Goal: Information Seeking & Learning: Check status

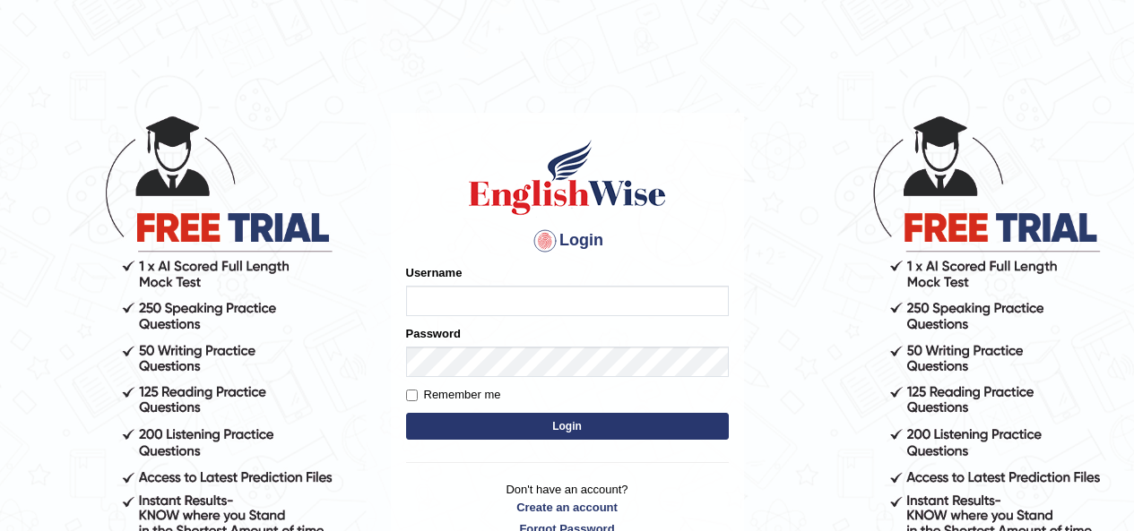
scroll to position [89, 0]
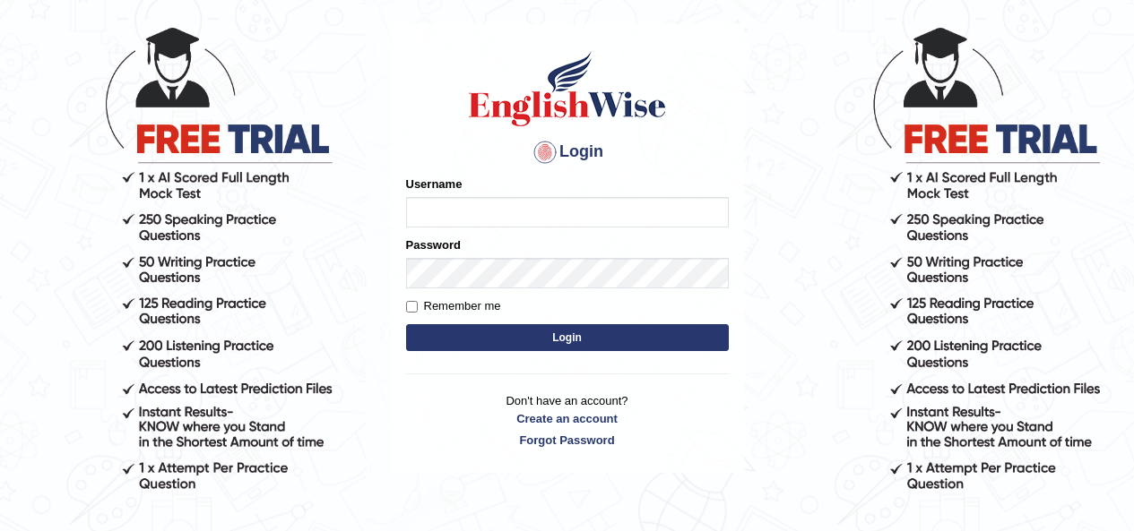
click at [538, 212] on input "Username" at bounding box center [567, 212] width 323 height 30
type input "navdeep2024"
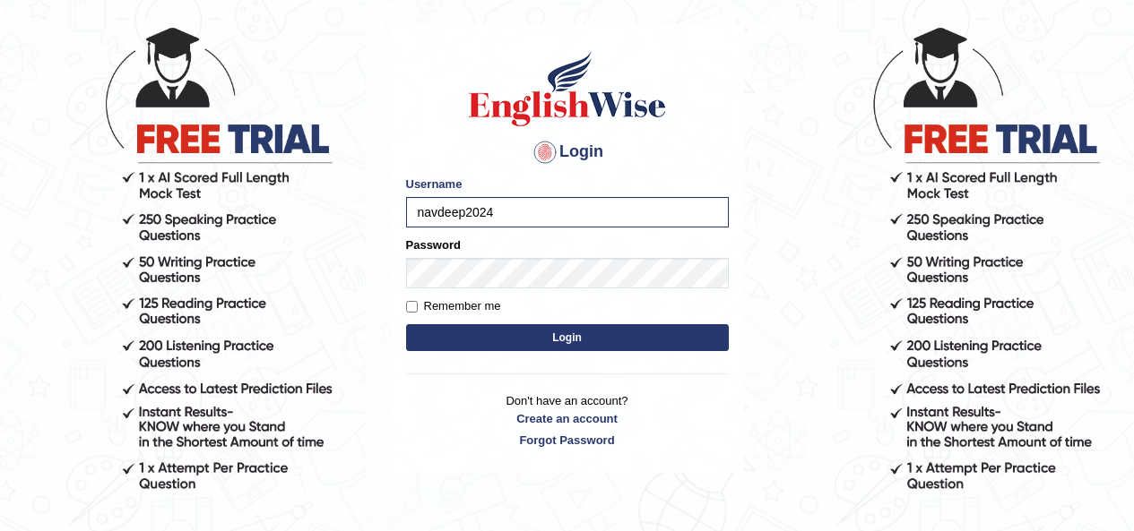
click at [499, 341] on button "Login" at bounding box center [567, 337] width 323 height 27
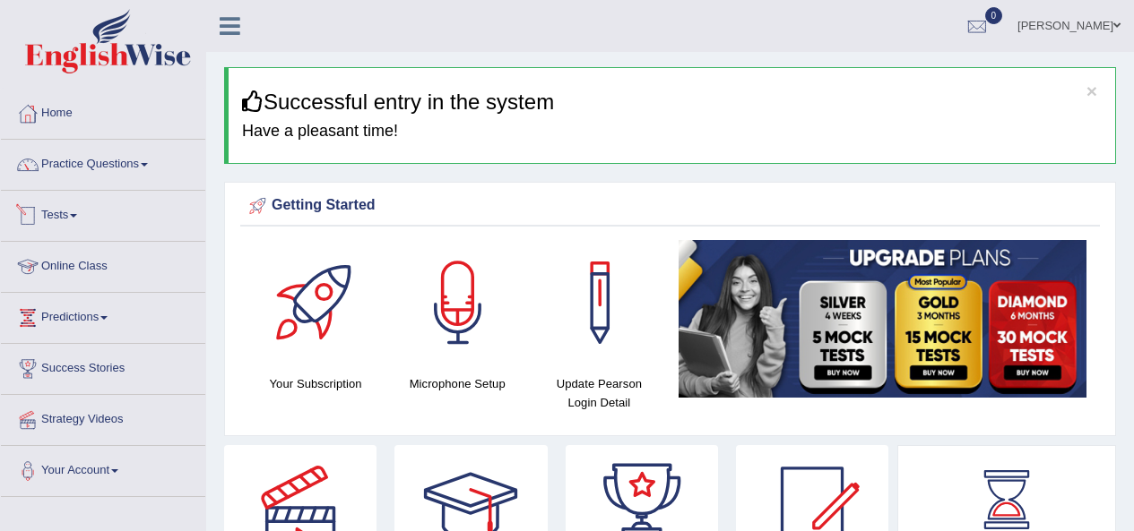
click at [77, 216] on span at bounding box center [73, 216] width 7 height 4
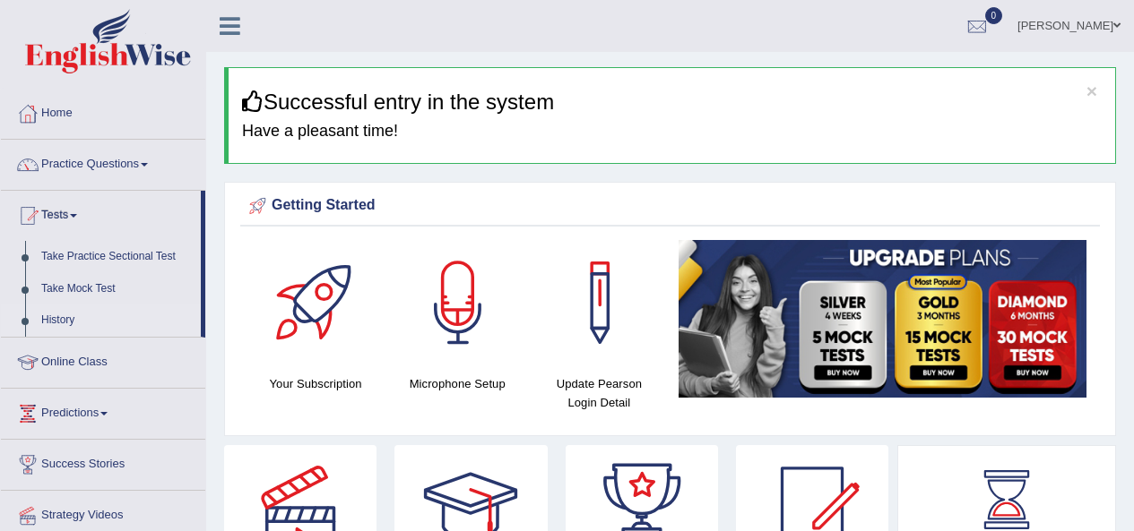
click at [60, 319] on link "History" at bounding box center [117, 321] width 168 height 32
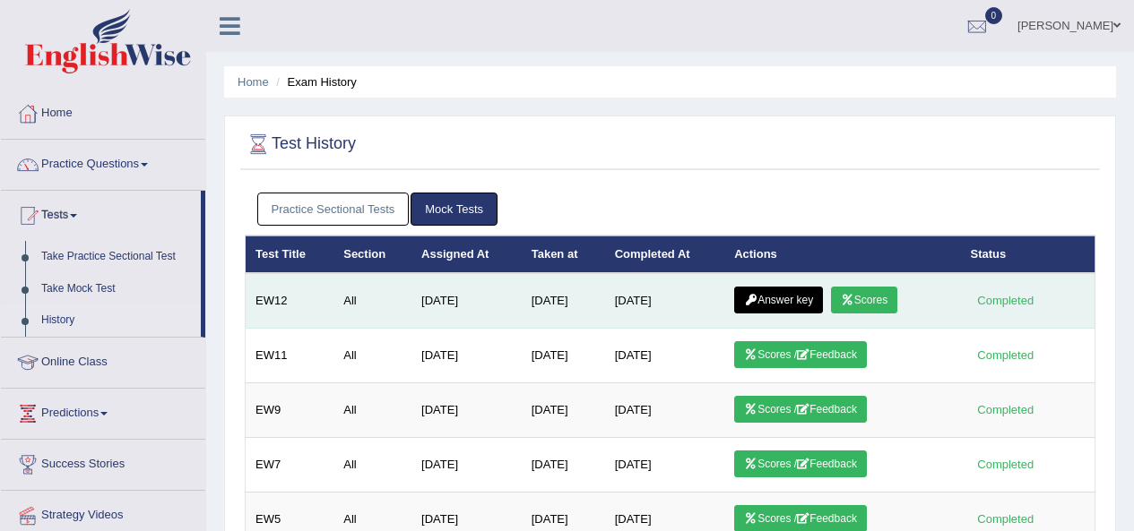
click at [774, 298] on link "Answer key" at bounding box center [778, 300] width 89 height 27
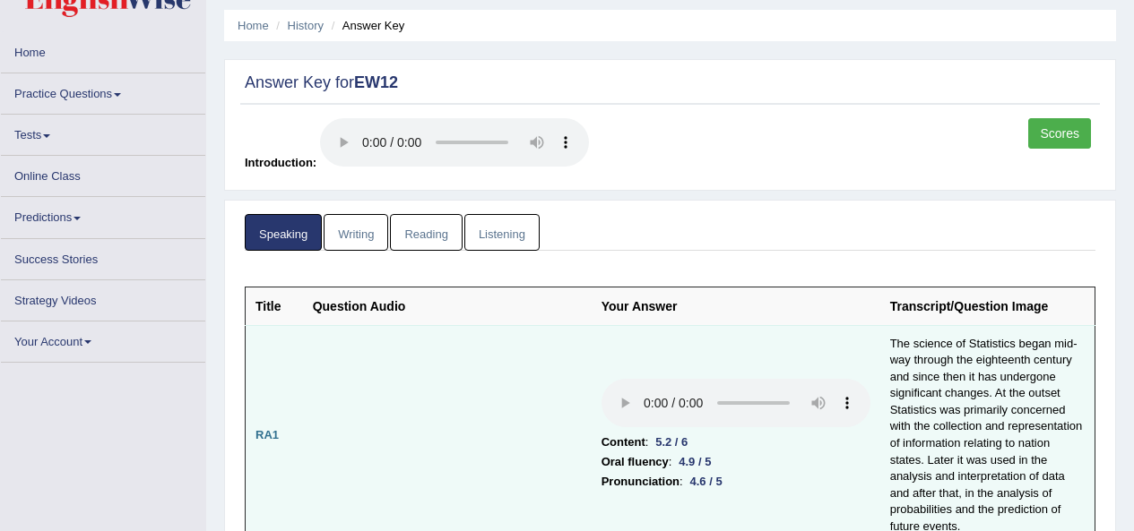
scroll to position [90, 0]
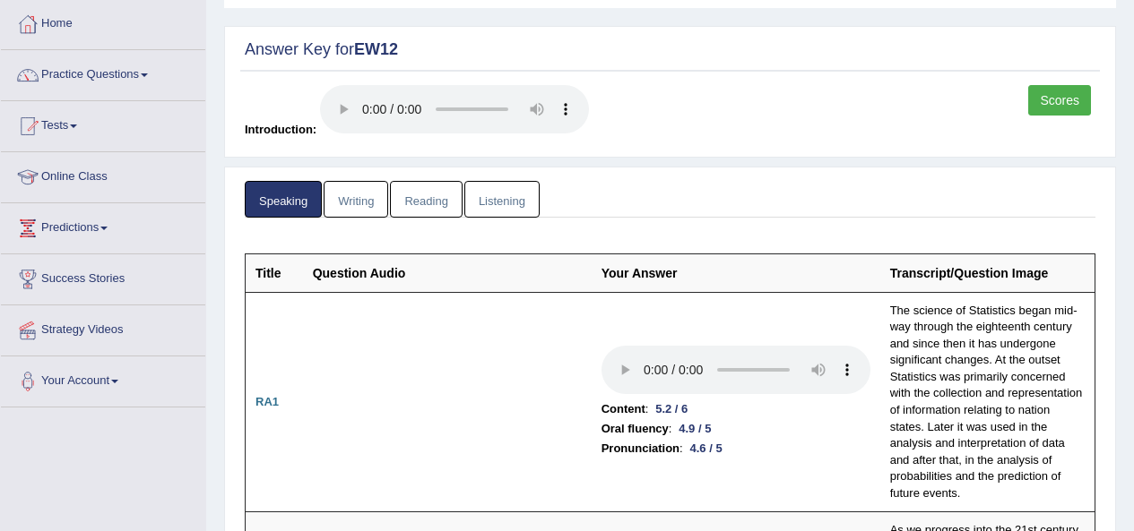
click at [1064, 97] on link "Scores" at bounding box center [1059, 100] width 63 height 30
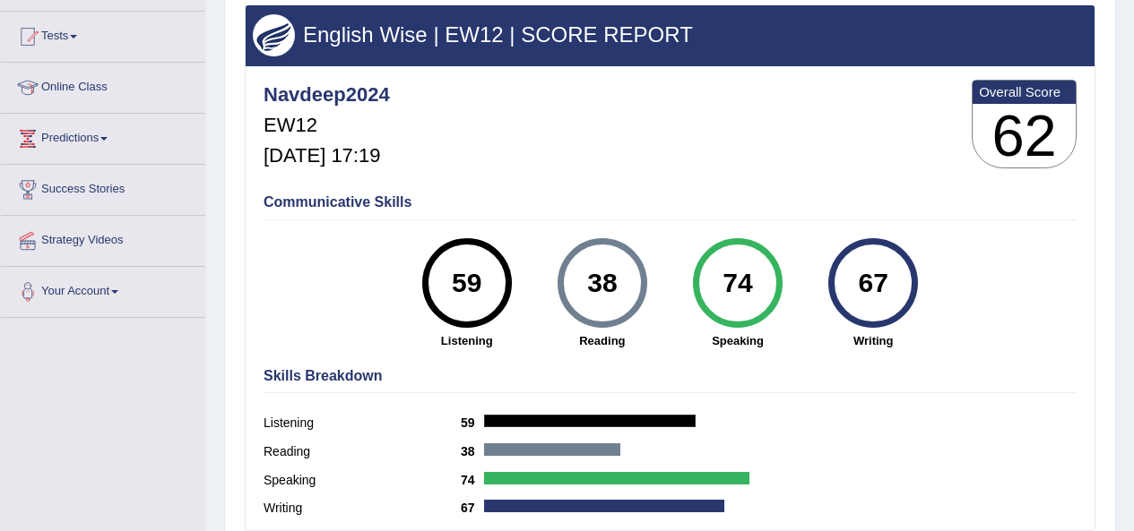
scroll to position [269, 0]
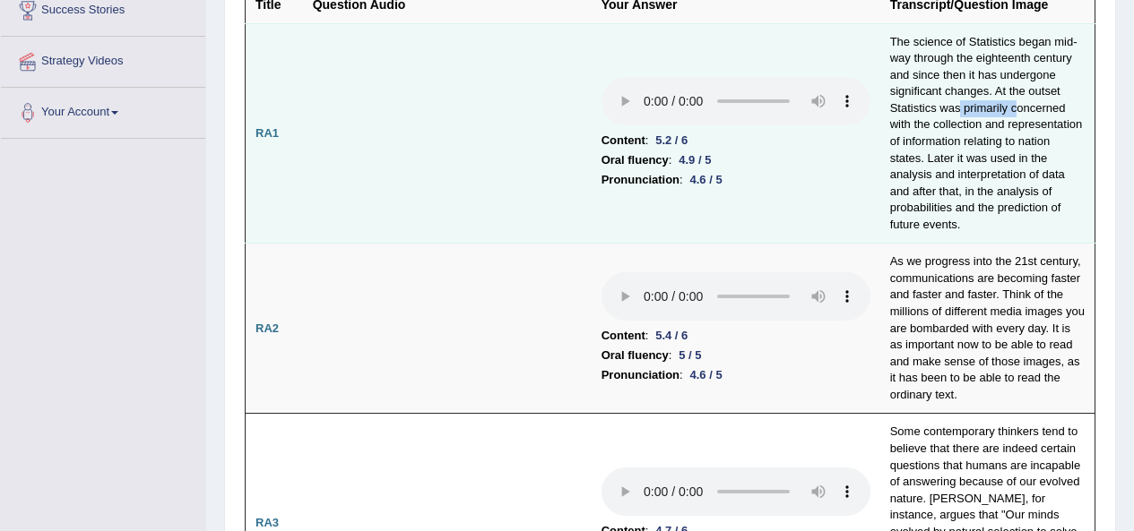
drag, startPoint x: 959, startPoint y: 109, endPoint x: 1015, endPoint y: 112, distance: 56.5
click at [1015, 112] on td "The science of Statistics began mid-way through the eighteenth century and sinc…" at bounding box center [987, 133] width 215 height 220
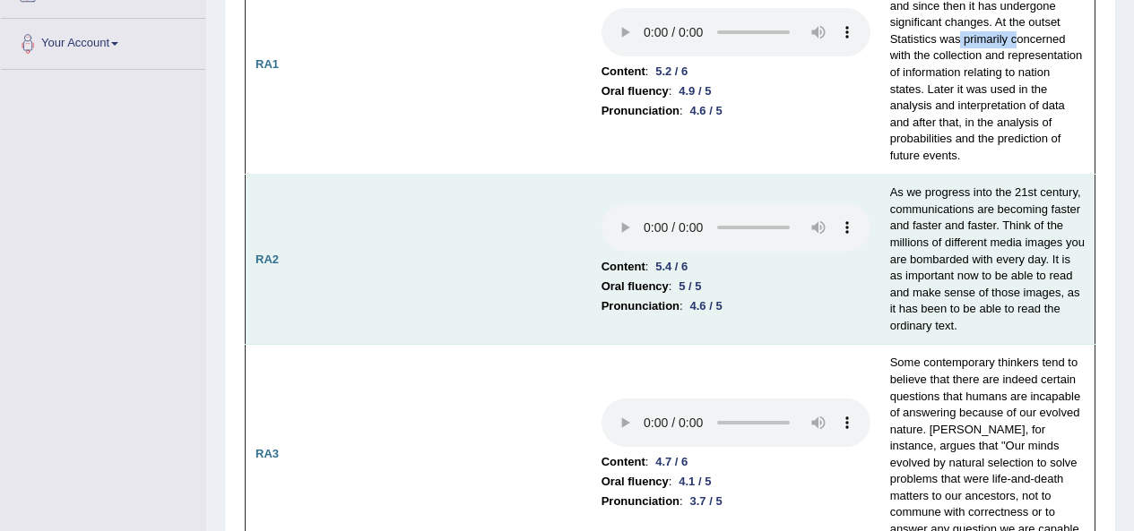
scroll to position [448, 0]
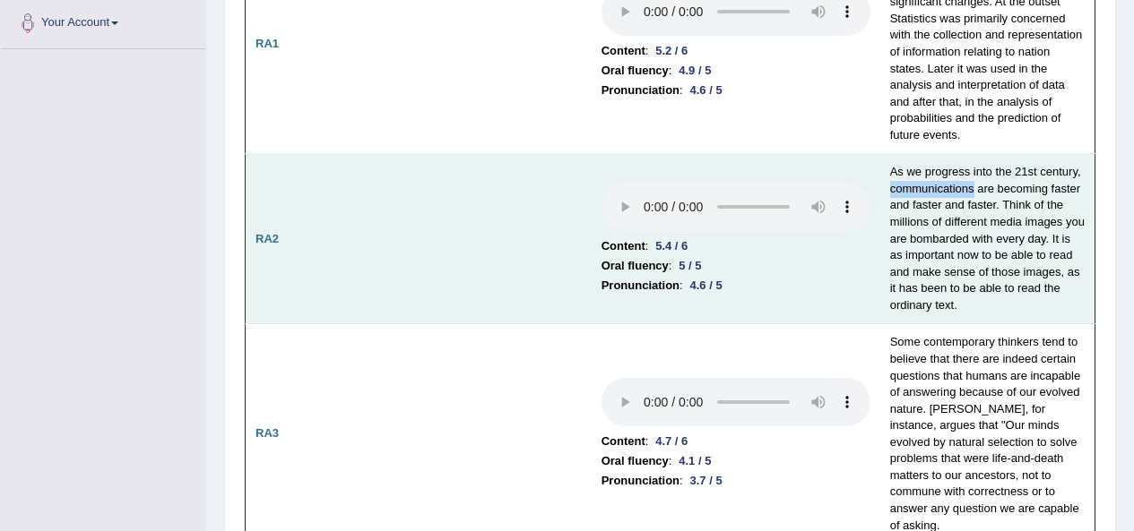
drag, startPoint x: 974, startPoint y: 186, endPoint x: 889, endPoint y: 189, distance: 85.2
click at [889, 191] on td "As we progress into the 21st century, communications are becoming faster and fa…" at bounding box center [987, 239] width 215 height 170
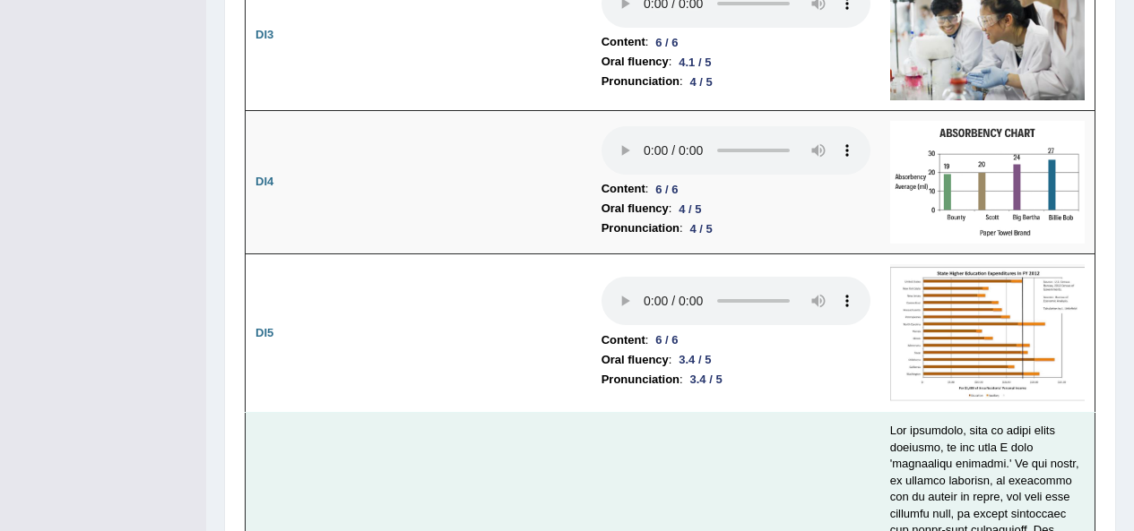
scroll to position [3226, 0]
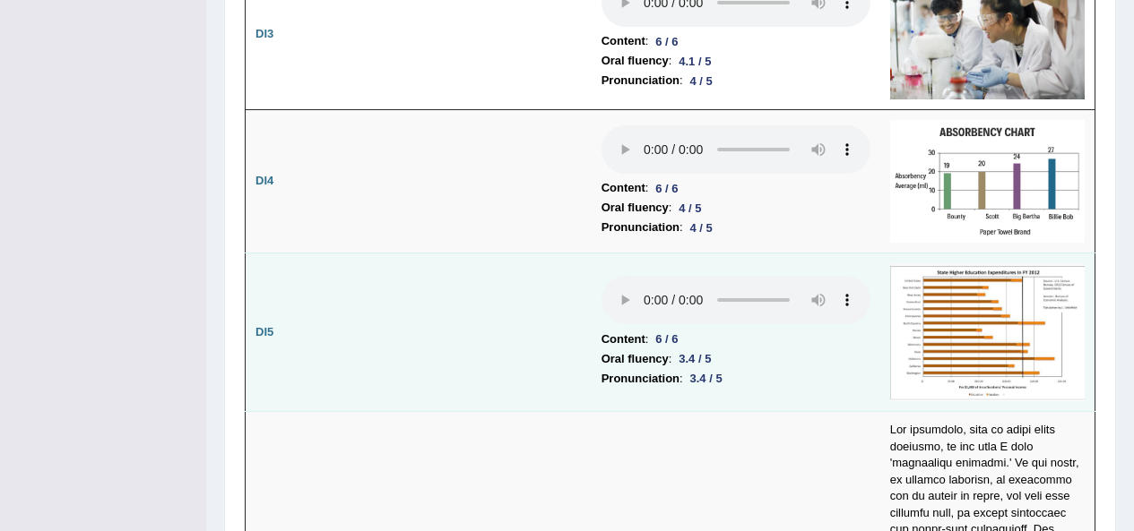
click at [944, 277] on img at bounding box center [987, 332] width 194 height 138
click at [956, 278] on img at bounding box center [987, 332] width 194 height 138
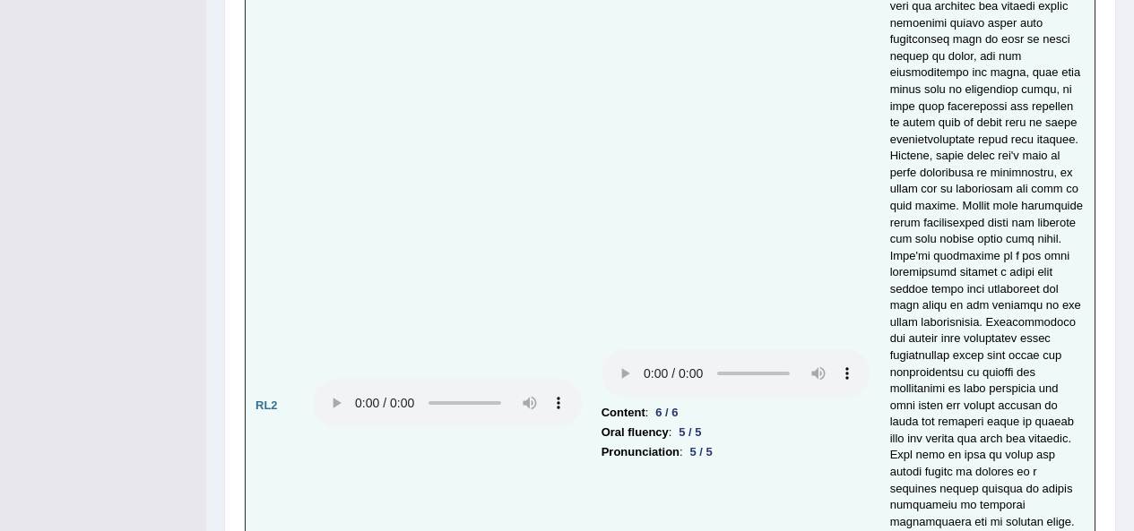
scroll to position [4391, 0]
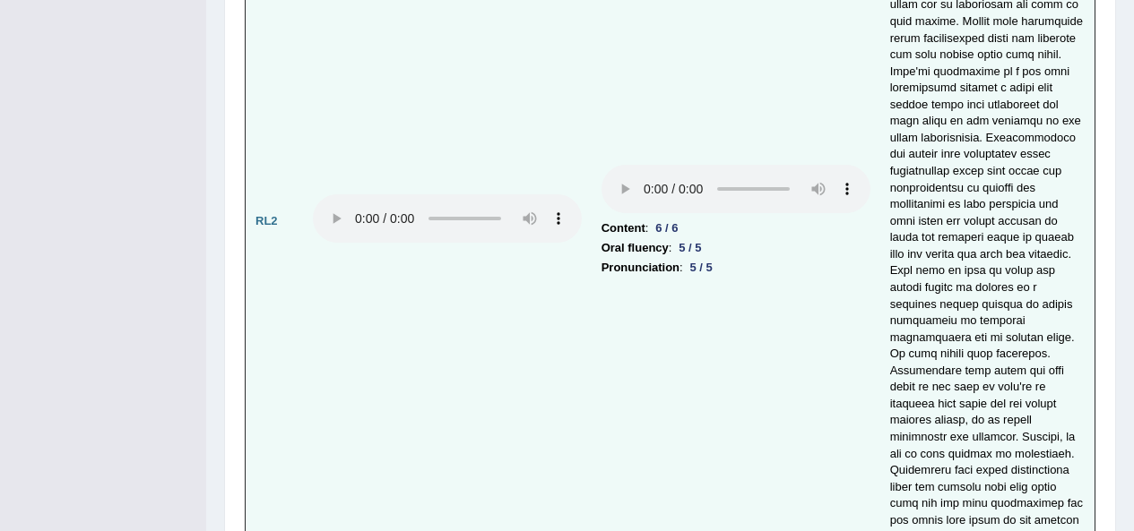
click at [591, 343] on td at bounding box center [447, 221] width 289 height 1169
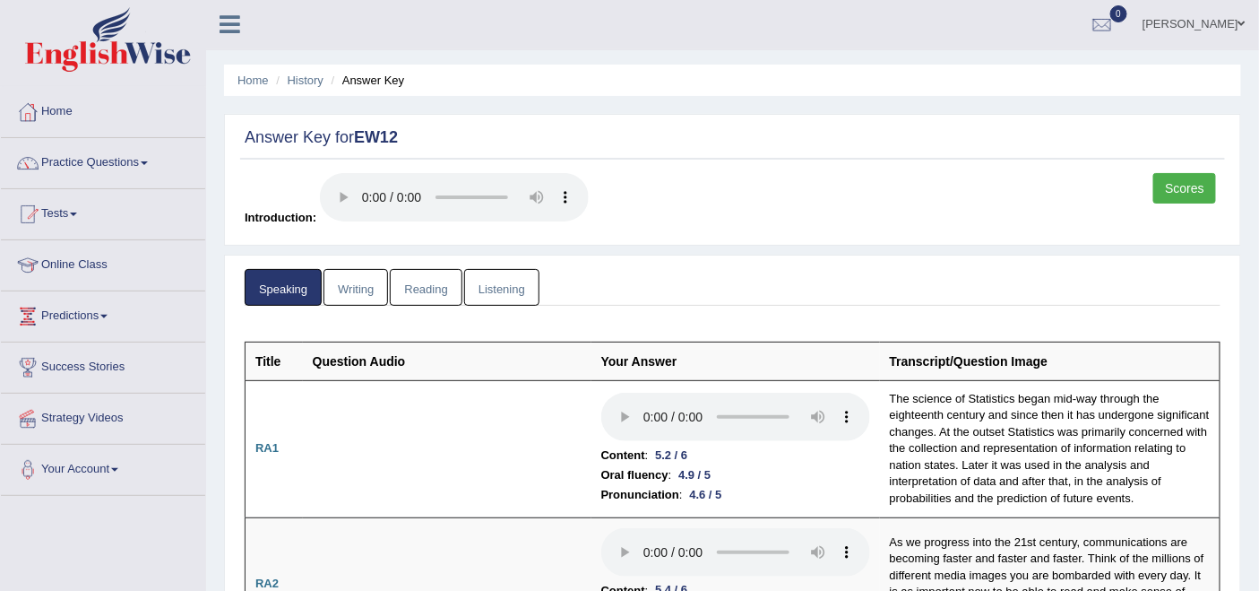
scroll to position [0, 0]
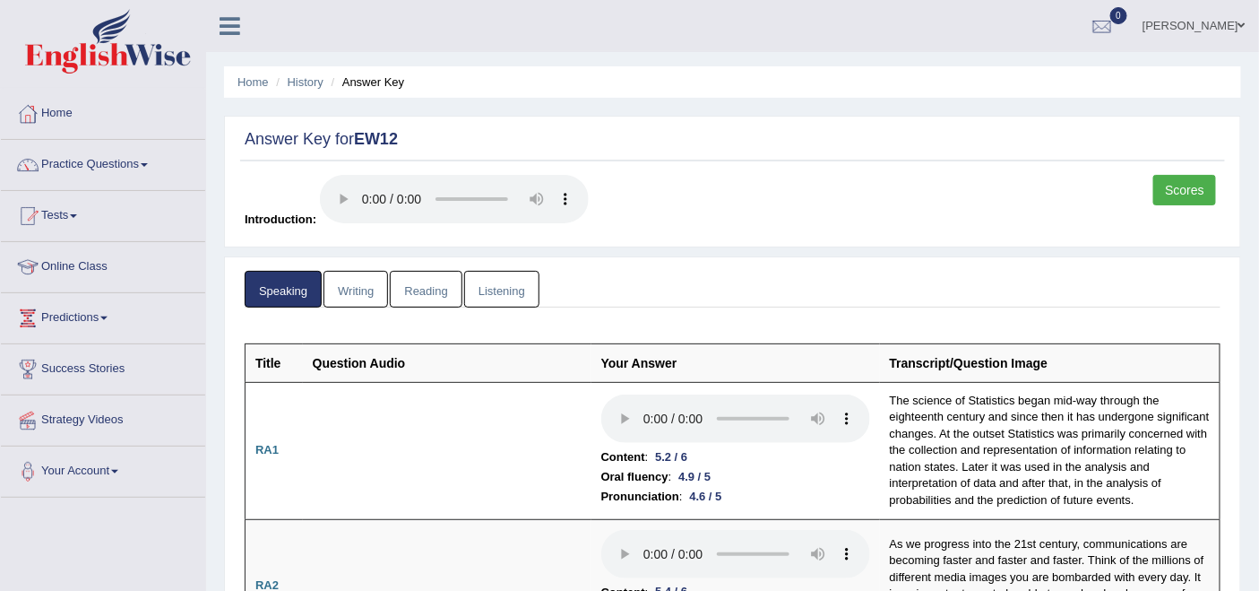
click at [351, 282] on link "Writing" at bounding box center [356, 289] width 65 height 37
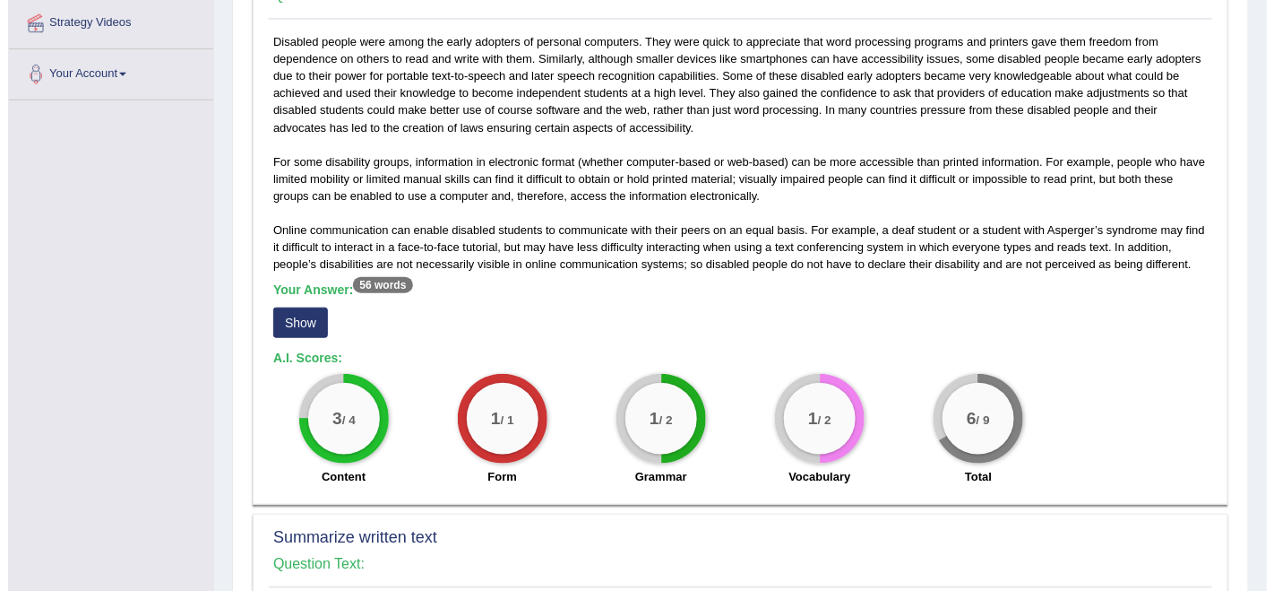
scroll to position [298, 0]
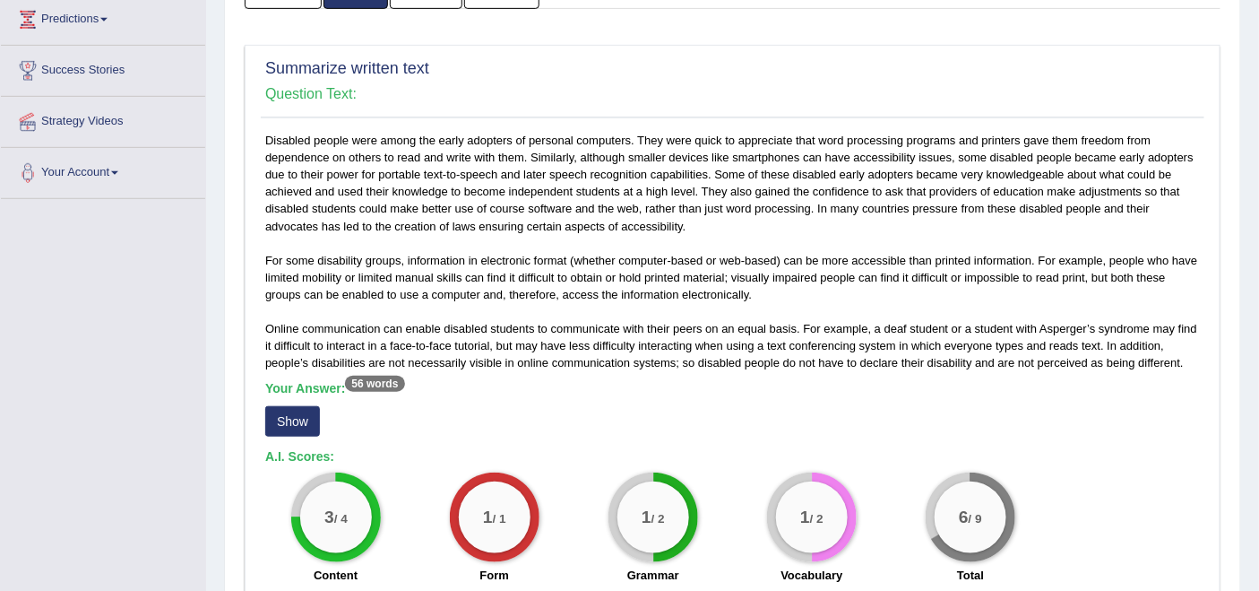
click at [291, 421] on button "Show" at bounding box center [292, 421] width 55 height 30
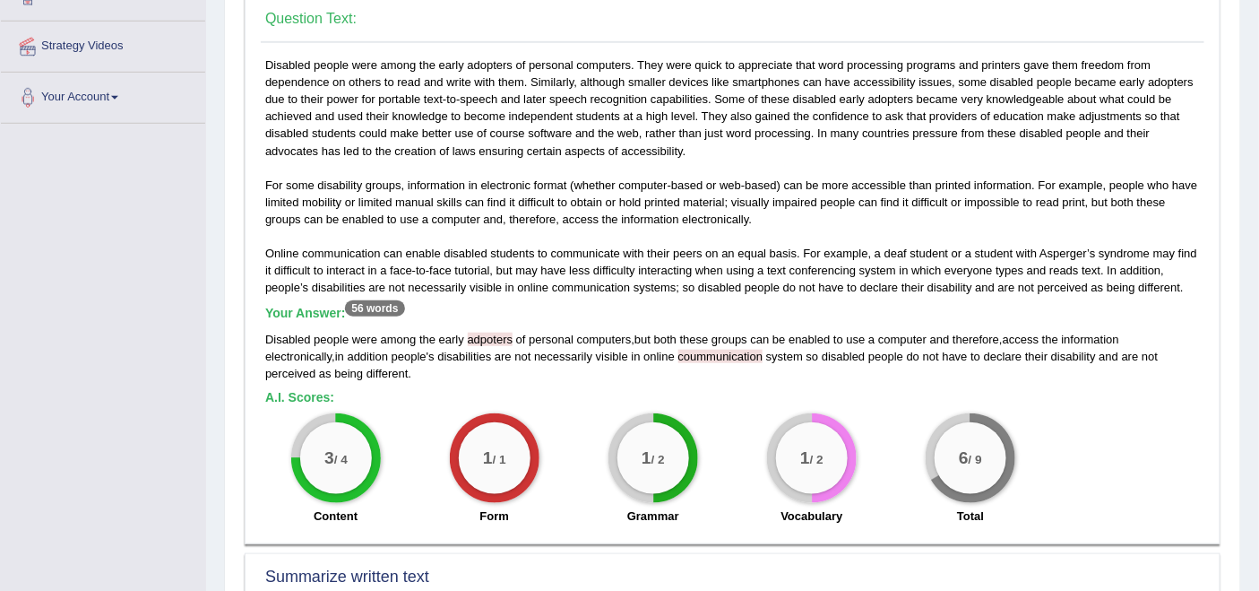
scroll to position [398, 0]
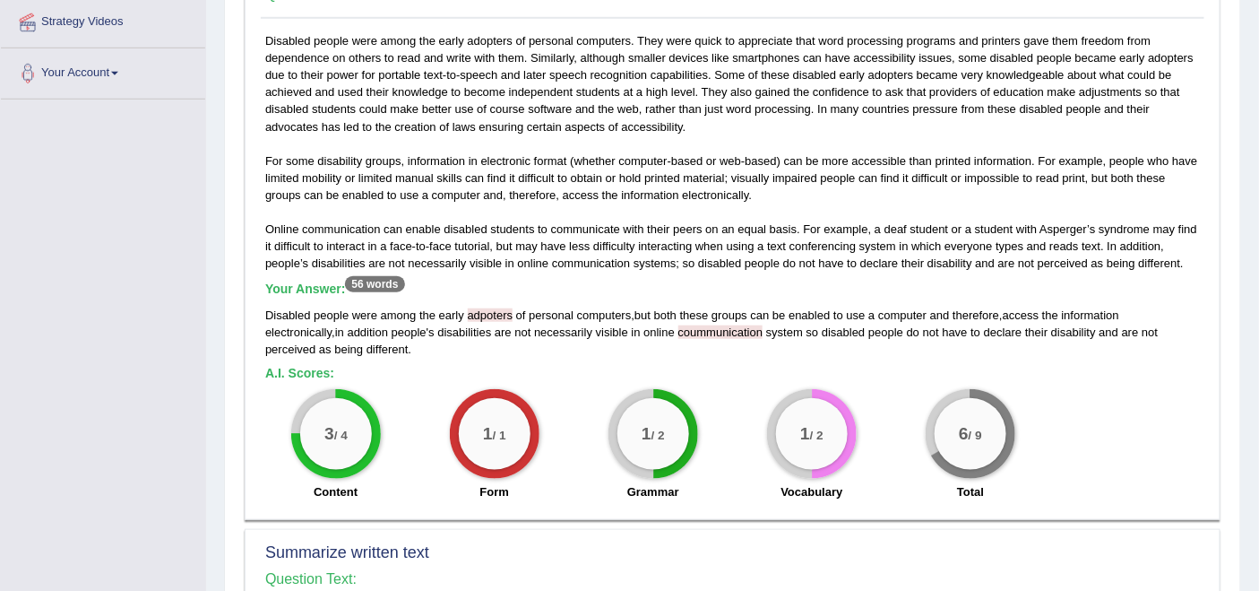
click at [484, 310] on span "adpoters" at bounding box center [491, 314] width 46 height 13
drag, startPoint x: 959, startPoint y: 309, endPoint x: 1007, endPoint y: 315, distance: 48.7
click at [1007, 315] on div "Disabled people were among the early adpoters of personal computers , but both …" at bounding box center [732, 331] width 935 height 51
click at [942, 313] on div "Disabled people were among the early adpoters of personal computers , but both …" at bounding box center [732, 331] width 935 height 51
click at [943, 311] on span "and" at bounding box center [940, 314] width 20 height 13
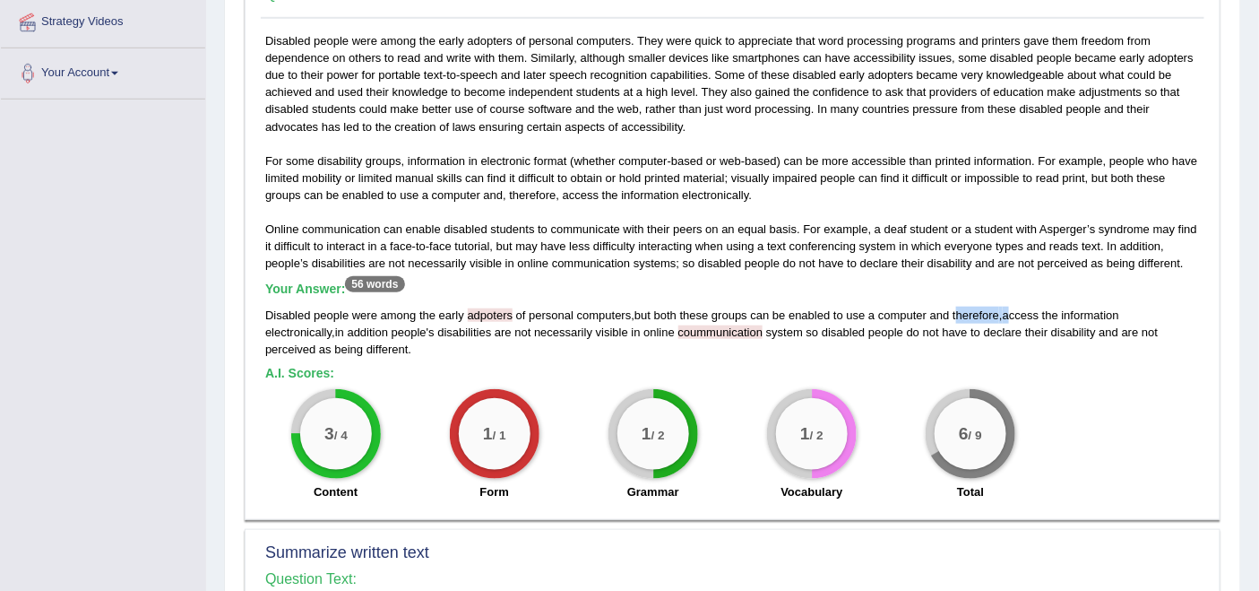
drag, startPoint x: 956, startPoint y: 310, endPoint x: 1017, endPoint y: 310, distance: 60.9
click at [1017, 310] on div "Disabled people were among the early adpoters of personal computers , but both …" at bounding box center [732, 331] width 935 height 51
drag, startPoint x: 678, startPoint y: 306, endPoint x: 936, endPoint y: 317, distance: 259.3
click at [936, 317] on div "Disabled people were among the early adpoters of personal computers , but both …" at bounding box center [732, 331] width 935 height 51
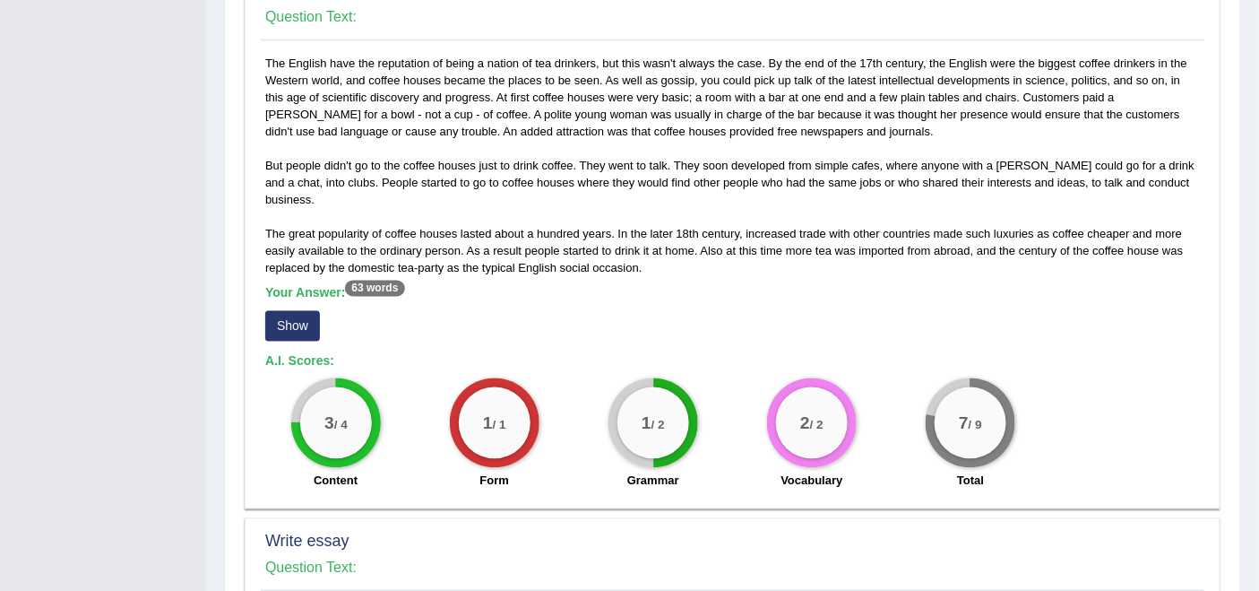
scroll to position [996, 0]
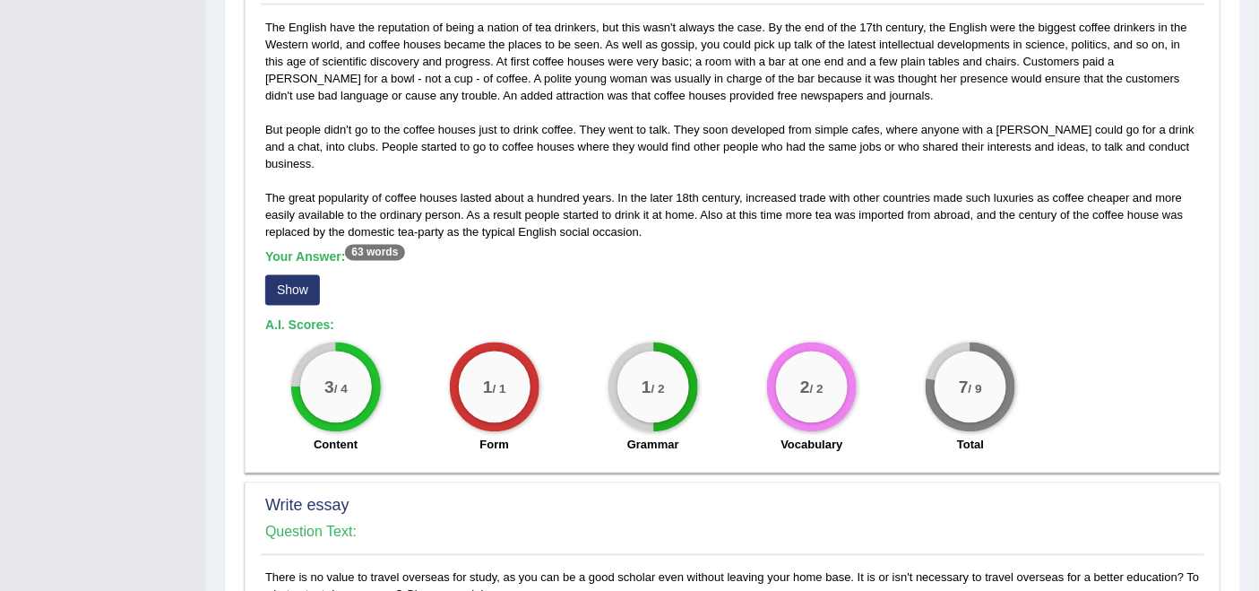
click at [296, 275] on button "Show" at bounding box center [292, 290] width 55 height 30
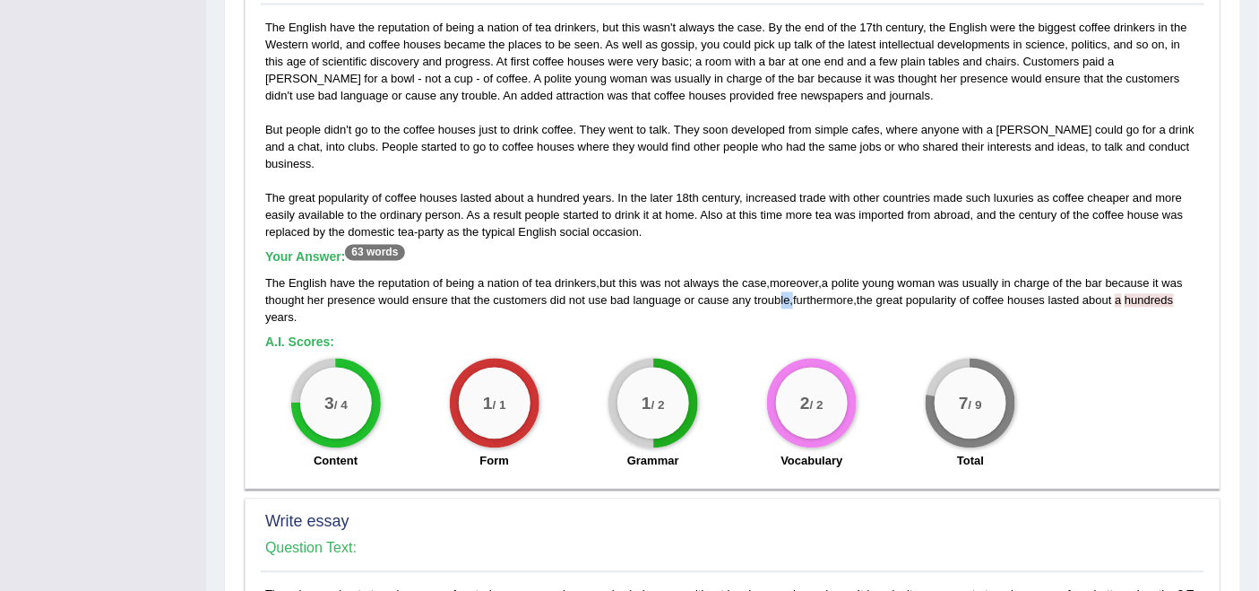
drag, startPoint x: 791, startPoint y: 279, endPoint x: 781, endPoint y: 281, distance: 10.9
click at [781, 281] on div "The English have the reputation of being a nation of tea drinkers , but this wa…" at bounding box center [732, 300] width 935 height 51
click at [773, 275] on div "The English have the reputation of being a nation of tea drinkers , but this wa…" at bounding box center [732, 300] width 935 height 51
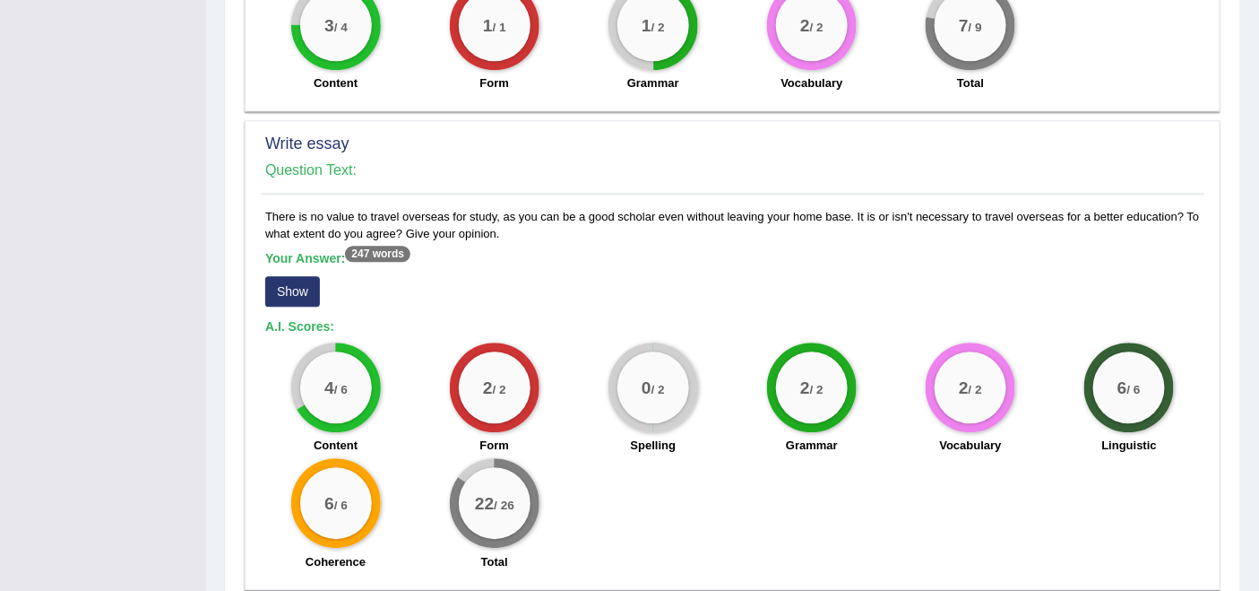
scroll to position [1394, 0]
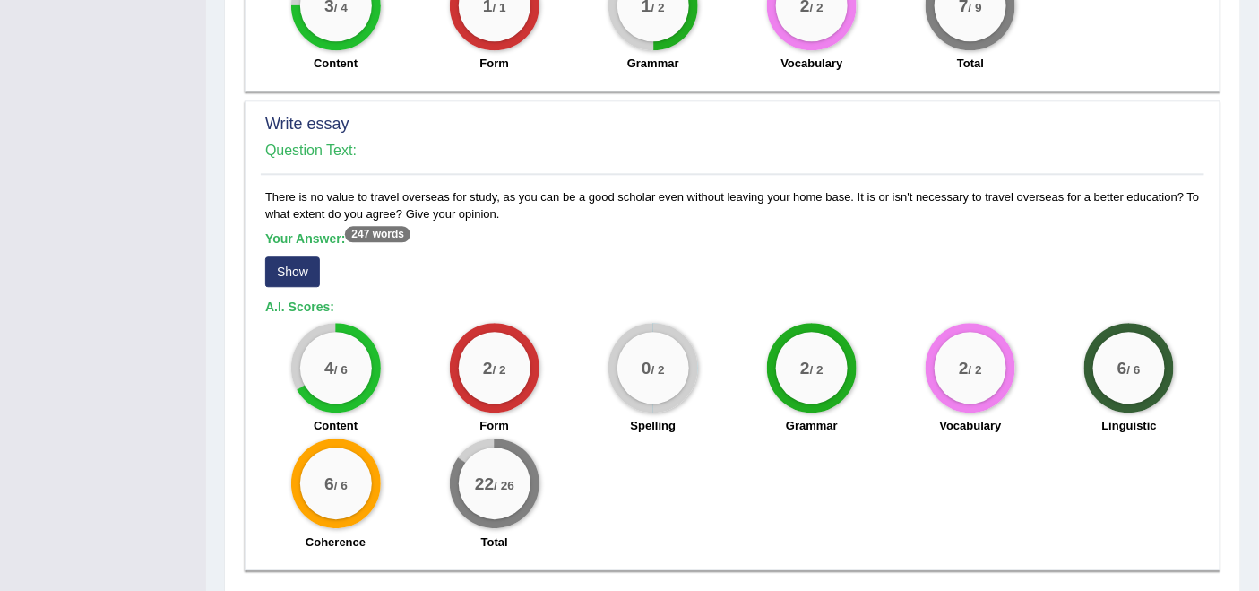
click at [305, 256] on button "Show" at bounding box center [292, 271] width 55 height 30
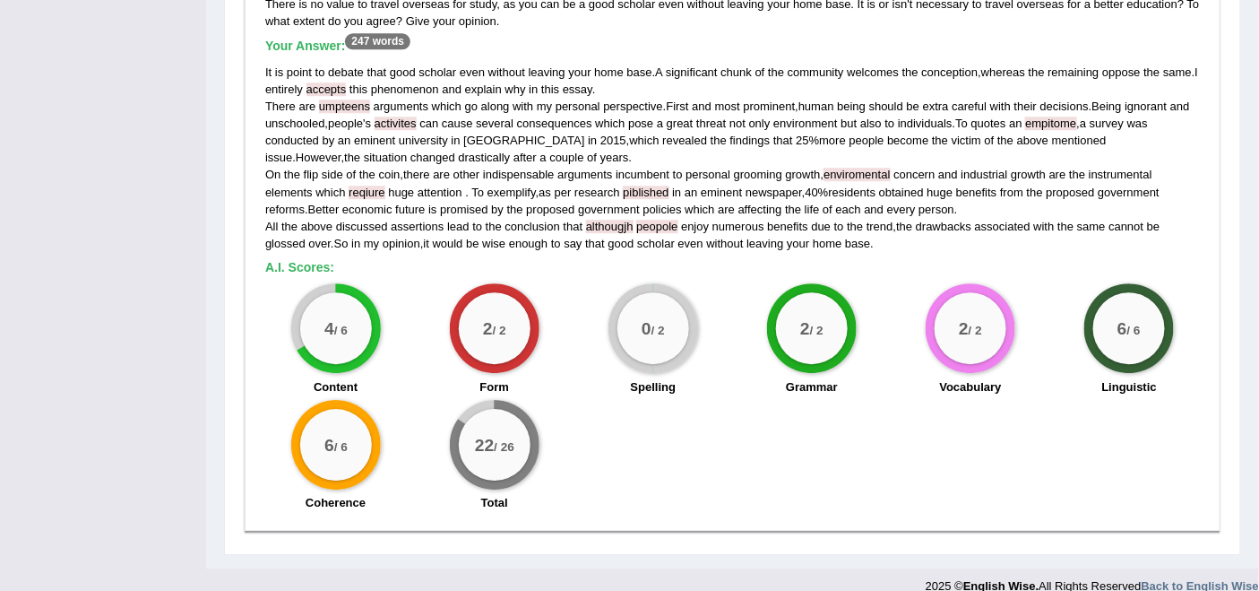
scroll to position [1486, 0]
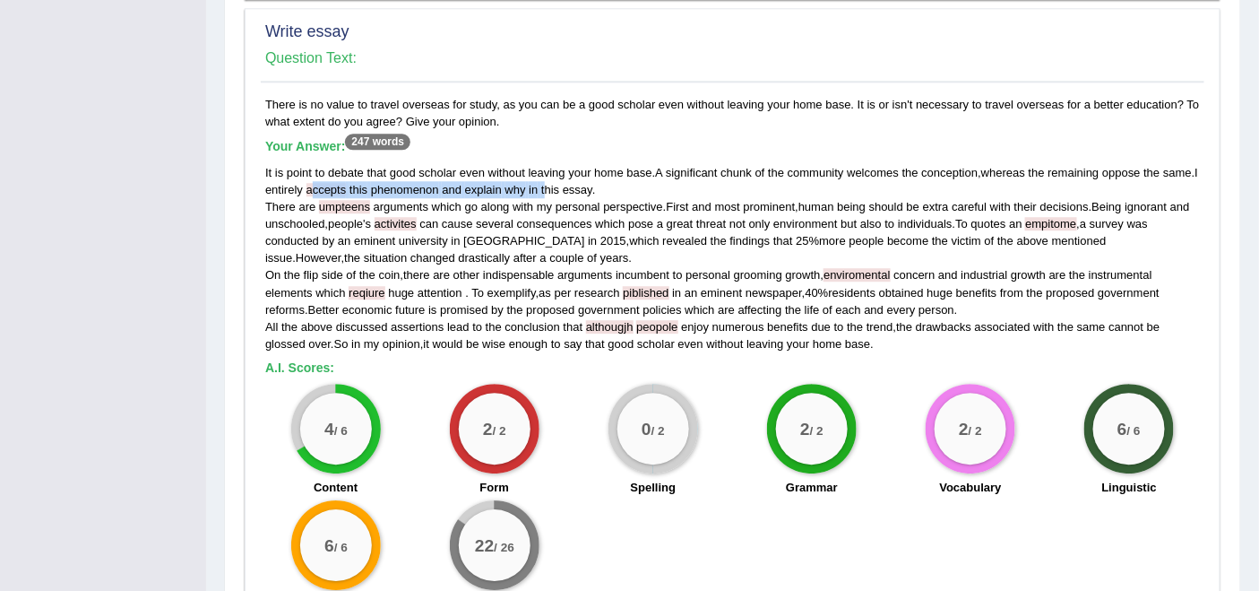
drag, startPoint x: 317, startPoint y: 167, endPoint x: 548, endPoint y: 168, distance: 231.2
click at [550, 167] on div "It is point to debate that good scholar even without leaving your home base . A…" at bounding box center [732, 258] width 935 height 188
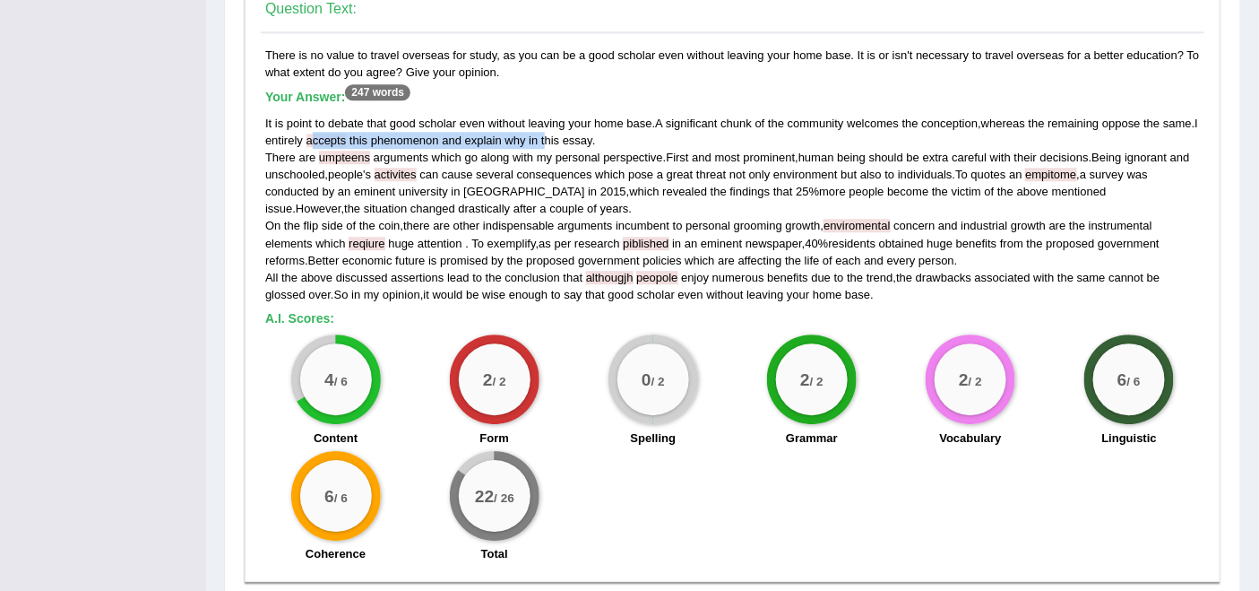
scroll to position [1586, 0]
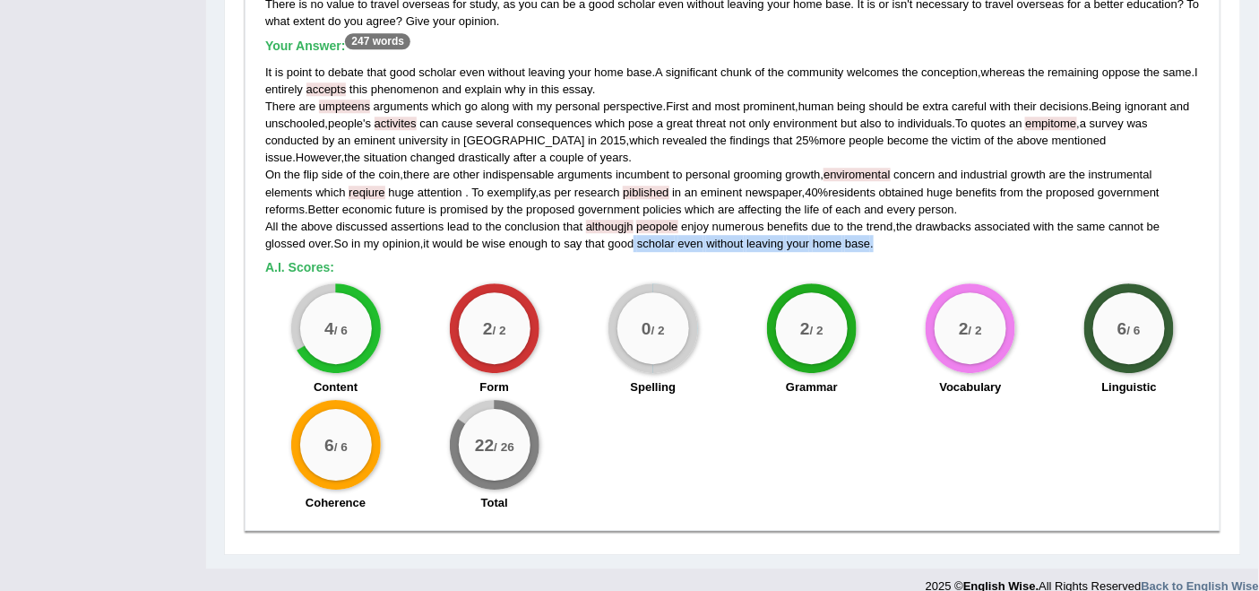
drag, startPoint x: 636, startPoint y: 222, endPoint x: 878, endPoint y: 227, distance: 242.0
click at [878, 227] on div "It is point to debate that good scholar even without leaving your home base . A…" at bounding box center [732, 158] width 935 height 188
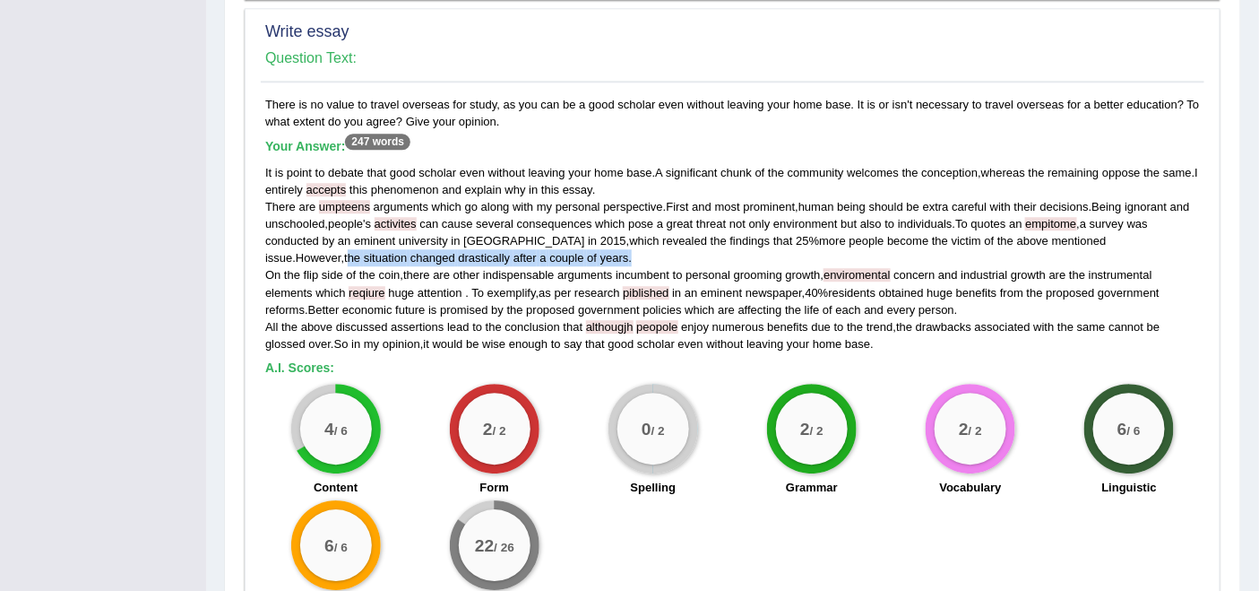
drag, startPoint x: 1128, startPoint y: 214, endPoint x: 539, endPoint y: 236, distance: 590.1
click at [536, 237] on div "It is point to debate that good scholar even without leaving your home base . A…" at bounding box center [732, 258] width 935 height 188
click at [618, 229] on div "It is point to debate that good scholar even without leaving your home base . A…" at bounding box center [732, 258] width 935 height 188
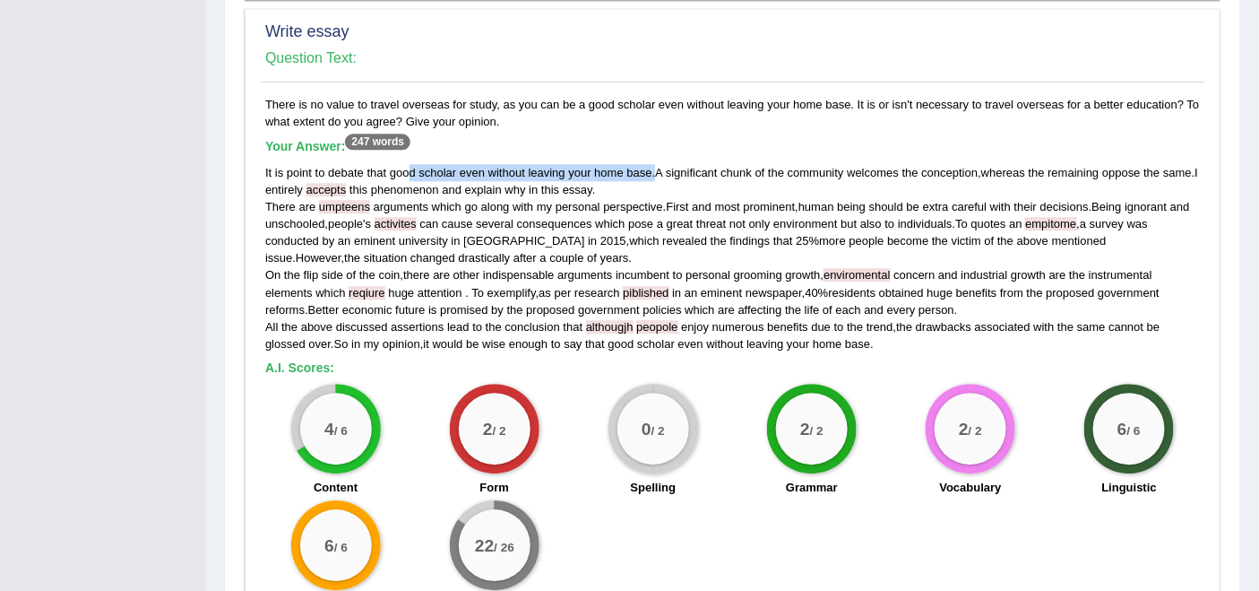
drag, startPoint x: 405, startPoint y: 143, endPoint x: 585, endPoint y: 160, distance: 180.9
click at [655, 164] on div "It is point to debate that good scholar even without leaving your home base . A…" at bounding box center [732, 258] width 935 height 188
click at [547, 200] on span "my" at bounding box center [544, 206] width 15 height 13
drag, startPoint x: 413, startPoint y: 151, endPoint x: 638, endPoint y: 213, distance: 233.3
click at [654, 164] on div "It is point to debate that good scholar even without leaving your home base . A…" at bounding box center [732, 258] width 935 height 188
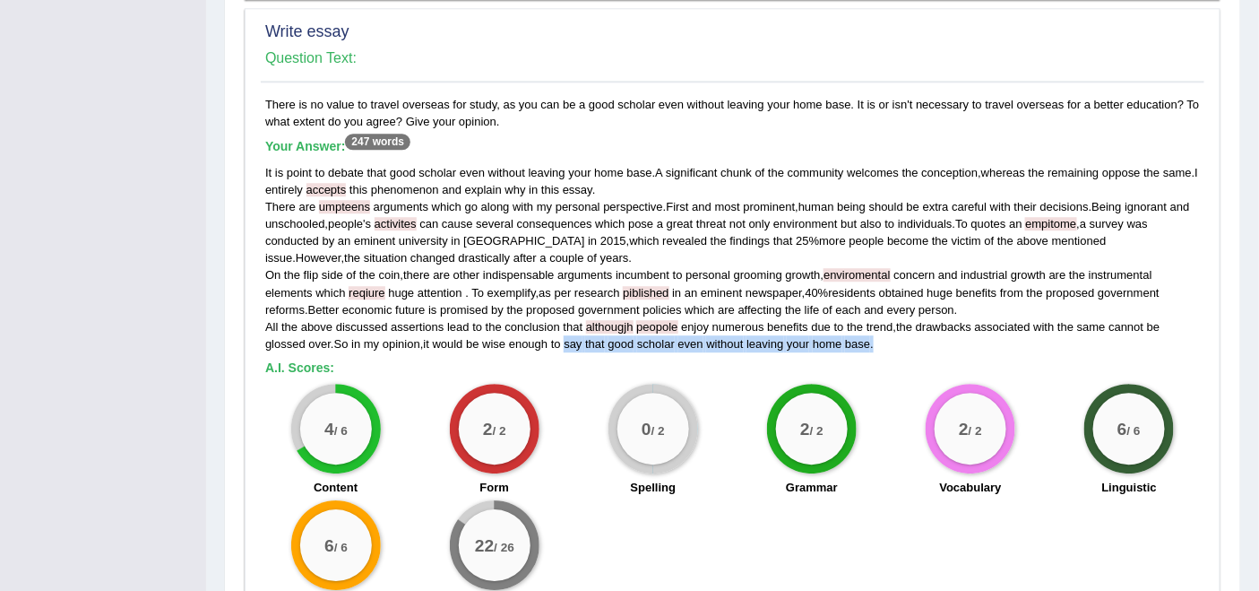
drag, startPoint x: 579, startPoint y: 323, endPoint x: 921, endPoint y: 325, distance: 342.3
click at [921, 325] on div "It is point to debate that good scholar even without leaving your home base . A…" at bounding box center [732, 258] width 935 height 188
click at [970, 333] on div "There is no value to travel overseas for study, as you can be a good scholar ev…" at bounding box center [733, 358] width 944 height 525
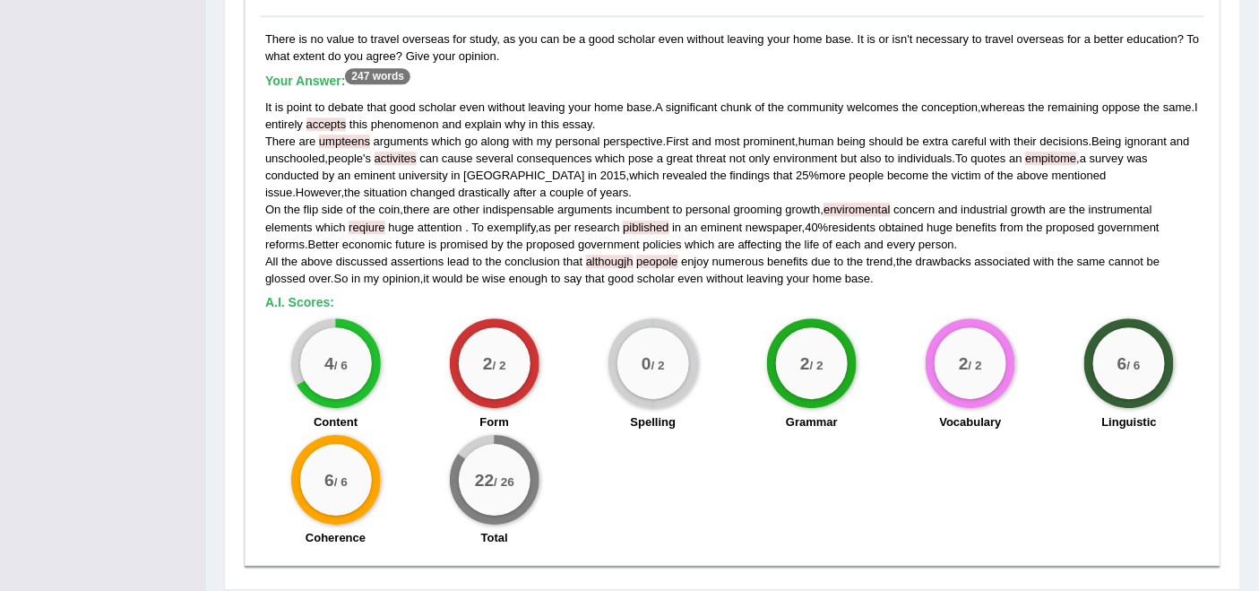
scroll to position [1586, 0]
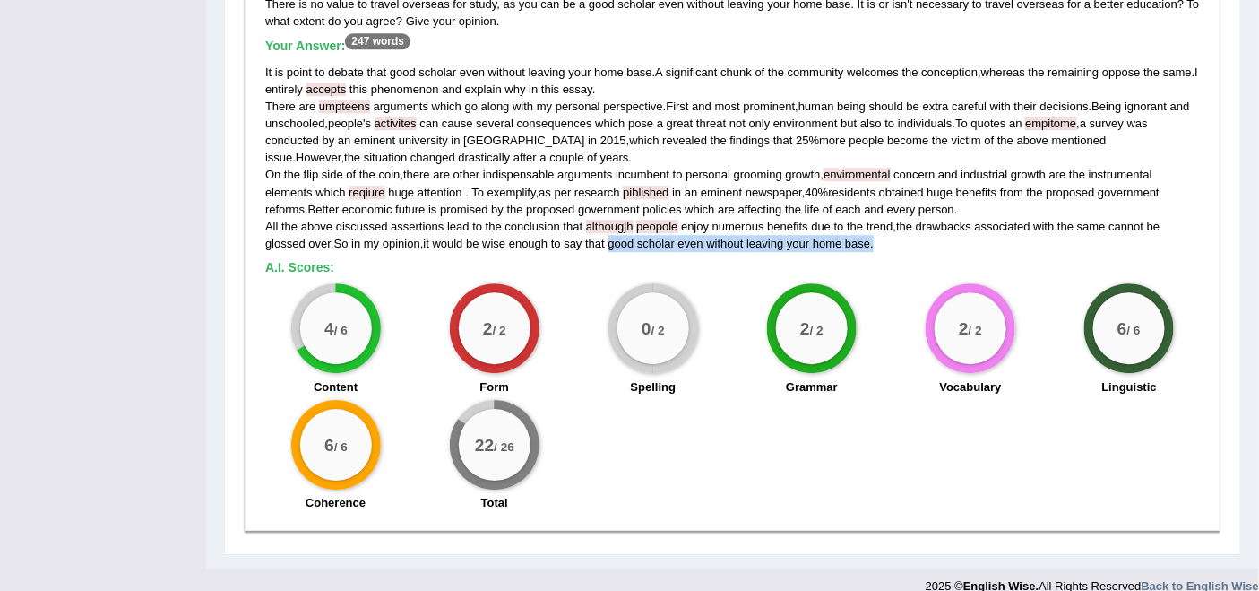
drag, startPoint x: 616, startPoint y: 224, endPoint x: 929, endPoint y: 224, distance: 313.7
click at [929, 224] on div "It is point to debate that good scholar even without leaving your home base . A…" at bounding box center [732, 158] width 935 height 188
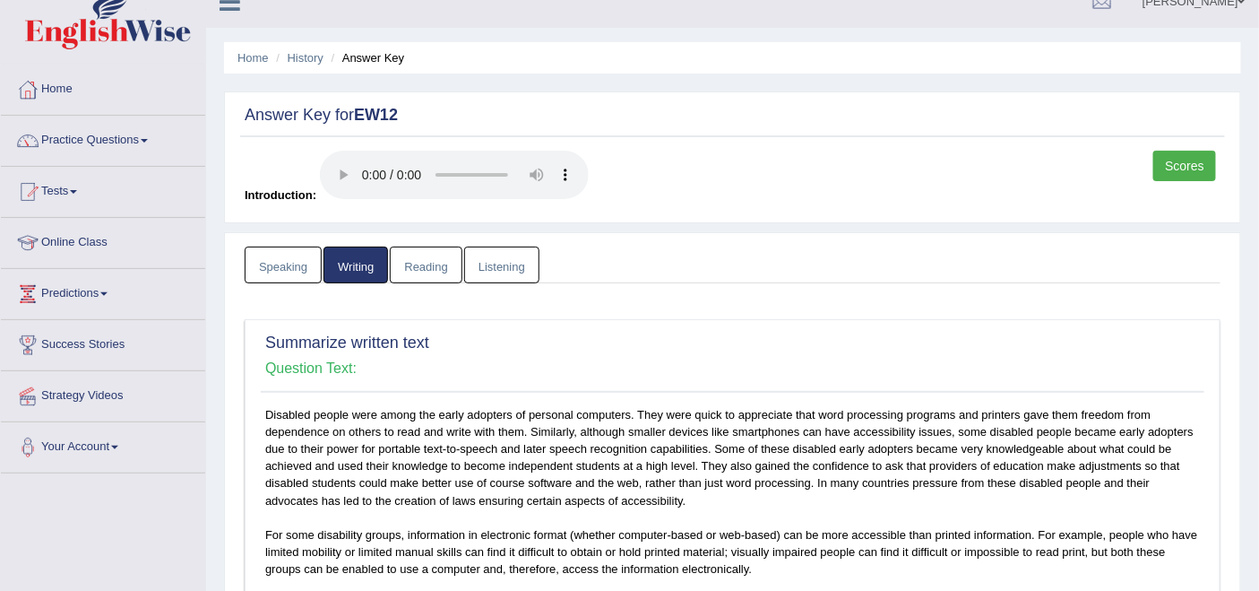
scroll to position [0, 0]
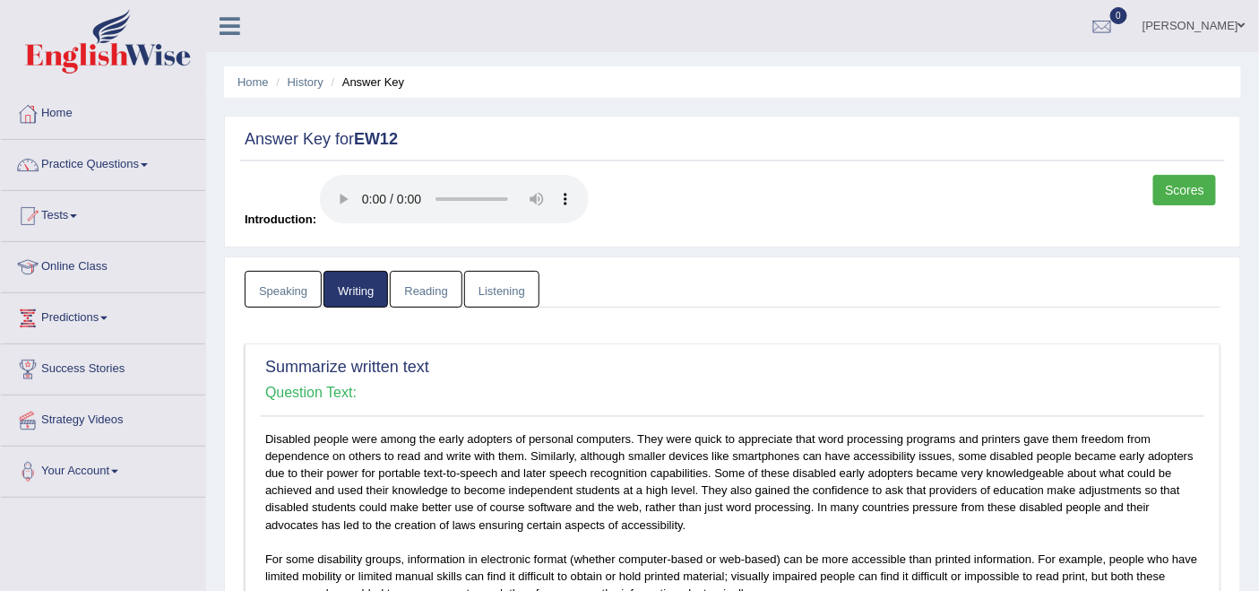
click at [421, 288] on link "Reading" at bounding box center [426, 289] width 72 height 37
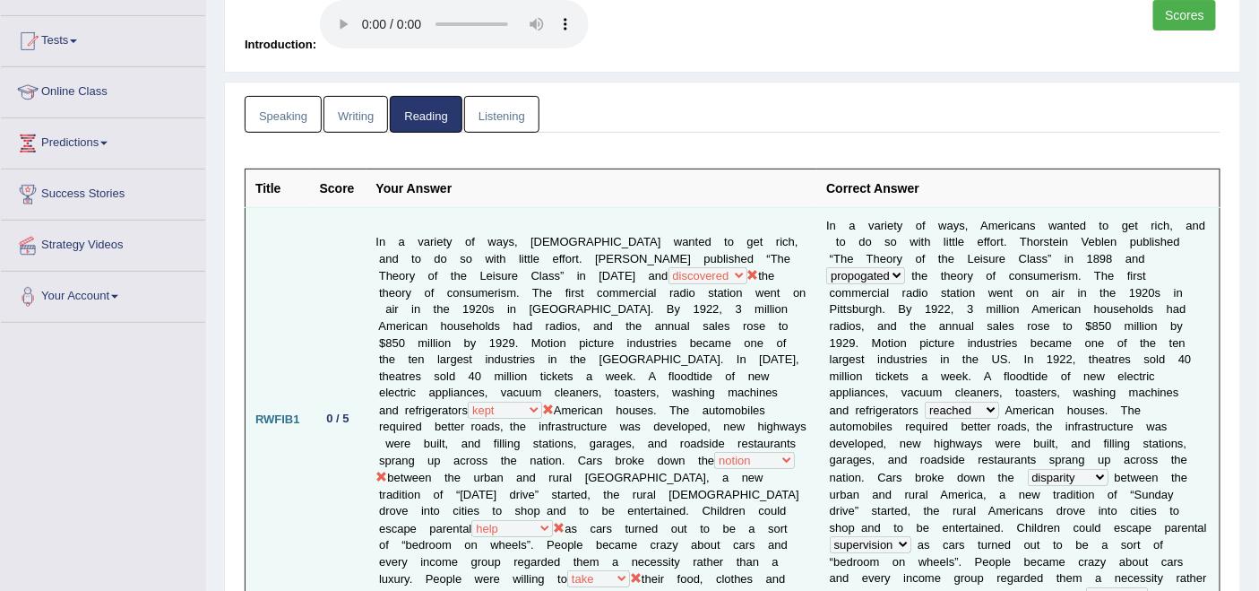
scroll to position [199, 0]
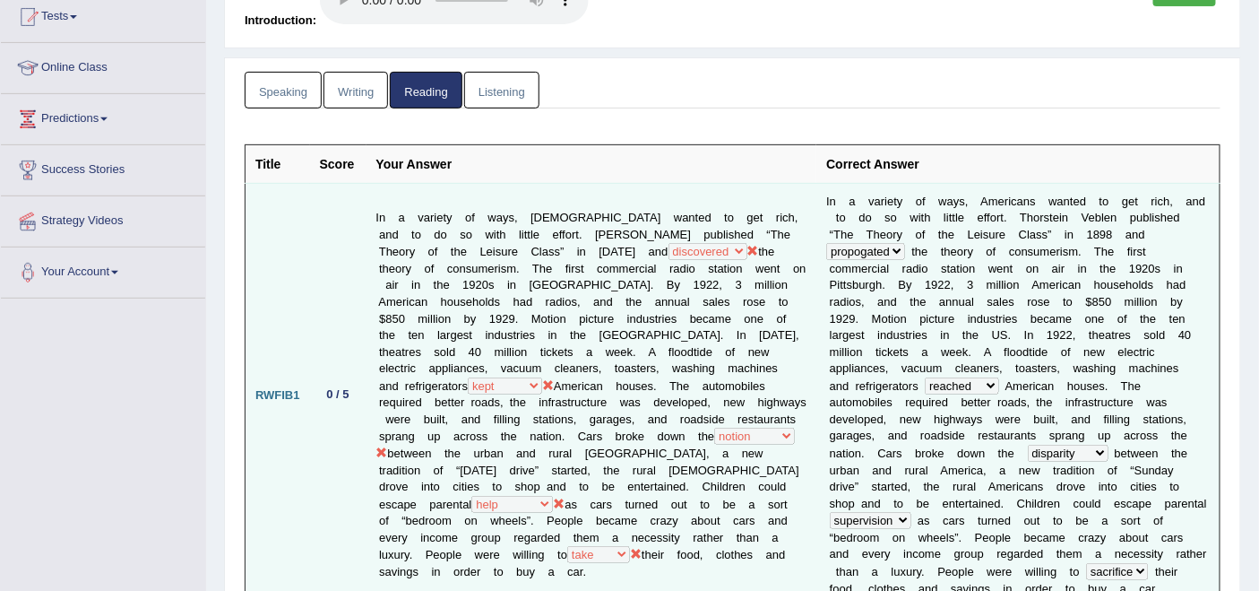
click at [1133, 241] on b at bounding box center [1148, 234] width 6 height 13
drag, startPoint x: 395, startPoint y: 235, endPoint x: 593, endPoint y: 233, distance: 198.1
click at [593, 233] on td "In a variety of ways, [DEMOGRAPHIC_DATA] wanted to get rich, and to do so with …" at bounding box center [592, 395] width 451 height 425
click at [596, 308] on td "In a variety of ways, [DEMOGRAPHIC_DATA] wanted to get rich, and to do so with …" at bounding box center [592, 395] width 451 height 425
drag, startPoint x: 911, startPoint y: 339, endPoint x: 1020, endPoint y: 342, distance: 109.4
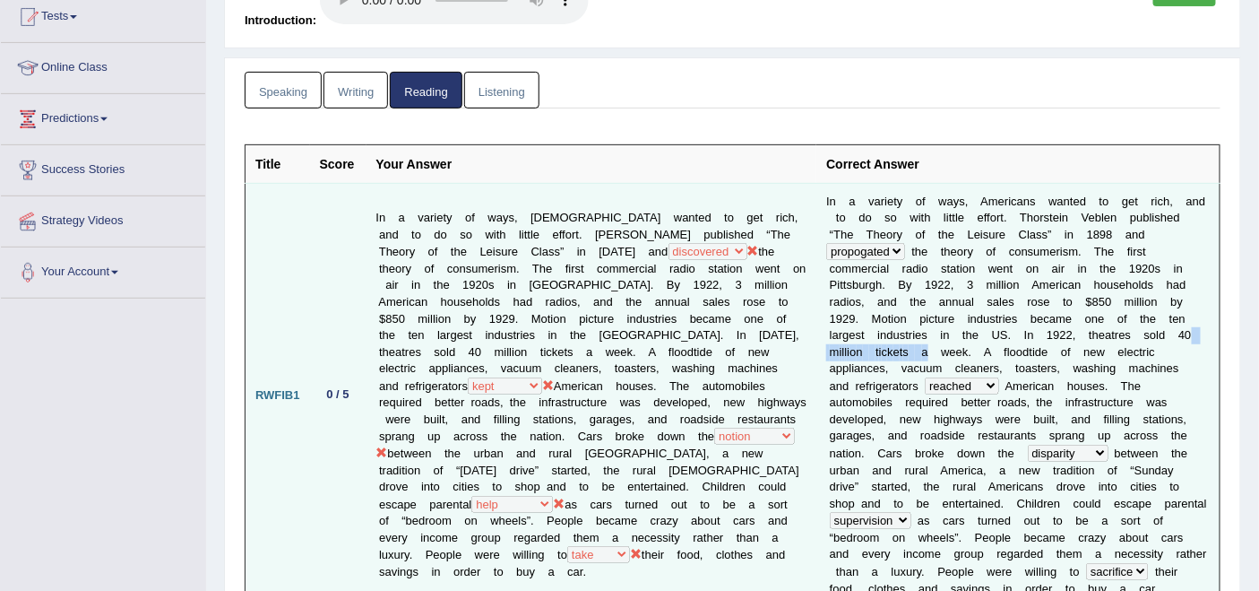
click at [1020, 342] on td "I n a v a r i e t y o f w a y s , A m e r i c a n s w a n t e d t o g e t r i c…" at bounding box center [1017, 395] width 403 height 425
click at [1068, 395] on b "n" at bounding box center [1071, 401] width 6 height 13
click at [951, 438] on td "I n a v a r i e t y o f w a y s , A m e r i c a n s w a n t e d t o g e t r i c…" at bounding box center [1017, 395] width 403 height 425
drag, startPoint x: 478, startPoint y: 480, endPoint x: 527, endPoint y: 486, distance: 49.6
click at [508, 480] on td "In a variety of ways, [DEMOGRAPHIC_DATA] wanted to get rich, and to do so with …" at bounding box center [592, 395] width 451 height 425
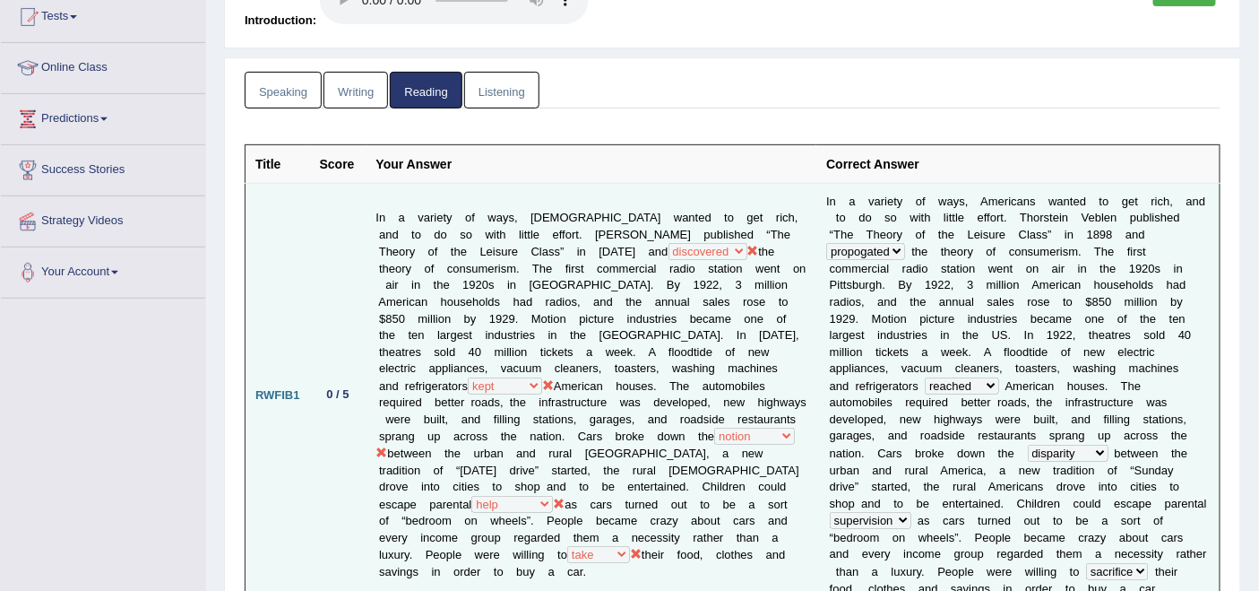
click at [503, 489] on td "In a variety of ways, [DEMOGRAPHIC_DATA] wanted to get rich, and to do so with …" at bounding box center [592, 395] width 451 height 425
click at [520, 479] on td "In a variety of ways, [DEMOGRAPHIC_DATA] wanted to get rich, and to do so with …" at bounding box center [592, 395] width 451 height 425
click at [531, 522] on td "In a variety of ways, [DEMOGRAPHIC_DATA] wanted to get rich, and to do so with …" at bounding box center [592, 395] width 451 height 425
click at [520, 482] on td "In a variety of ways, [DEMOGRAPHIC_DATA] wanted to get rich, and to do so with …" at bounding box center [592, 395] width 451 height 425
drag, startPoint x: 502, startPoint y: 480, endPoint x: 1002, endPoint y: 500, distance: 500.4
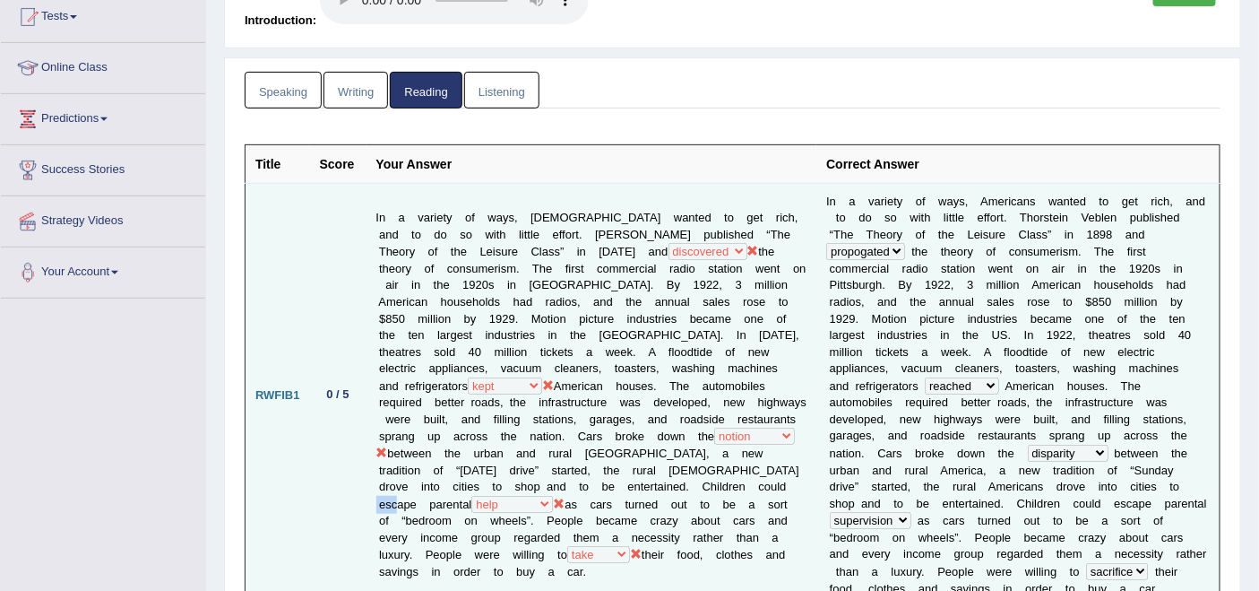
click at [1013, 504] on td "I n a v a r i e t y o f w a y s , A m e r i c a n s w a n t e d t o g e t r i c…" at bounding box center [1017, 395] width 403 height 425
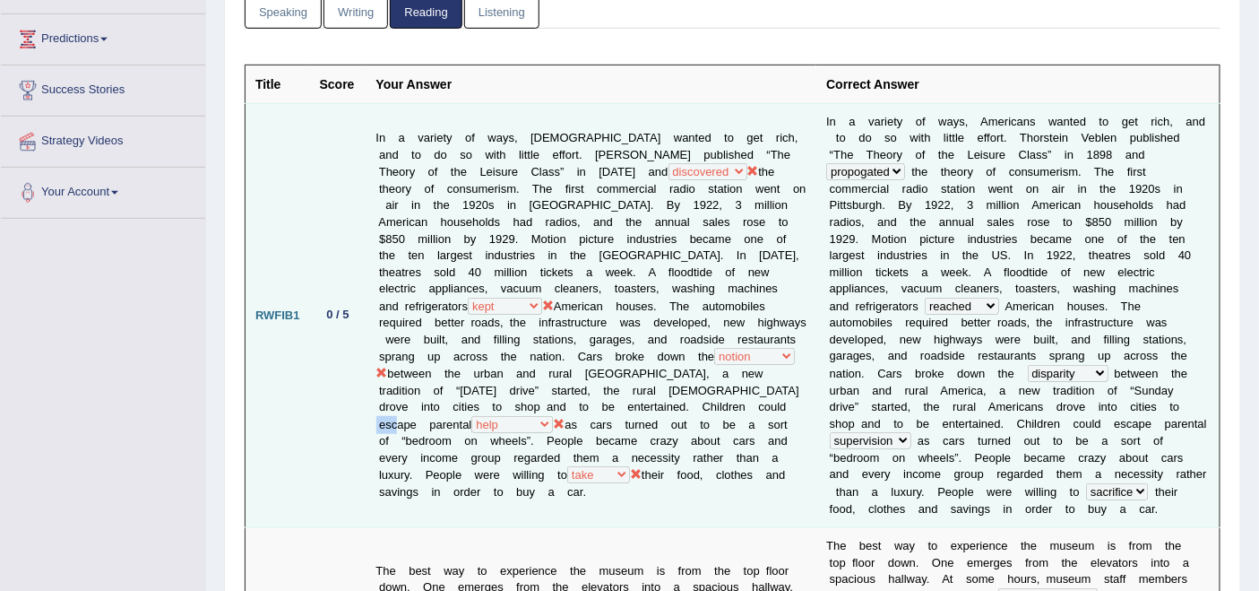
scroll to position [298, 0]
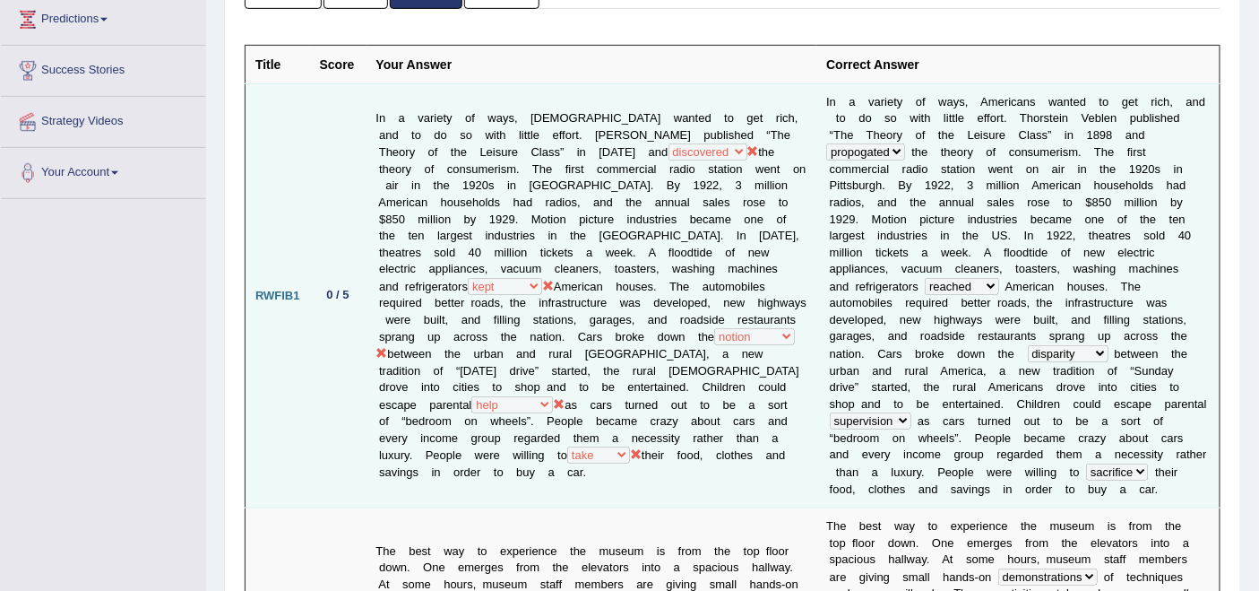
click at [442, 465] on td "In a variety of ways, [DEMOGRAPHIC_DATA] wanted to get rich, and to do so with …" at bounding box center [592, 295] width 451 height 425
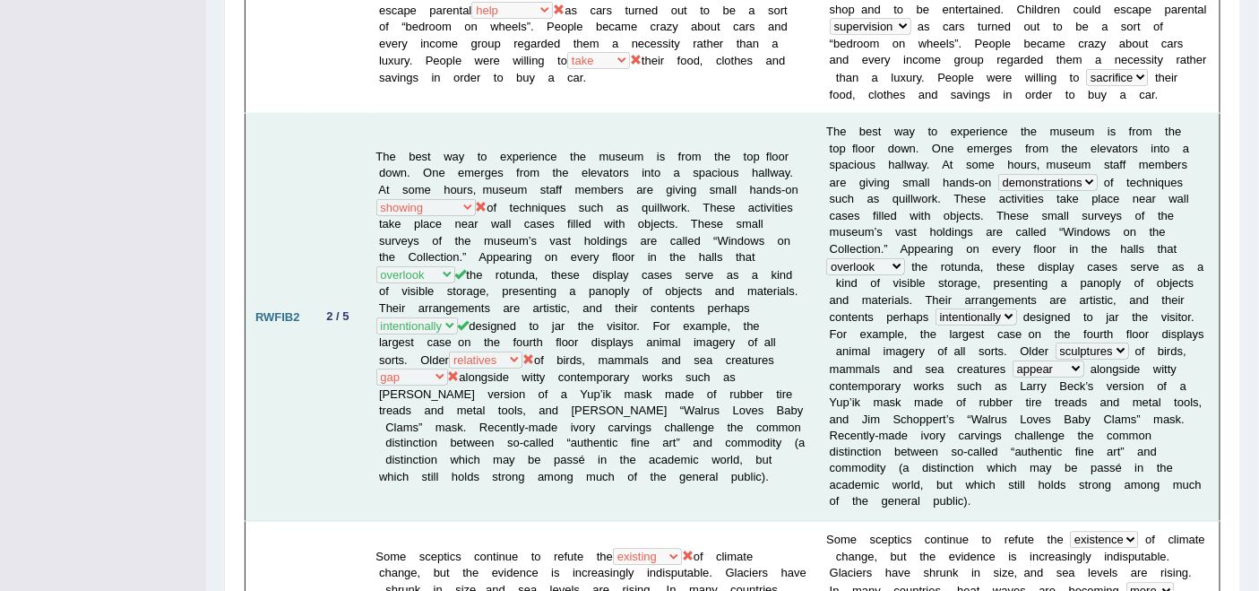
scroll to position [696, 0]
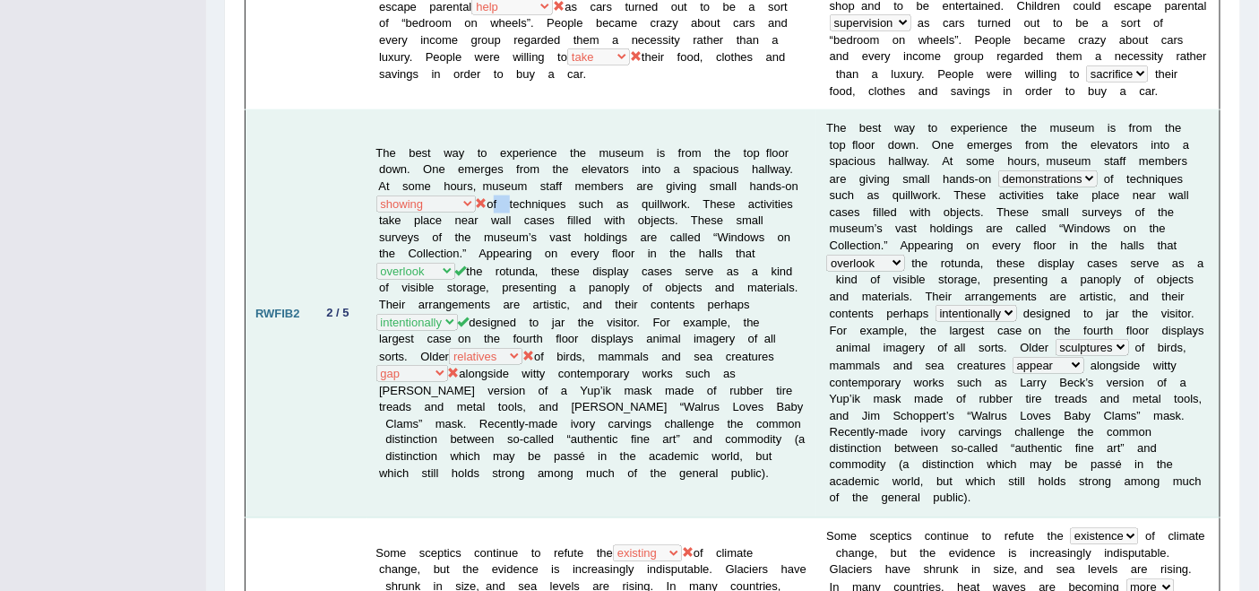
drag, startPoint x: 586, startPoint y: 156, endPoint x: 608, endPoint y: 157, distance: 21.5
click at [608, 157] on td "The best way to experience the museum is from the top floor down. One emerges f…" at bounding box center [592, 314] width 451 height 408
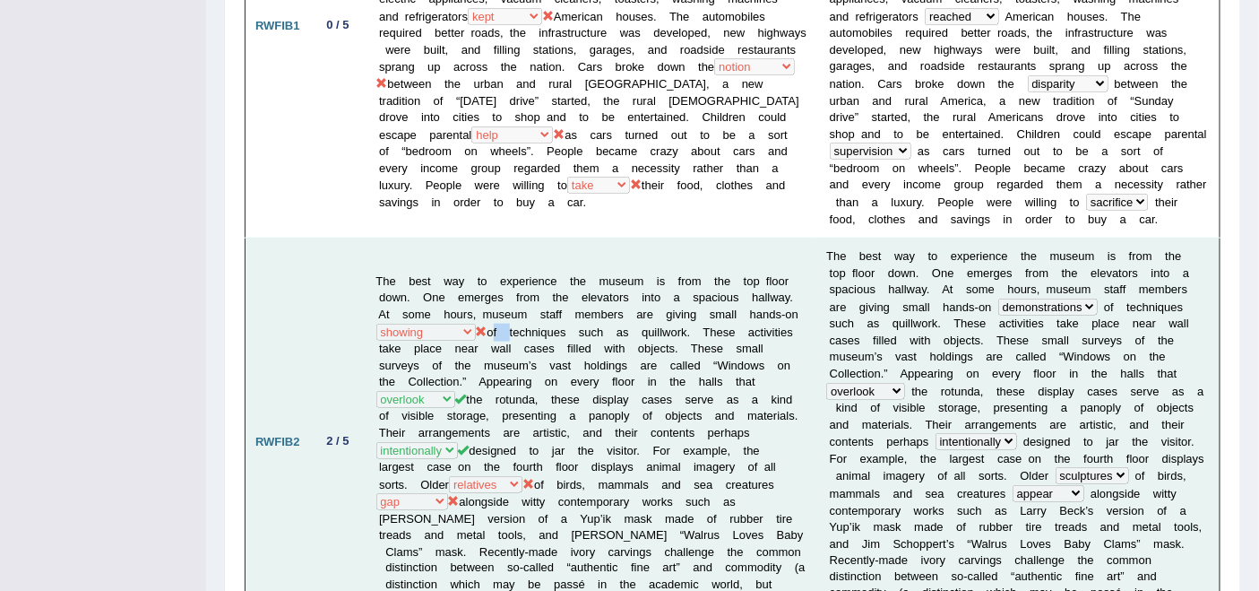
scroll to position [597, 0]
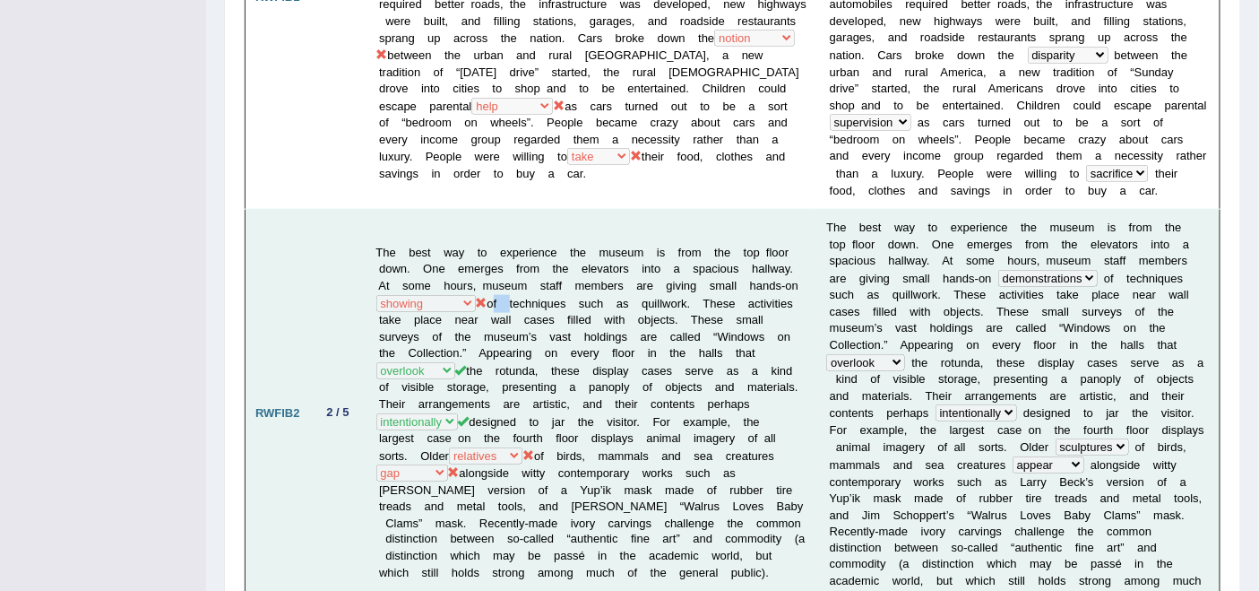
click at [563, 263] on td "The best way to experience the museum is from the top floor down. One emerges f…" at bounding box center [592, 414] width 451 height 408
drag, startPoint x: 484, startPoint y: 430, endPoint x: 682, endPoint y: 430, distance: 198.1
click at [682, 430] on td "The best way to experience the museum is from the top floor down. One emerges f…" at bounding box center [592, 414] width 451 height 408
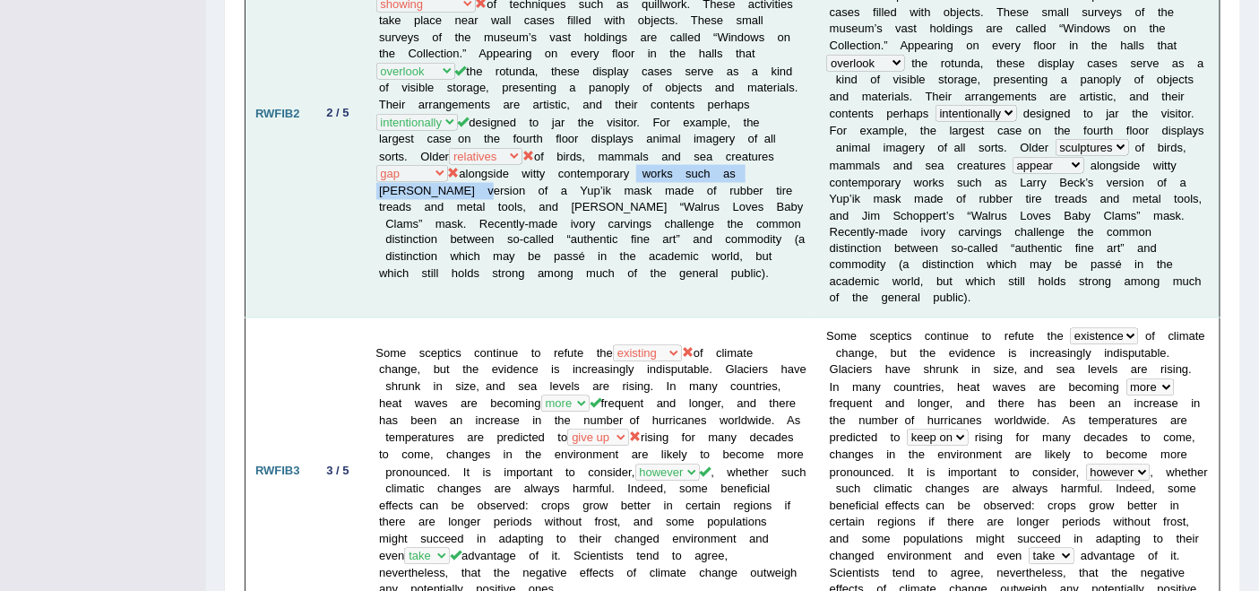
scroll to position [996, 0]
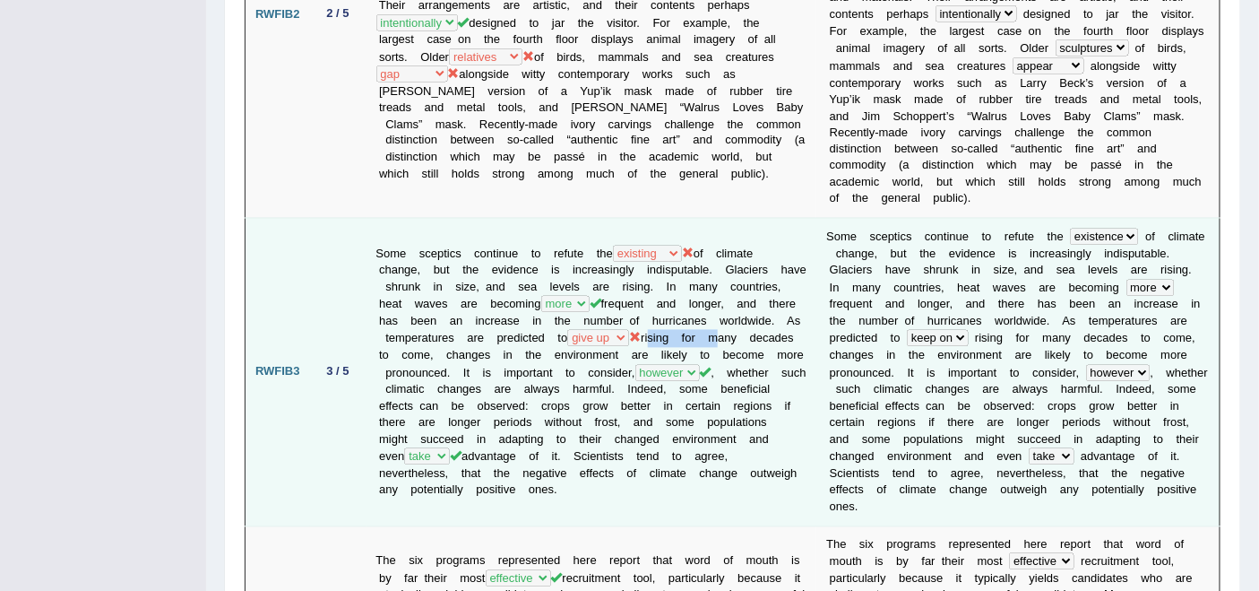
drag, startPoint x: 453, startPoint y: 276, endPoint x: 520, endPoint y: 270, distance: 66.6
click at [520, 270] on td "Some sceptics continue to refute the exist existence existing existed of climat…" at bounding box center [592, 373] width 451 height 308
click at [469, 300] on td "Some sceptics continue to refute the exist existence existing existed of climat…" at bounding box center [592, 373] width 451 height 308
drag, startPoint x: 453, startPoint y: 274, endPoint x: 529, endPoint y: 275, distance: 76.2
click at [529, 275] on td "Some sceptics continue to refute the exist existence existing existed of climat…" at bounding box center [592, 373] width 451 height 308
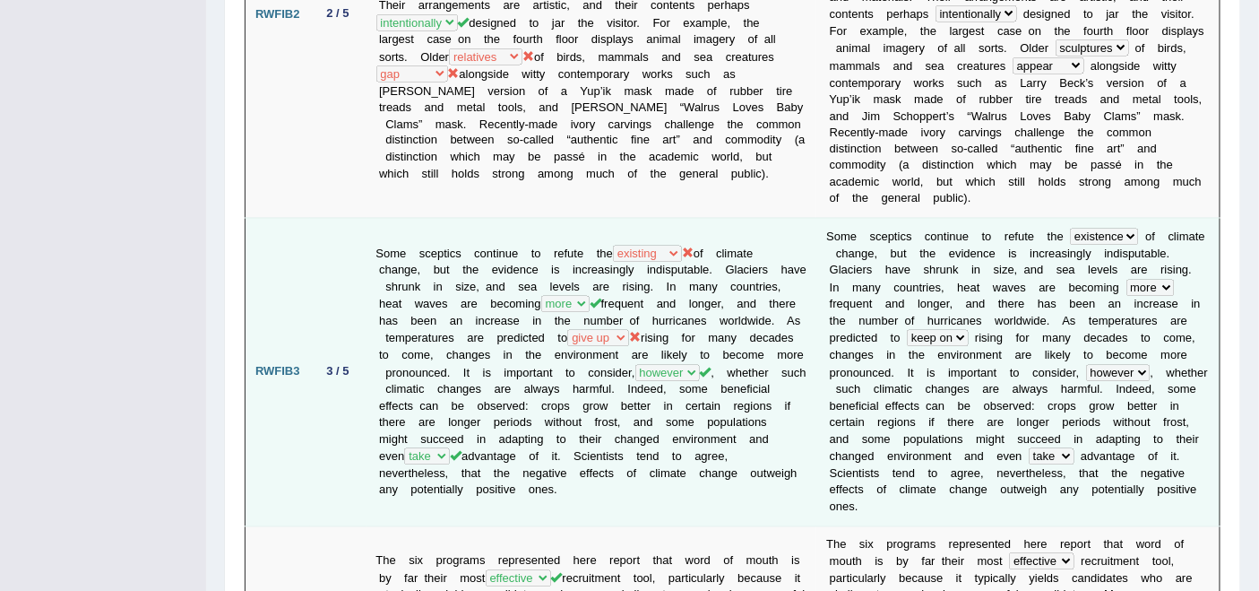
click at [854, 273] on td "S o m e s c e p t i c s c o n t i n u e t o r e f u t e t h e exist existence e…" at bounding box center [1017, 373] width 403 height 308
drag, startPoint x: 912, startPoint y: 273, endPoint x: 1017, endPoint y: 271, distance: 104.9
click at [1017, 271] on td "S o m e s c e p t i c s c o n t i n u e t o r e f u t e t h e exist existence e…" at bounding box center [1017, 373] width 403 height 308
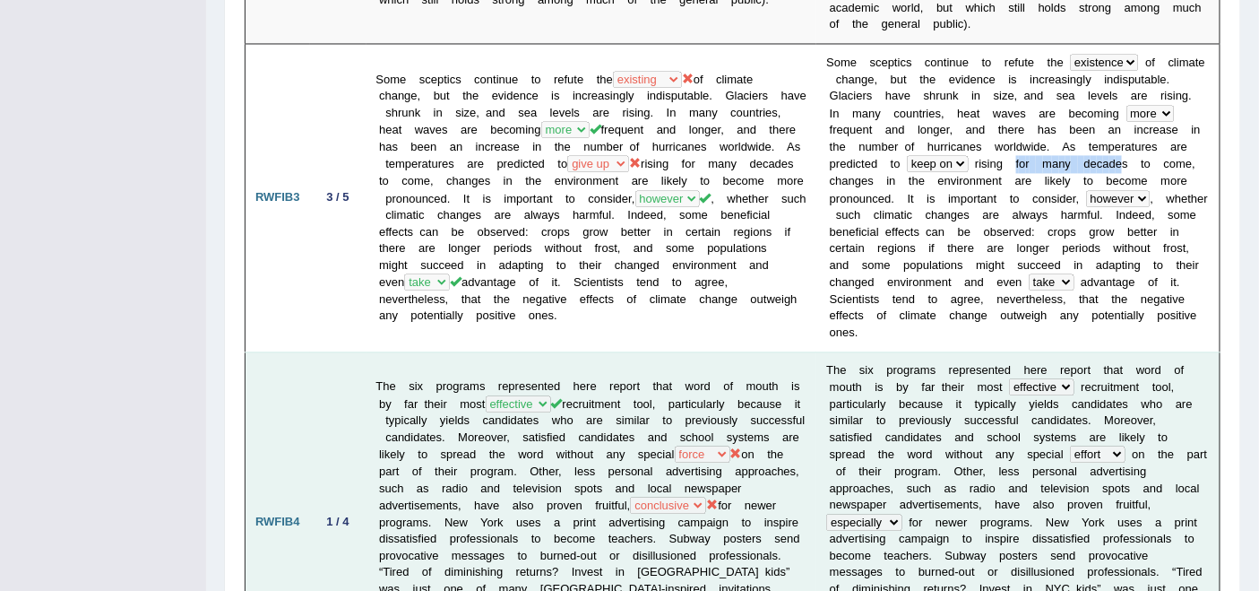
scroll to position [1195, 0]
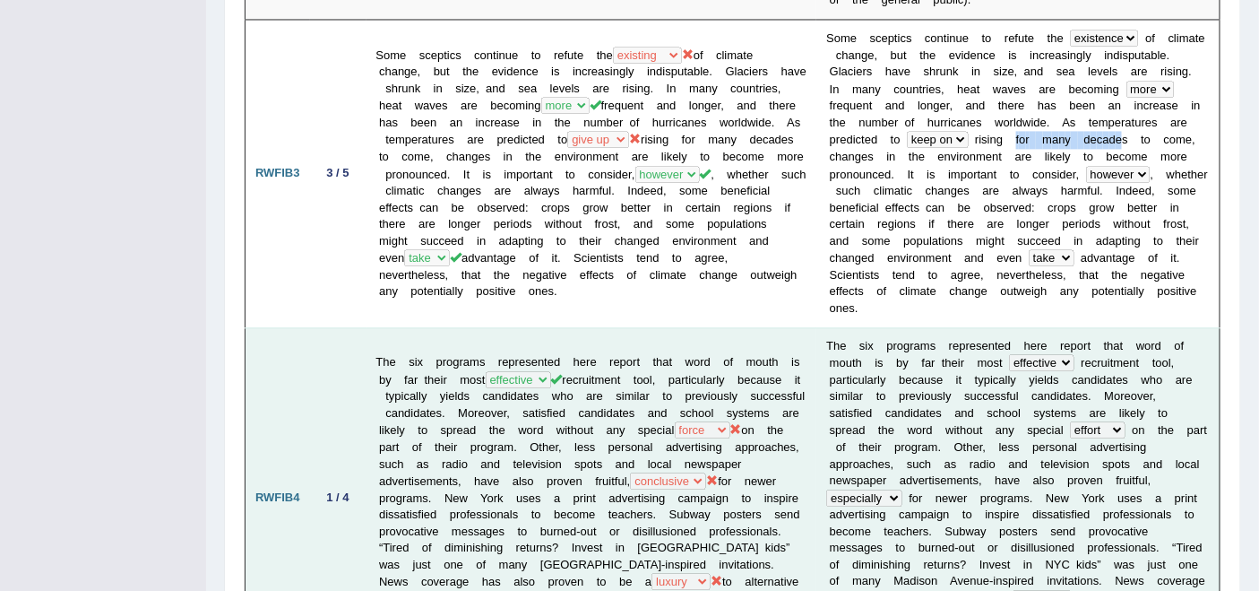
click at [502, 343] on td "The six programs represented here report that word of mouth is by far their mos…" at bounding box center [592, 497] width 451 height 341
click at [448, 343] on td "The six programs represented here report that word of mouth is by far their mos…" at bounding box center [592, 497] width 451 height 341
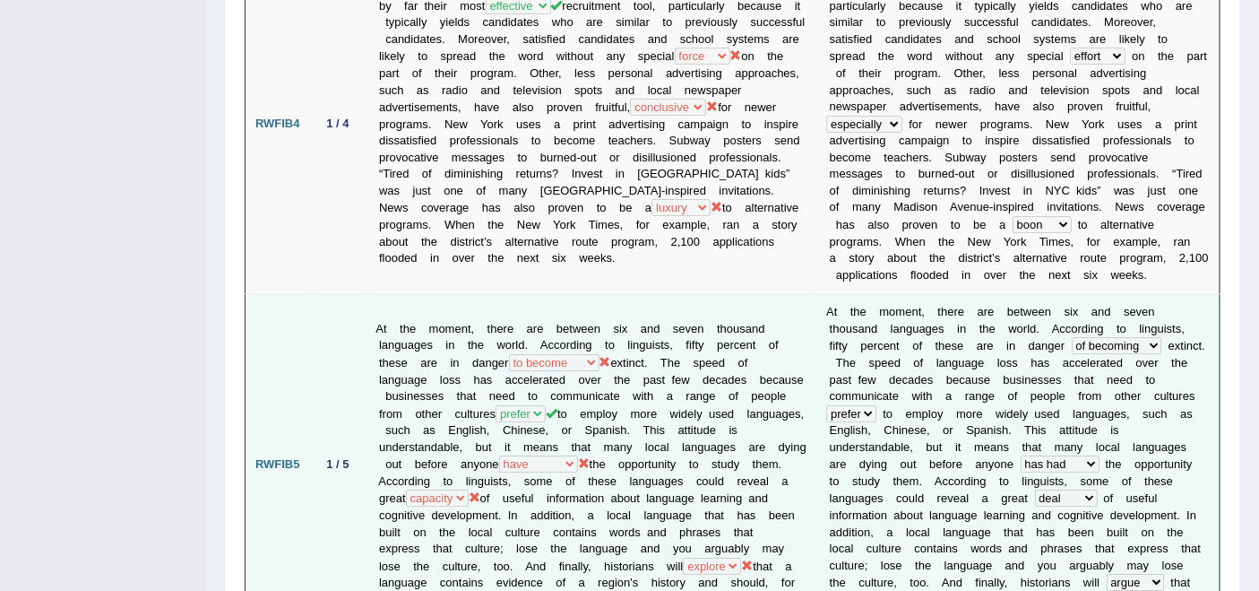
scroll to position [1592, 0]
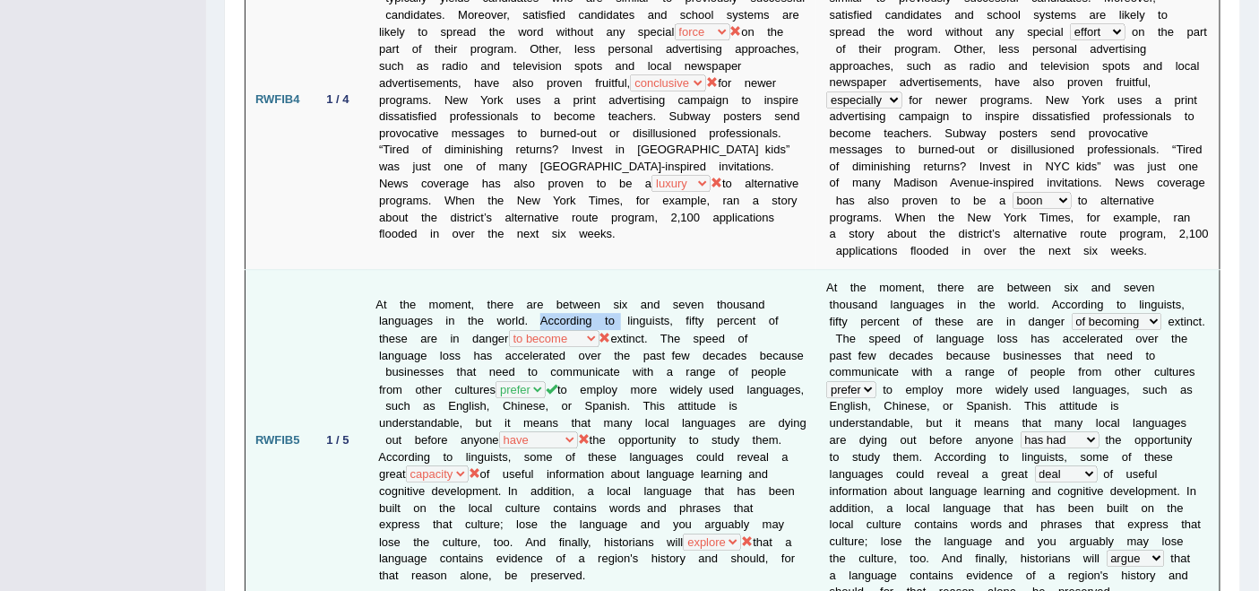
drag, startPoint x: 543, startPoint y: 194, endPoint x: 619, endPoint y: 197, distance: 76.3
click at [619, 270] on td "At the moment, there are between six and seven thousand languages in the world.…" at bounding box center [592, 440] width 451 height 341
click at [669, 314] on td "At the moment, there are between six and seven thousand languages in the world.…" at bounding box center [592, 440] width 451 height 341
drag, startPoint x: 444, startPoint y: 440, endPoint x: 520, endPoint y: 440, distance: 76.2
click at [520, 440] on td "At the moment, there are between six and seven thousand languages in the world.…" at bounding box center [592, 440] width 451 height 341
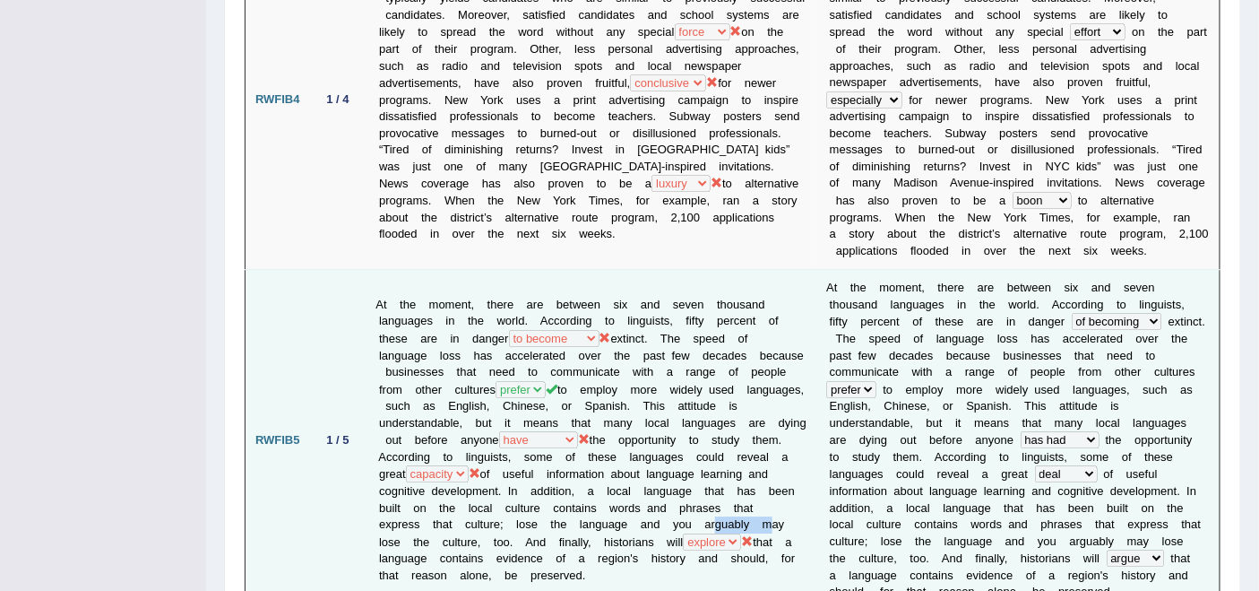
drag, startPoint x: 568, startPoint y: 410, endPoint x: 620, endPoint y: 412, distance: 52.0
click at [620, 412] on td "At the moment, there are between six and seven thousand languages in the world.…" at bounding box center [592, 440] width 451 height 341
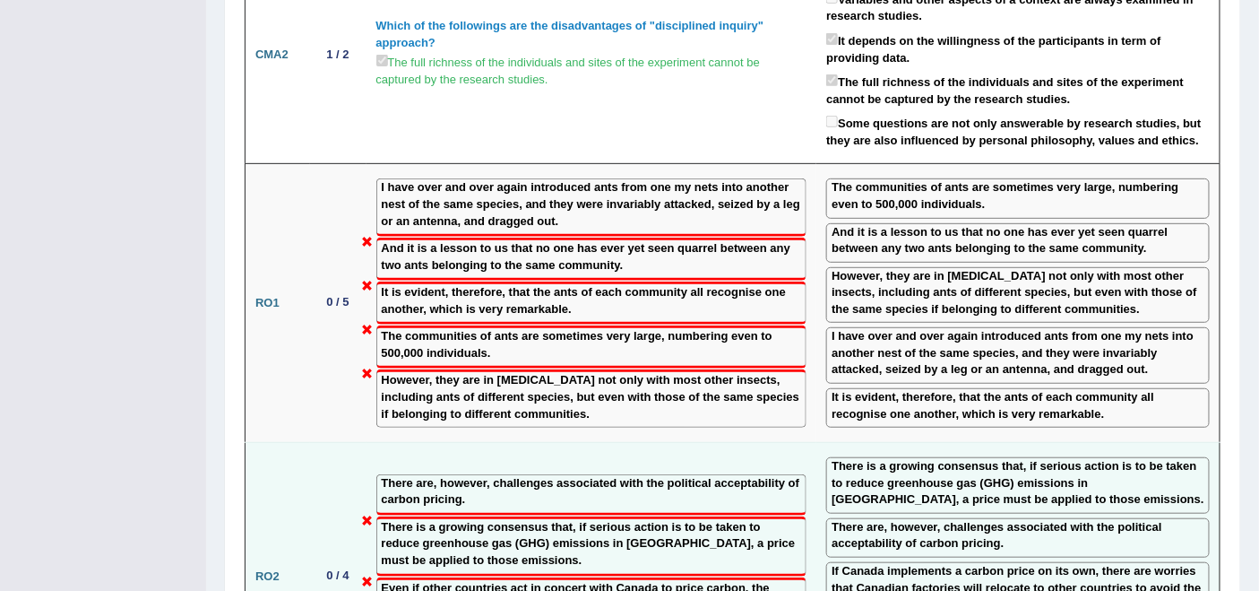
scroll to position [2489, 0]
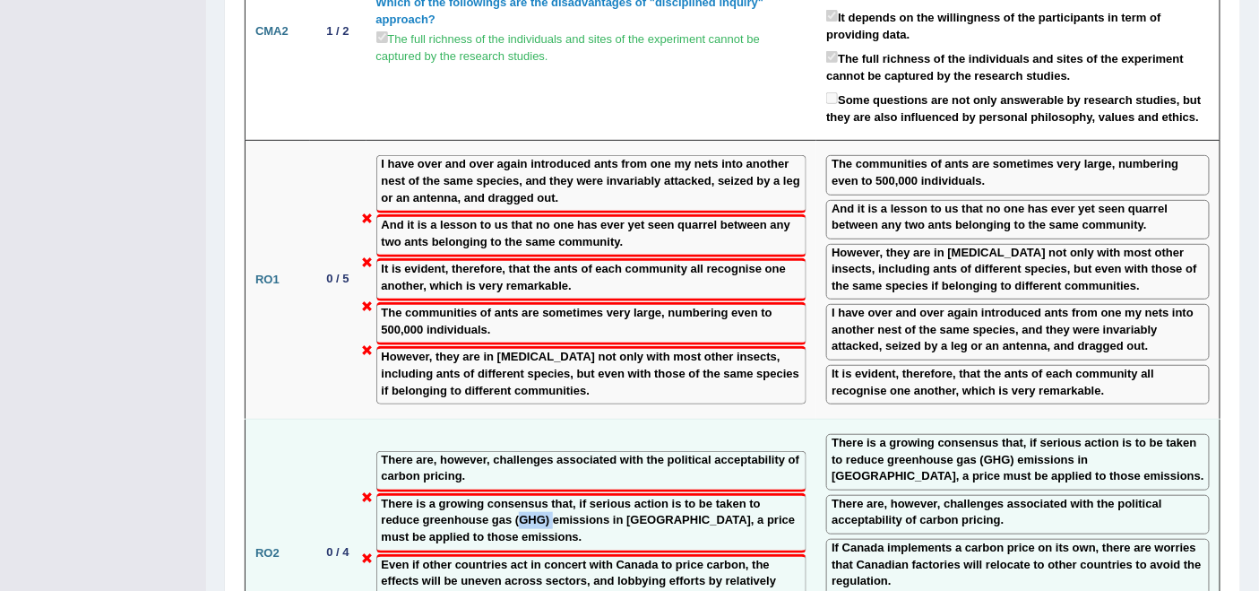
drag, startPoint x: 516, startPoint y: 360, endPoint x: 560, endPoint y: 366, distance: 44.2
click at [555, 496] on label "There is a growing consensus that, if serious action is to be taken to reduce g…" at bounding box center [592, 521] width 420 height 50
click at [985, 435] on label "There is a growing consensus that, if serious action is to be taken to reduce g…" at bounding box center [1018, 460] width 373 height 50
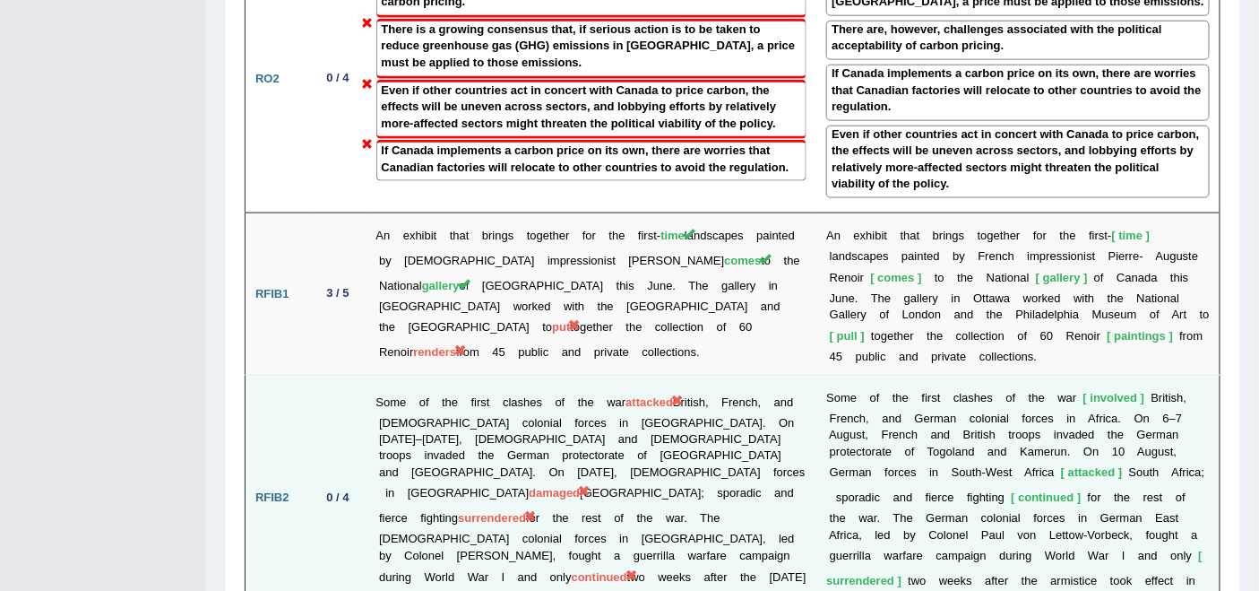
scroll to position [2987, 0]
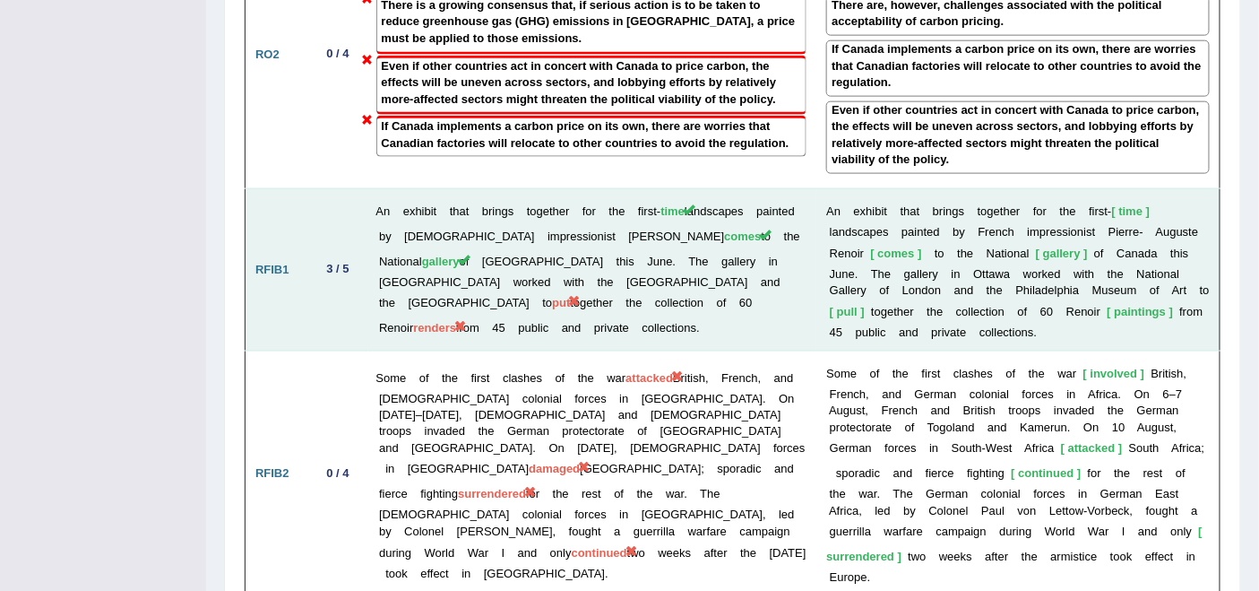
drag, startPoint x: 437, startPoint y: 181, endPoint x: 485, endPoint y: 181, distance: 47.5
click at [481, 188] on td "An exhibit that brings together for the first- time landscapes painted by Frenc…" at bounding box center [592, 269] width 451 height 163
drag, startPoint x: 574, startPoint y: 186, endPoint x: 591, endPoint y: 186, distance: 17.9
click at [591, 188] on td "An exhibit that brings together for the first- time landscapes painted by Frenc…" at bounding box center [592, 269] width 451 height 163
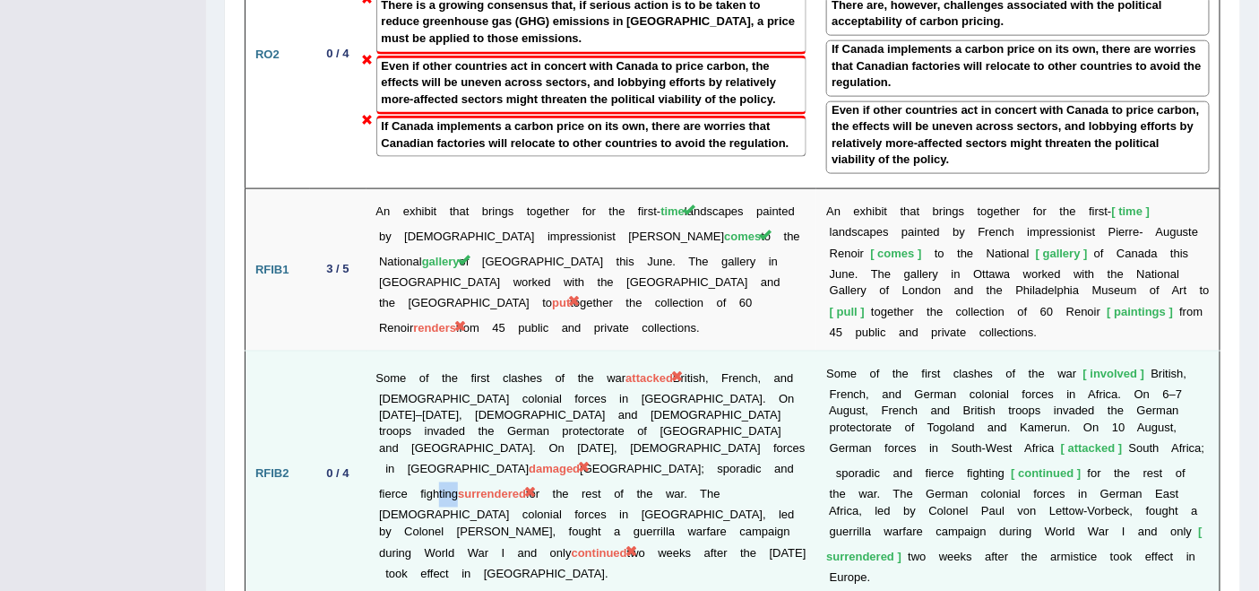
drag, startPoint x: 395, startPoint y: 330, endPoint x: 413, endPoint y: 332, distance: 18.0
click at [413, 351] on td "Some of the first clashes of the war attacked British, French, and German colon…" at bounding box center [592, 474] width 451 height 246
drag, startPoint x: 440, startPoint y: 332, endPoint x: 498, endPoint y: 332, distance: 58.3
click at [498, 488] on span "surrendered" at bounding box center [492, 494] width 68 height 13
click at [410, 378] on td "Some of the first clashes of the war attacked British, French, and German colon…" at bounding box center [592, 474] width 451 height 246
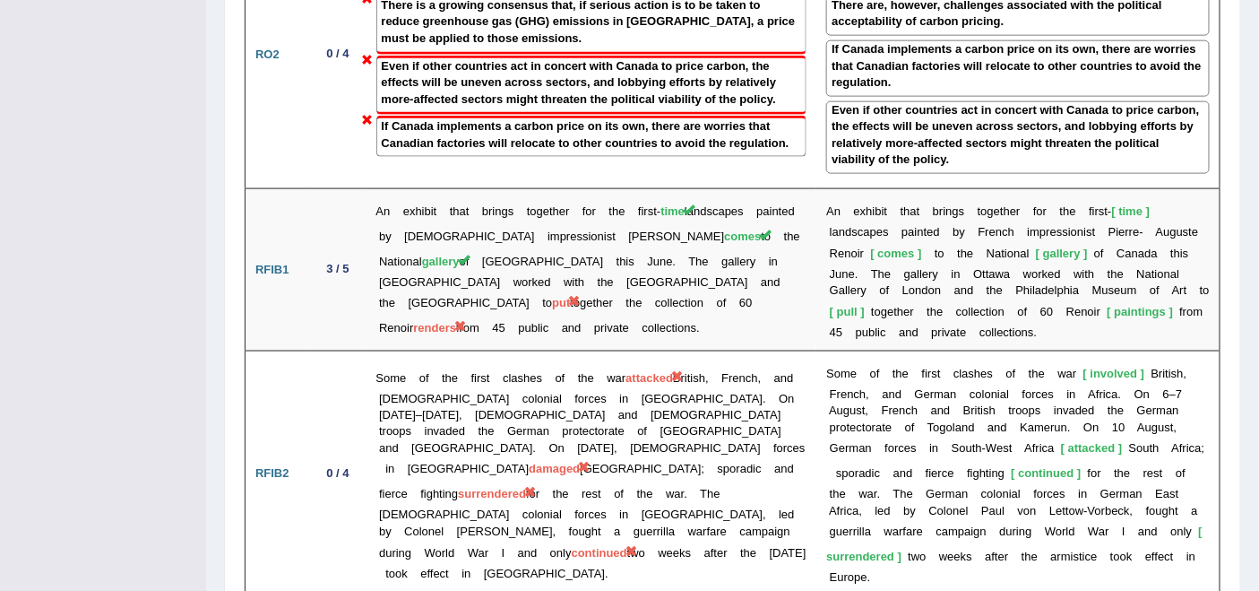
drag, startPoint x: 1092, startPoint y: 454, endPoint x: 1109, endPoint y: 457, distance: 16.4
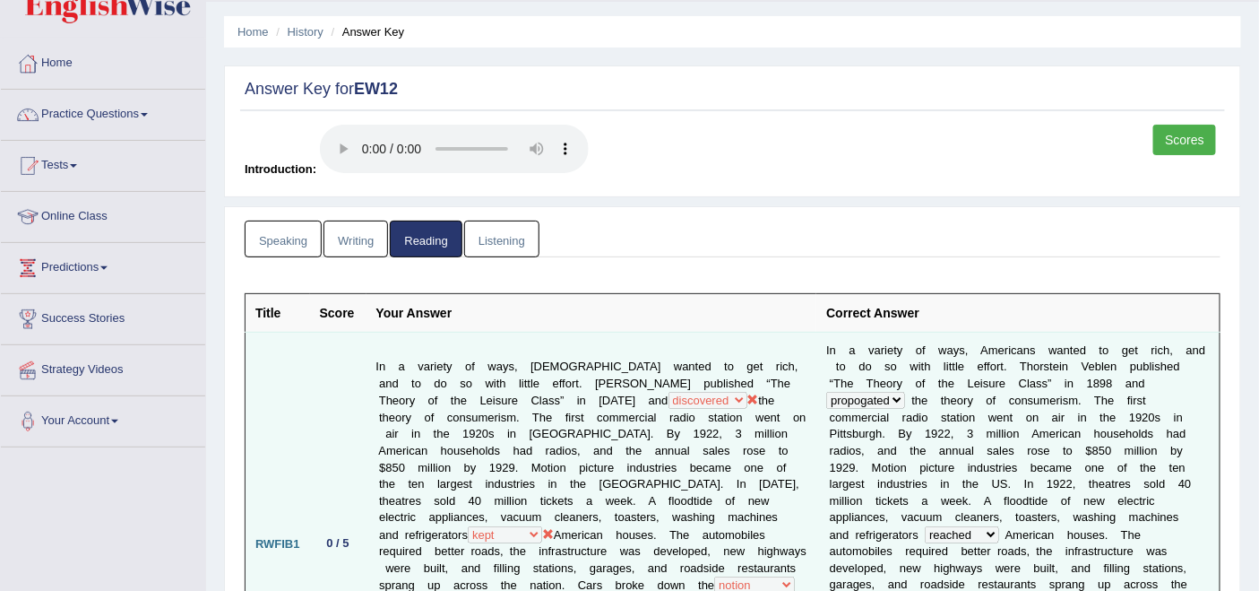
scroll to position [0, 0]
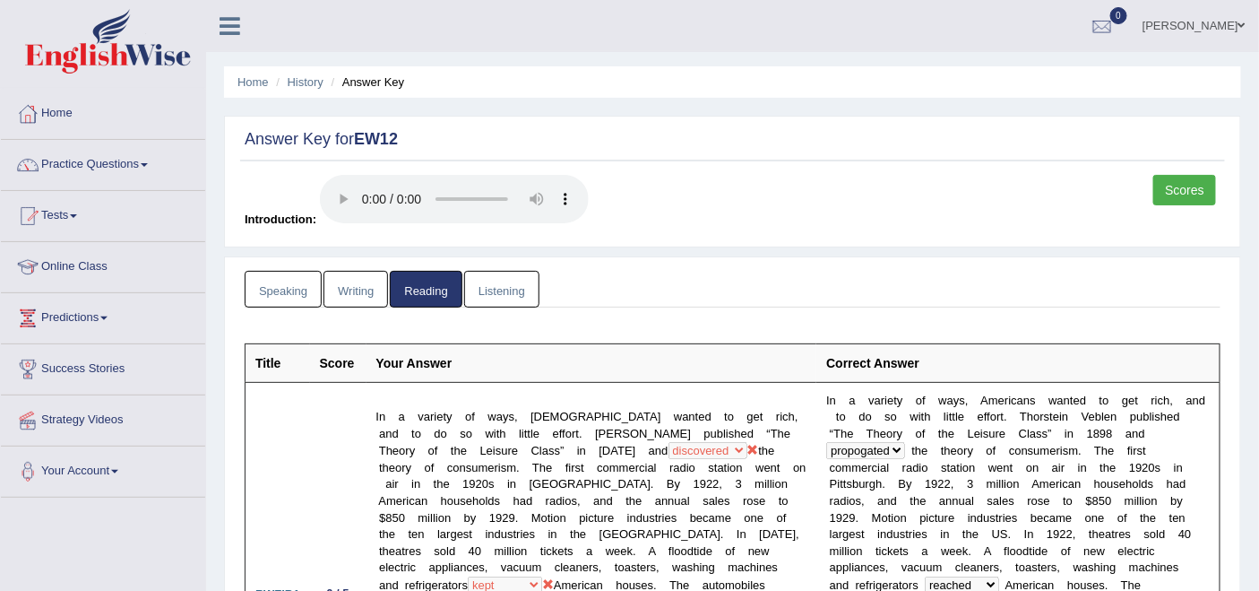
click at [504, 288] on link "Listening" at bounding box center [501, 289] width 75 height 37
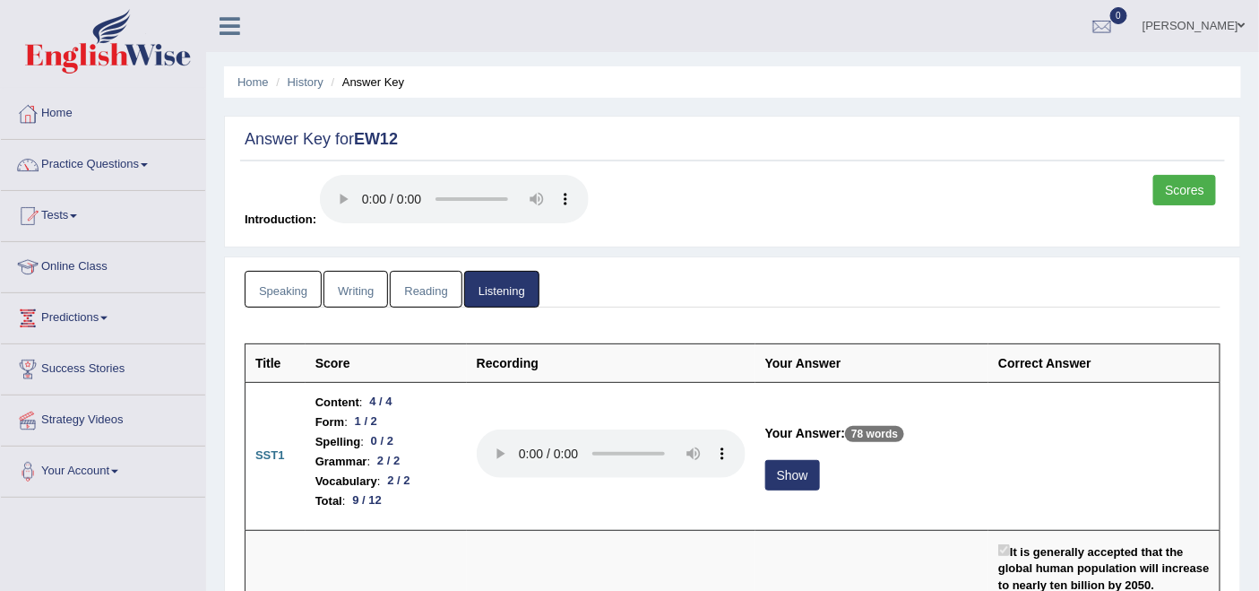
scroll to position [199, 0]
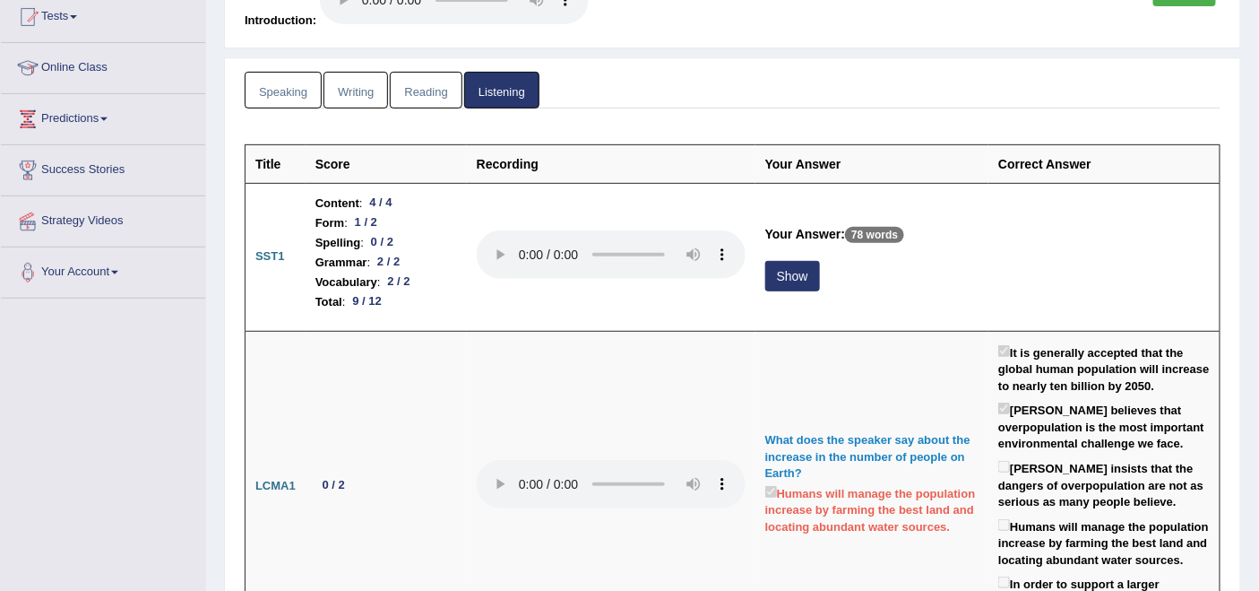
click at [496, 87] on link "Listening" at bounding box center [501, 90] width 75 height 37
click at [504, 91] on link "Listening" at bounding box center [501, 90] width 75 height 37
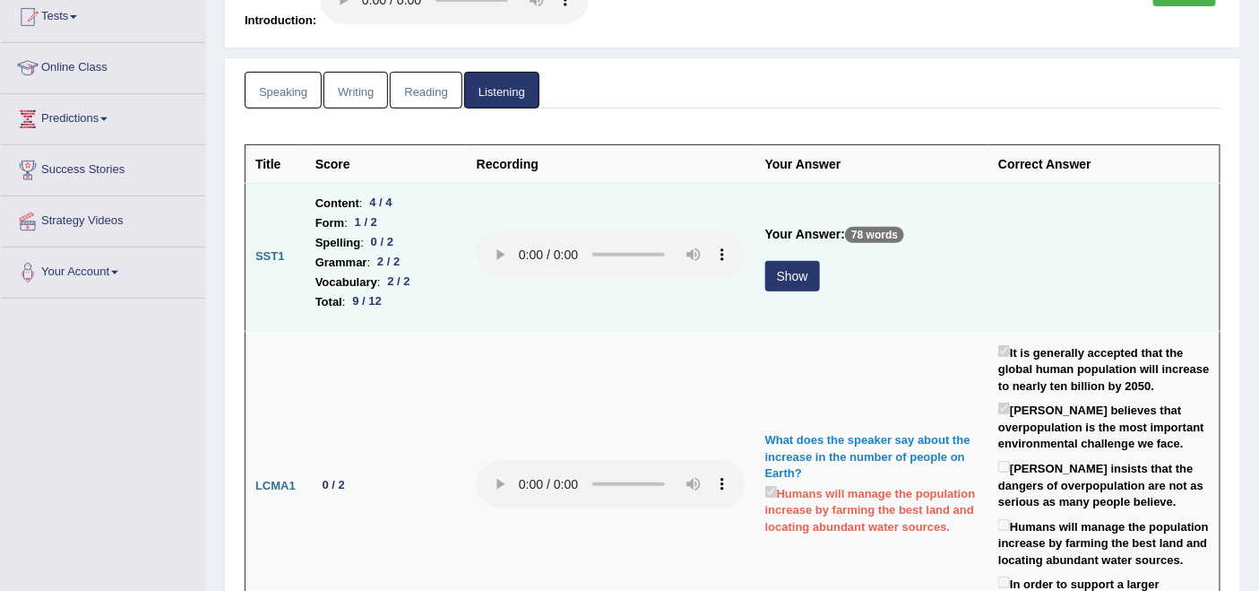
click at [794, 270] on button "Show" at bounding box center [792, 276] width 55 height 30
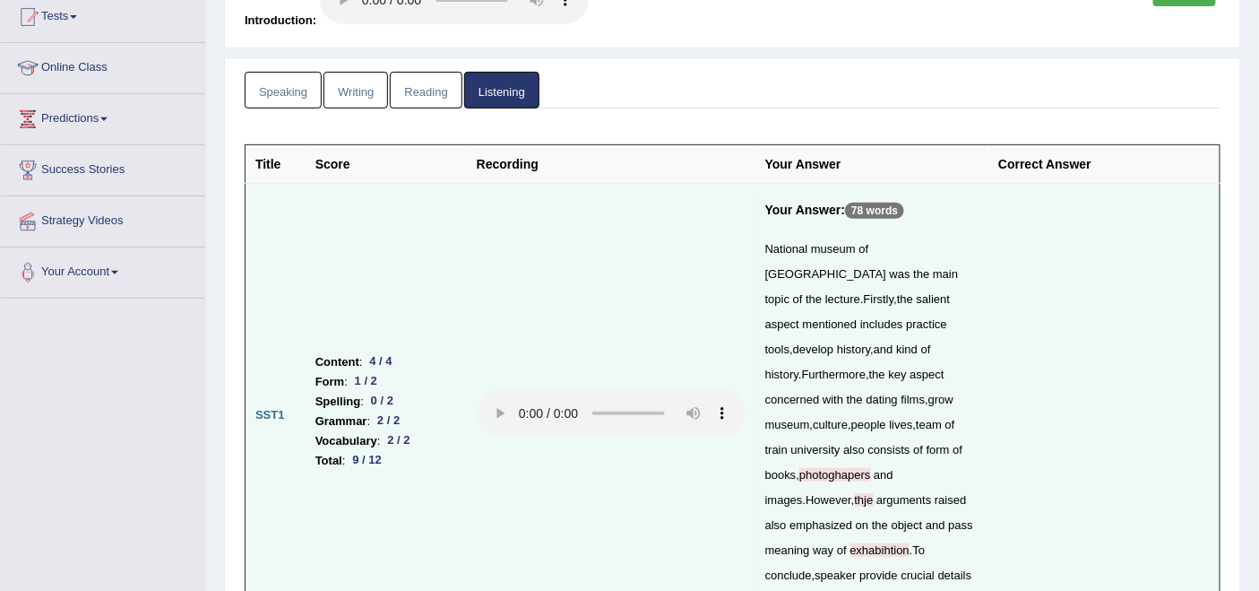
scroll to position [298, 0]
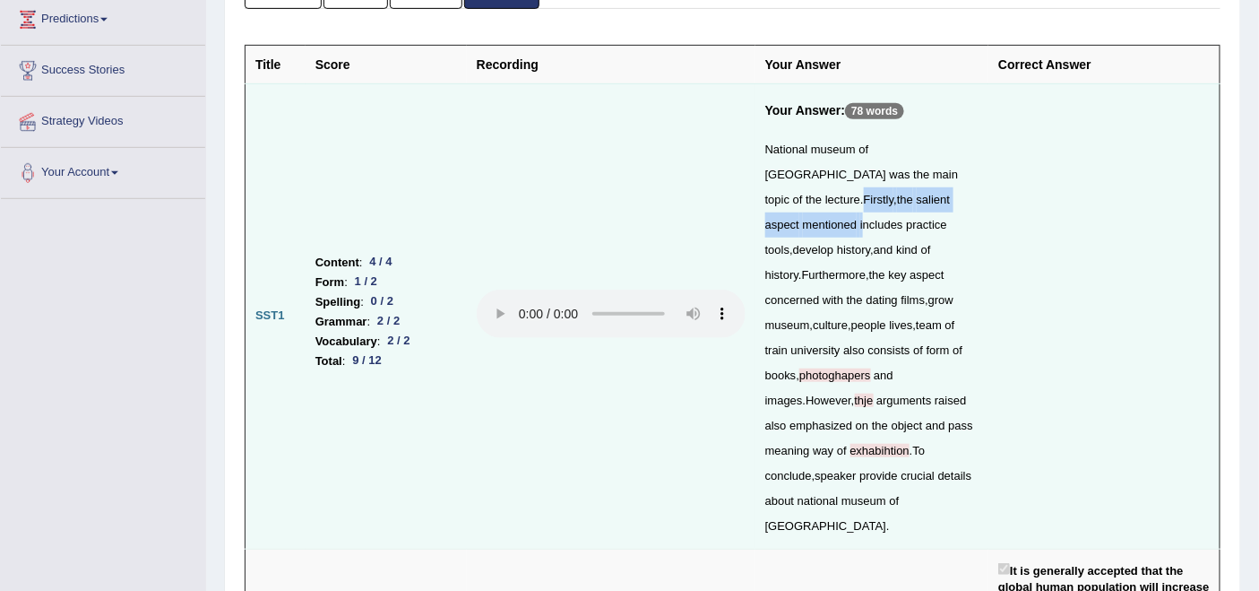
drag, startPoint x: 893, startPoint y: 165, endPoint x: 902, endPoint y: 206, distance: 42.2
click at [902, 206] on div "National museum of Australia was the main topic of the lecture . Firstly , the …" at bounding box center [871, 337] width 213 height 401
drag, startPoint x: 851, startPoint y: 102, endPoint x: 902, endPoint y: 104, distance: 50.2
click at [902, 104] on p "78 words" at bounding box center [874, 111] width 59 height 16
drag, startPoint x: 352, startPoint y: 249, endPoint x: 390, endPoint y: 249, distance: 37.6
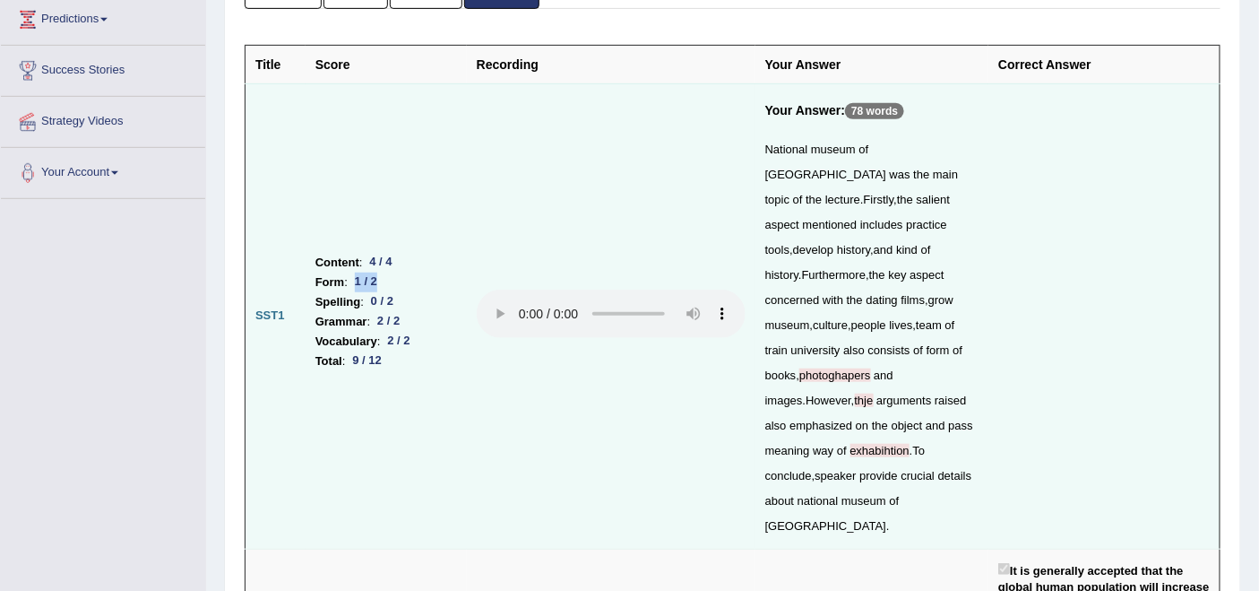
click at [390, 272] on li "Form : 1 / 2" at bounding box center [386, 282] width 142 height 20
drag, startPoint x: 853, startPoint y: 97, endPoint x: 898, endPoint y: 116, distance: 48.6
click at [867, 97] on td "Your Answer: 78 words National museum of Australia was the main topic of the le…" at bounding box center [871, 315] width 233 height 465
drag, startPoint x: 781, startPoint y: 350, endPoint x: 877, endPoint y: 356, distance: 96.1
click at [871, 348] on div "National museum of Australia was the main topic of the lecture . Firstly , the …" at bounding box center [871, 337] width 213 height 401
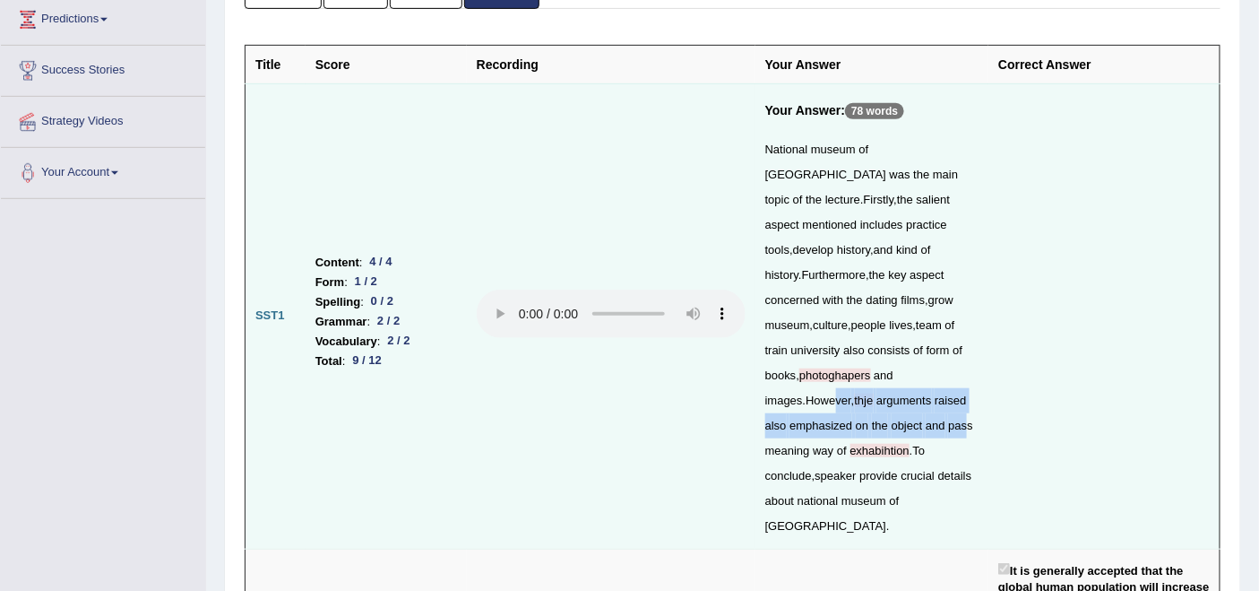
drag, startPoint x: 795, startPoint y: 377, endPoint x: 899, endPoint y: 453, distance: 128.3
click at [936, 401] on div "National museum of Australia was the main topic of the lecture . Firstly , the …" at bounding box center [871, 337] width 213 height 401
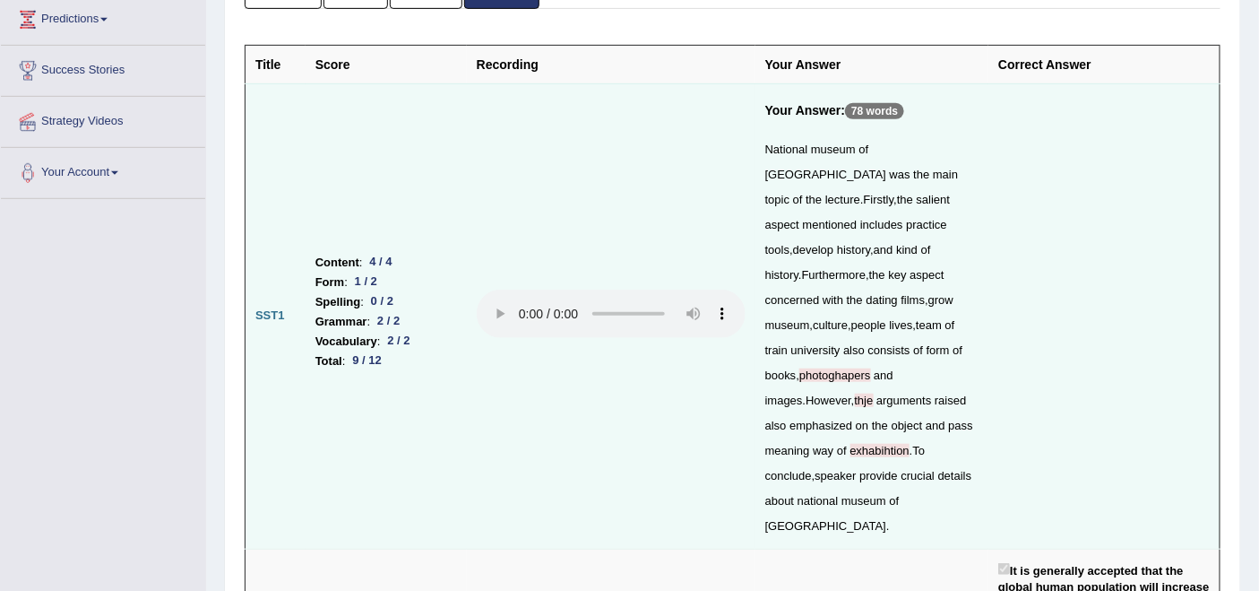
drag, startPoint x: 899, startPoint y: 453, endPoint x: 884, endPoint y: 451, distance: 15.3
click at [894, 453] on div "National museum of Australia was the main topic of the lecture . Firstly , the …" at bounding box center [871, 337] width 213 height 401
drag, startPoint x: 769, startPoint y: 421, endPoint x: 919, endPoint y: 427, distance: 149.8
click at [911, 427] on div "National museum of Australia was the main topic of the lecture . Firstly , the …" at bounding box center [871, 337] width 213 height 401
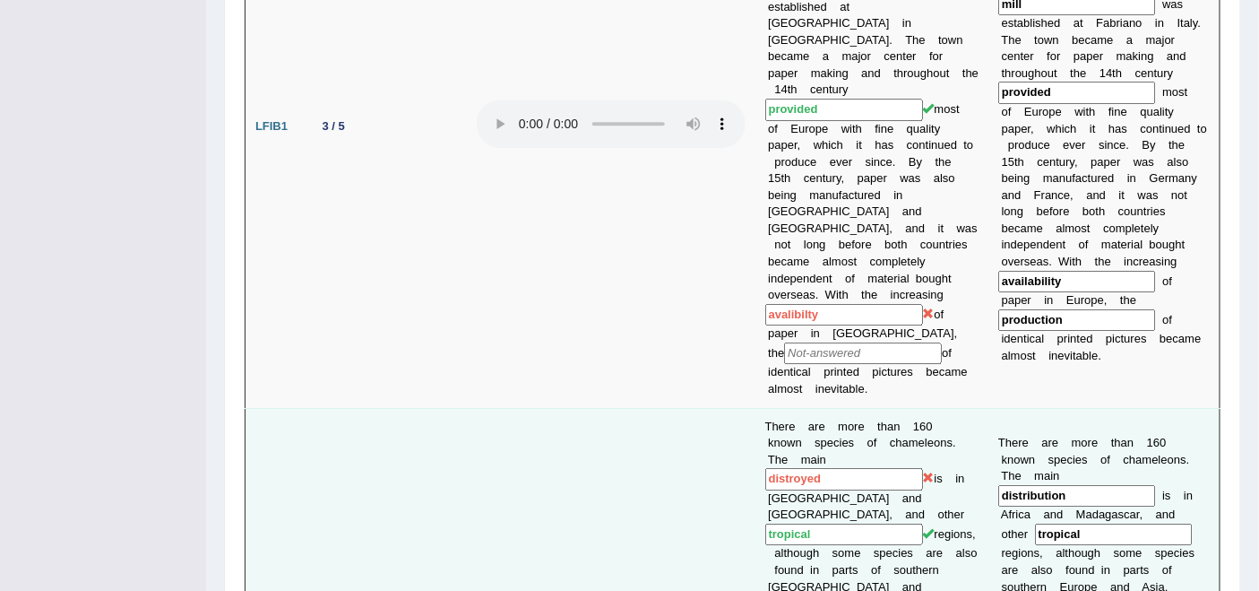
scroll to position [1792, 0]
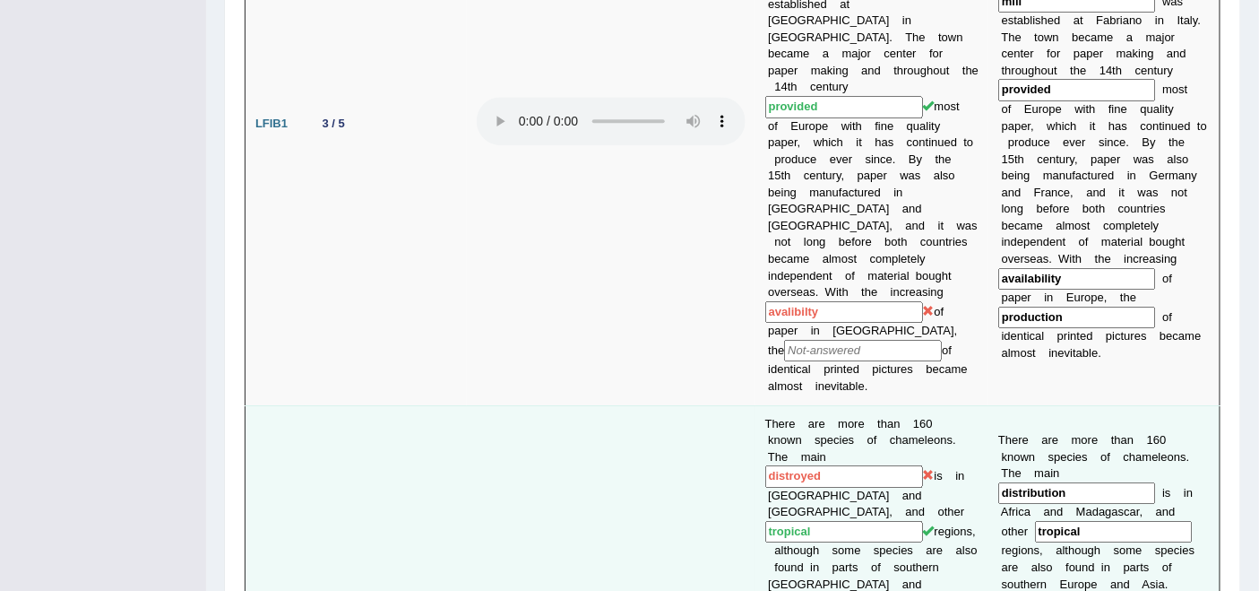
drag, startPoint x: 822, startPoint y: 333, endPoint x: 856, endPoint y: 333, distance: 34.1
click at [854, 465] on input "distroyed" at bounding box center [844, 476] width 158 height 22
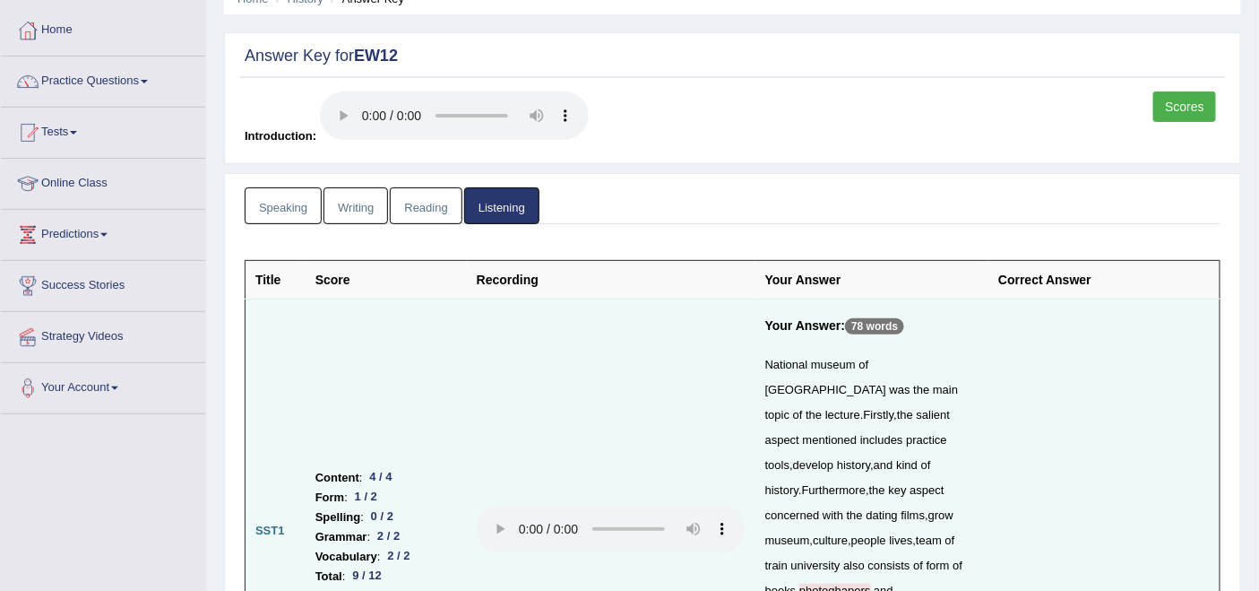
scroll to position [0, 0]
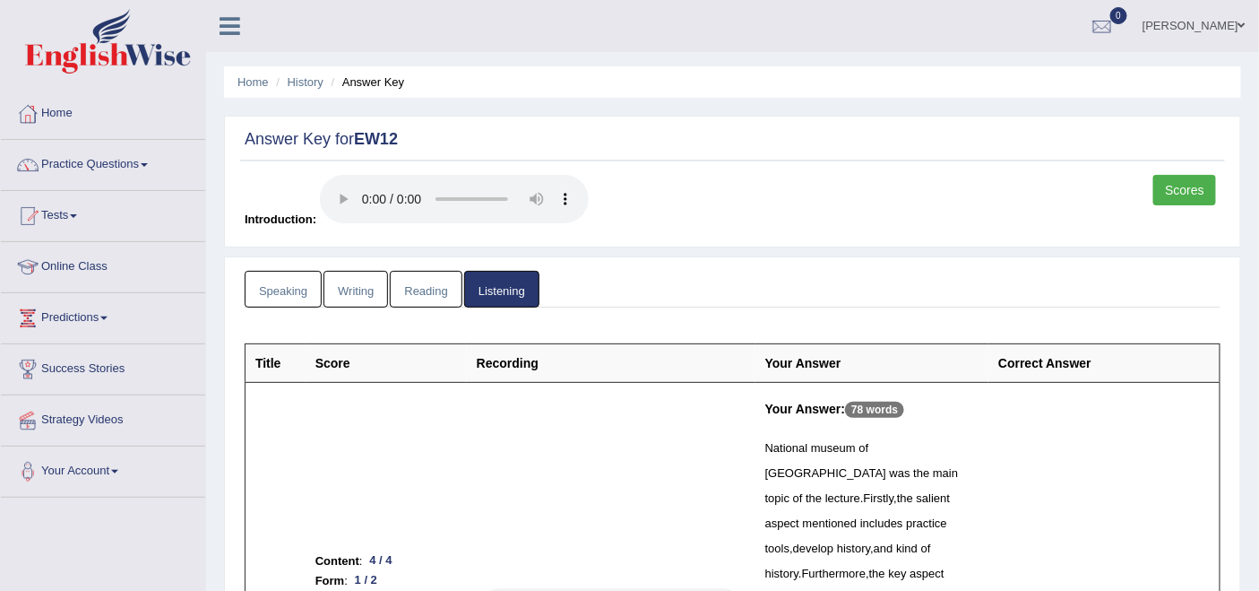
click at [1133, 181] on link "Scores" at bounding box center [1184, 190] width 63 height 30
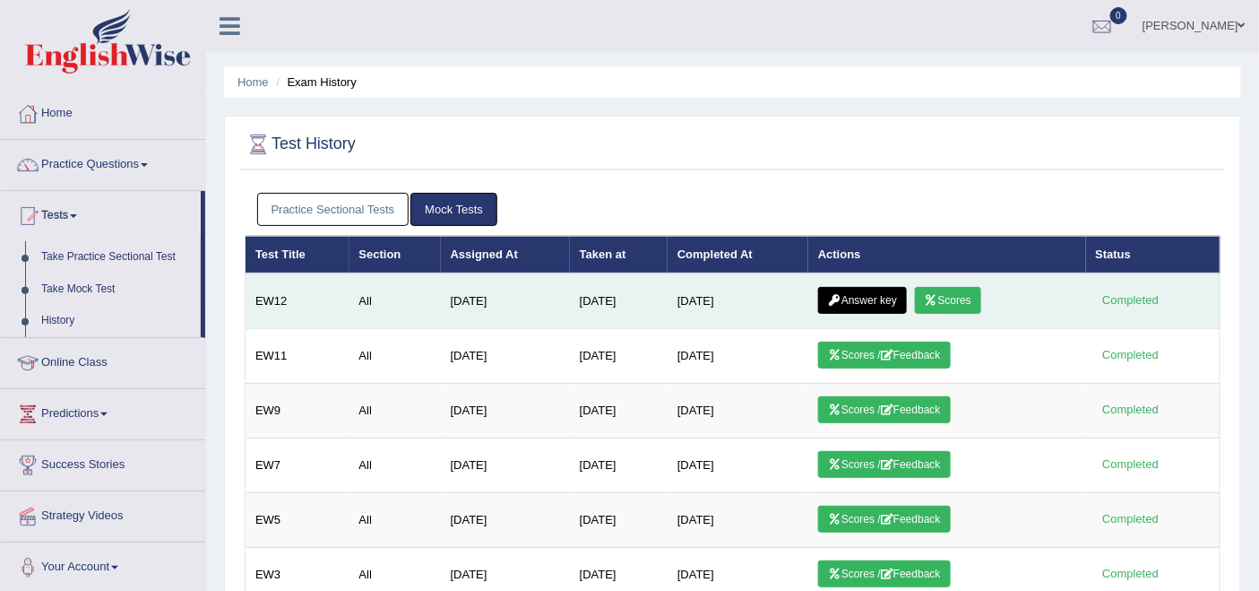
click at [878, 297] on link "Answer key" at bounding box center [862, 300] width 89 height 27
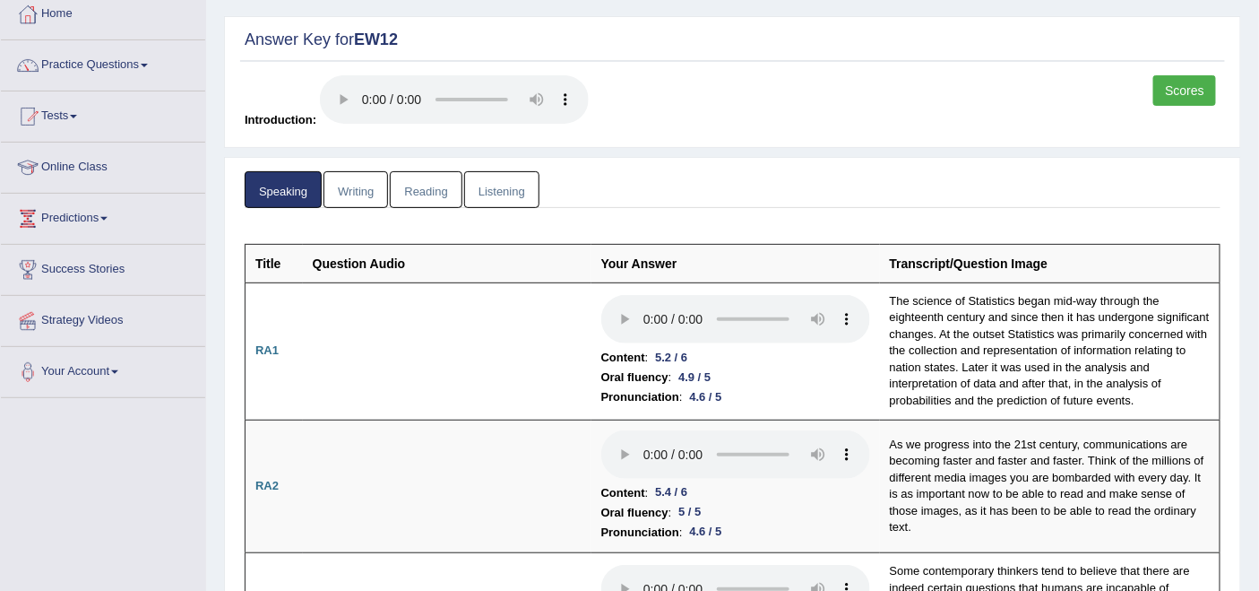
click at [428, 187] on link "Reading" at bounding box center [426, 189] width 72 height 37
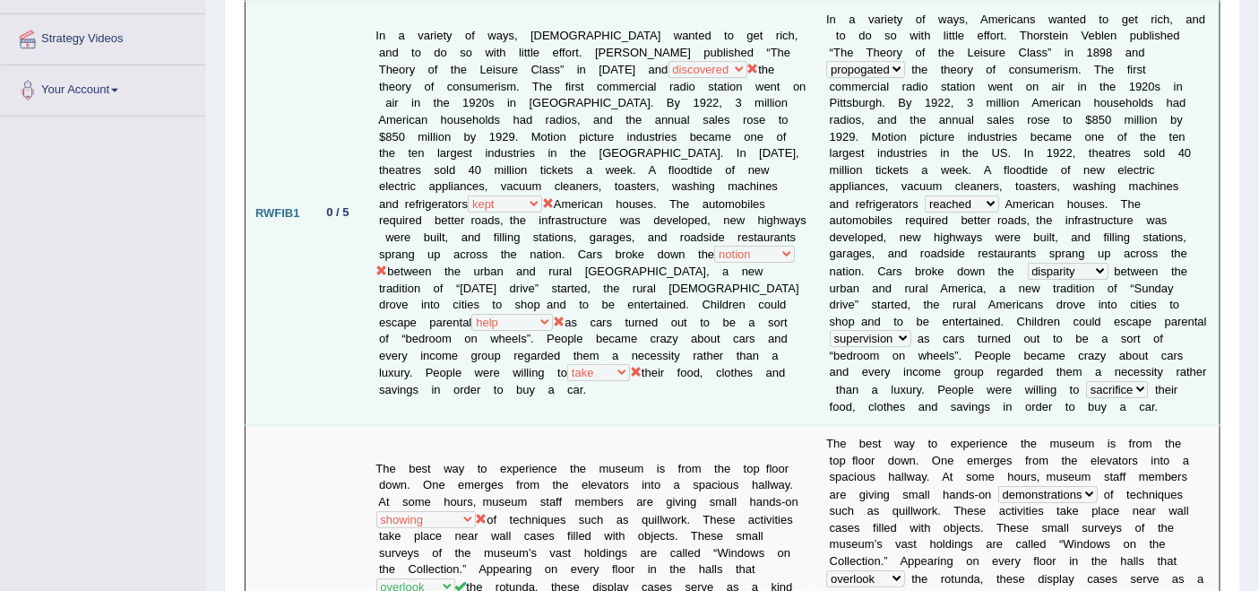
scroll to position [398, 0]
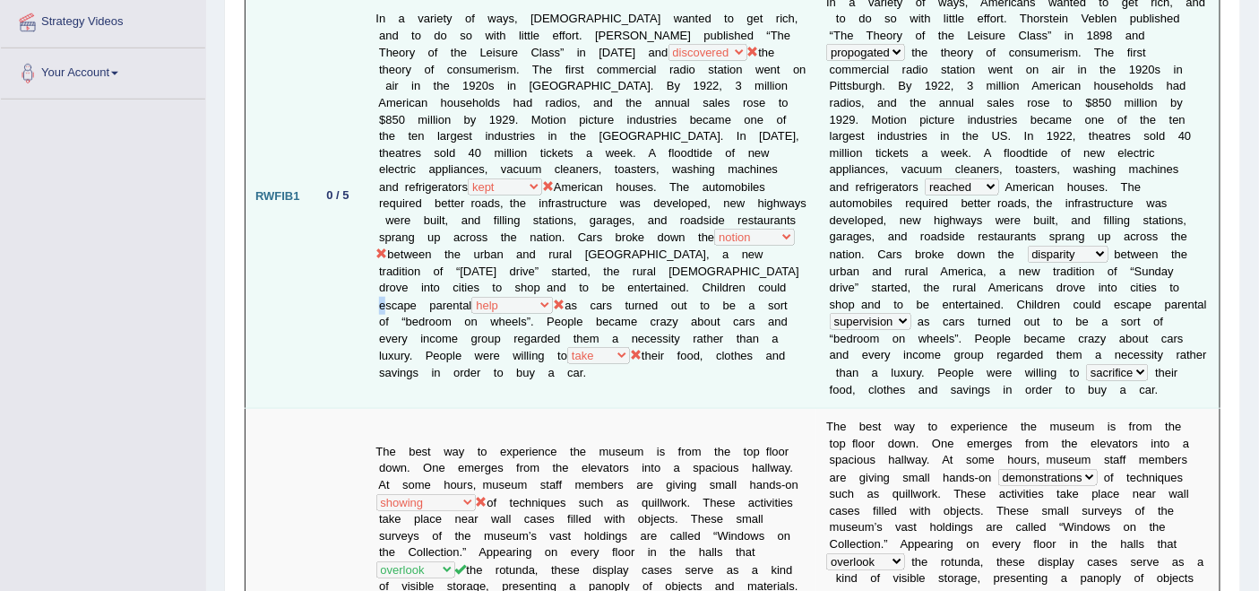
click at [512, 274] on td "In a variety of ways, [DEMOGRAPHIC_DATA] wanted to get rich, and to do so with …" at bounding box center [592, 196] width 451 height 425
drag, startPoint x: 556, startPoint y: 271, endPoint x: 607, endPoint y: 272, distance: 51.1
click at [607, 272] on td "In a variety of ways, [DEMOGRAPHIC_DATA] wanted to get rich, and to do so with …" at bounding box center [592, 196] width 451 height 425
drag, startPoint x: 601, startPoint y: 293, endPoint x: 551, endPoint y: 286, distance: 50.7
click at [593, 293] on td "In a variety of ways, [DEMOGRAPHIC_DATA] wanted to get rich, and to do so with …" at bounding box center [592, 196] width 451 height 425
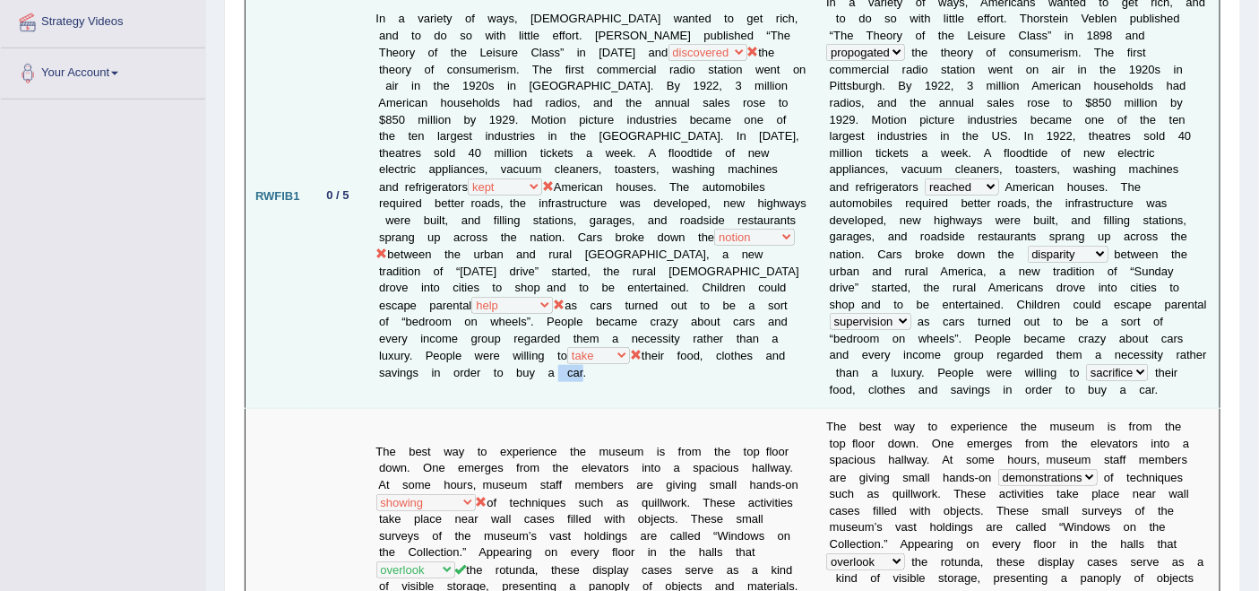
click at [406, 358] on td "In a variety of ways, [DEMOGRAPHIC_DATA] wanted to get rich, and to do so with …" at bounding box center [592, 196] width 451 height 425
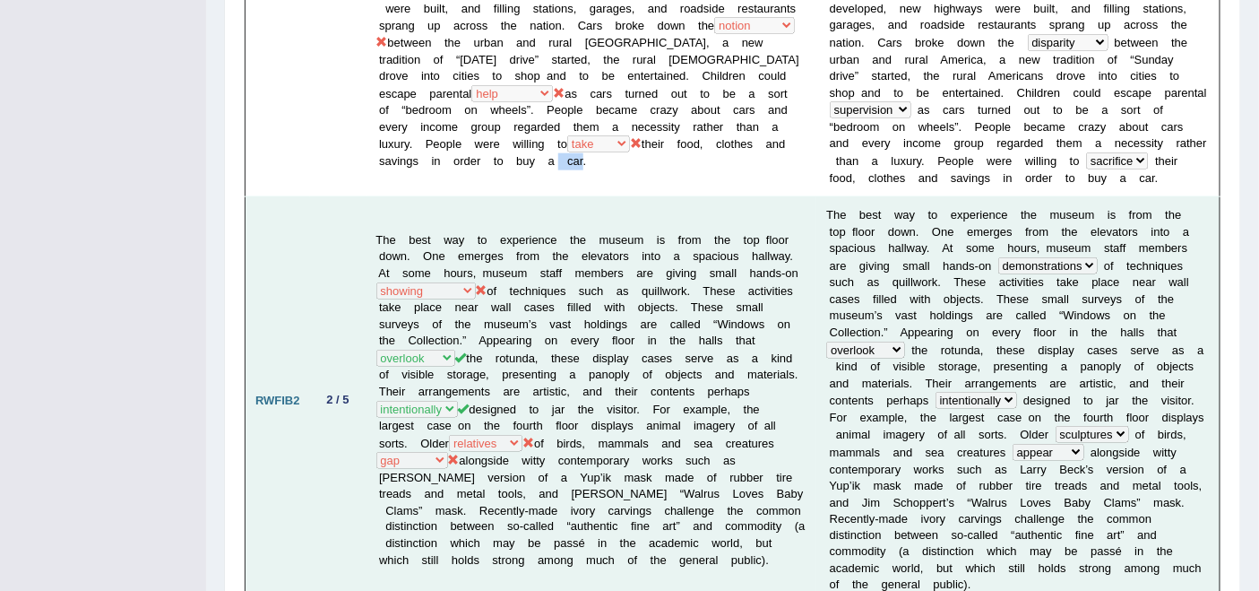
scroll to position [696, 0]
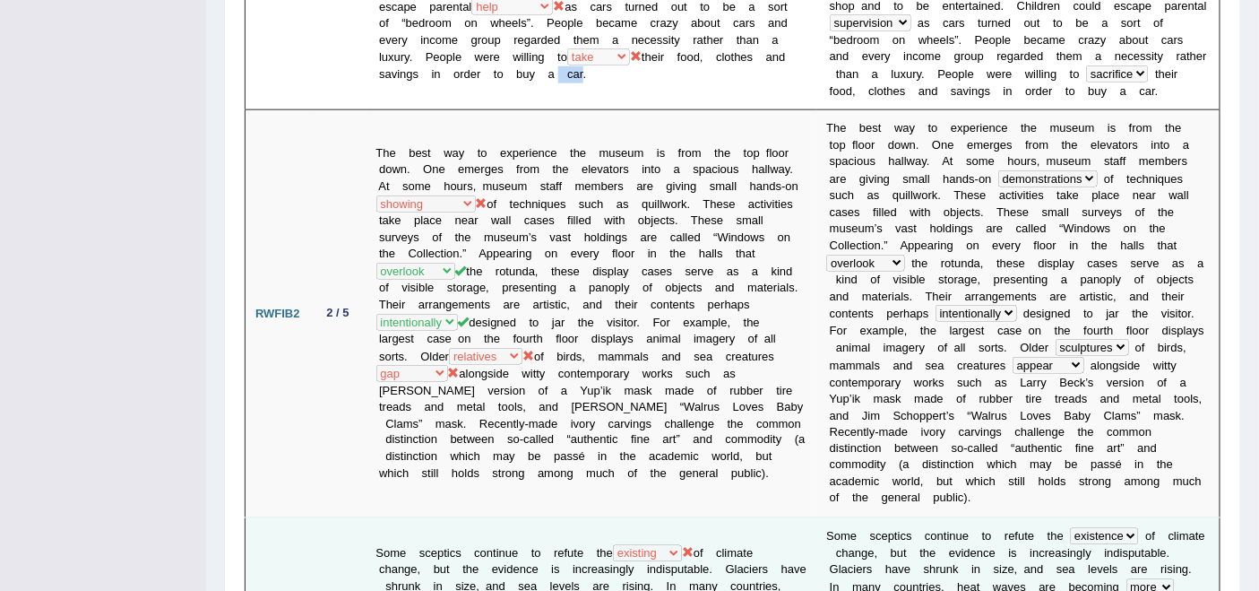
drag, startPoint x: 677, startPoint y: 462, endPoint x: 607, endPoint y: 471, distance: 70.5
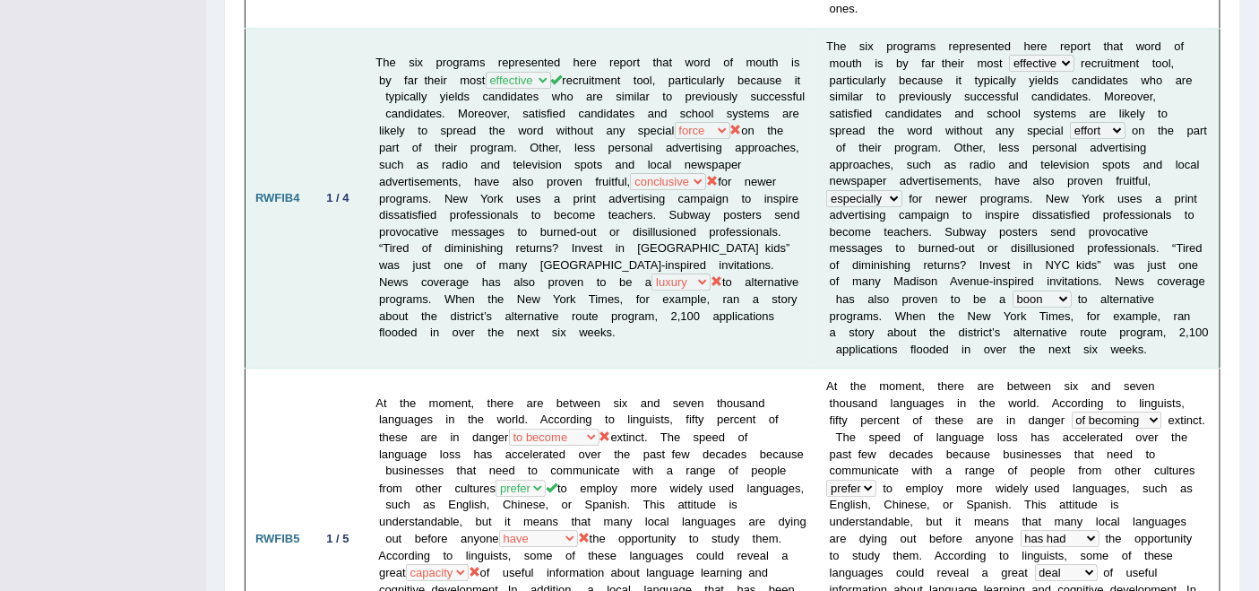
scroll to position [1592, 0]
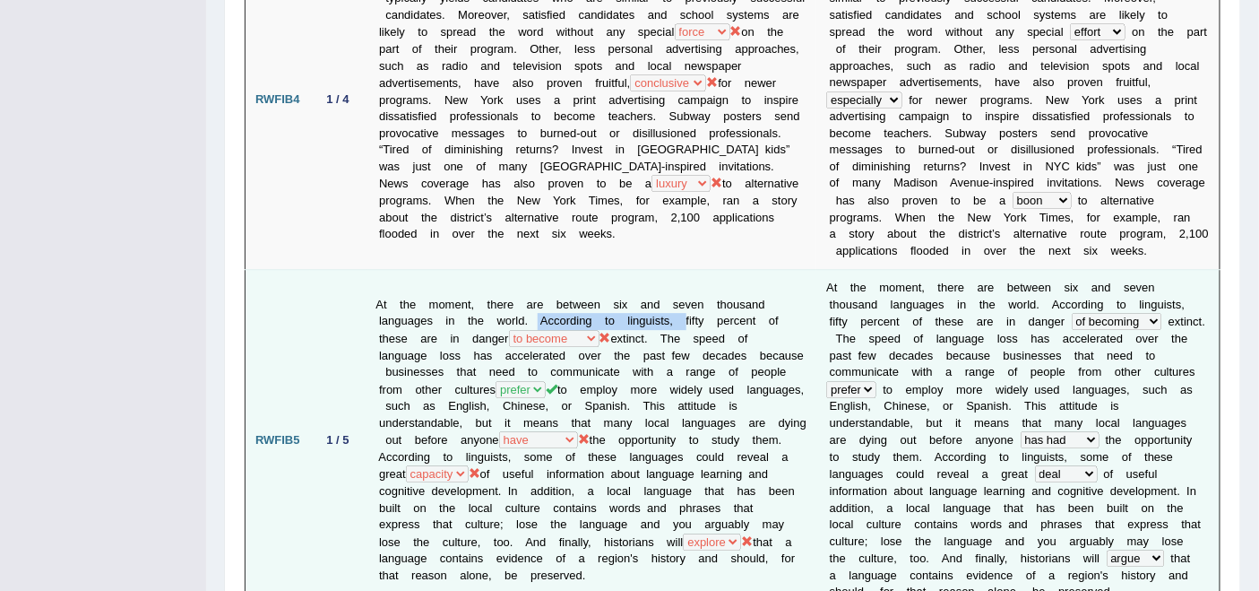
drag, startPoint x: 653, startPoint y: 193, endPoint x: 683, endPoint y: 193, distance: 29.6
click at [684, 270] on td "At the moment, there are between six and seven thousand languages in the world.…" at bounding box center [592, 440] width 451 height 341
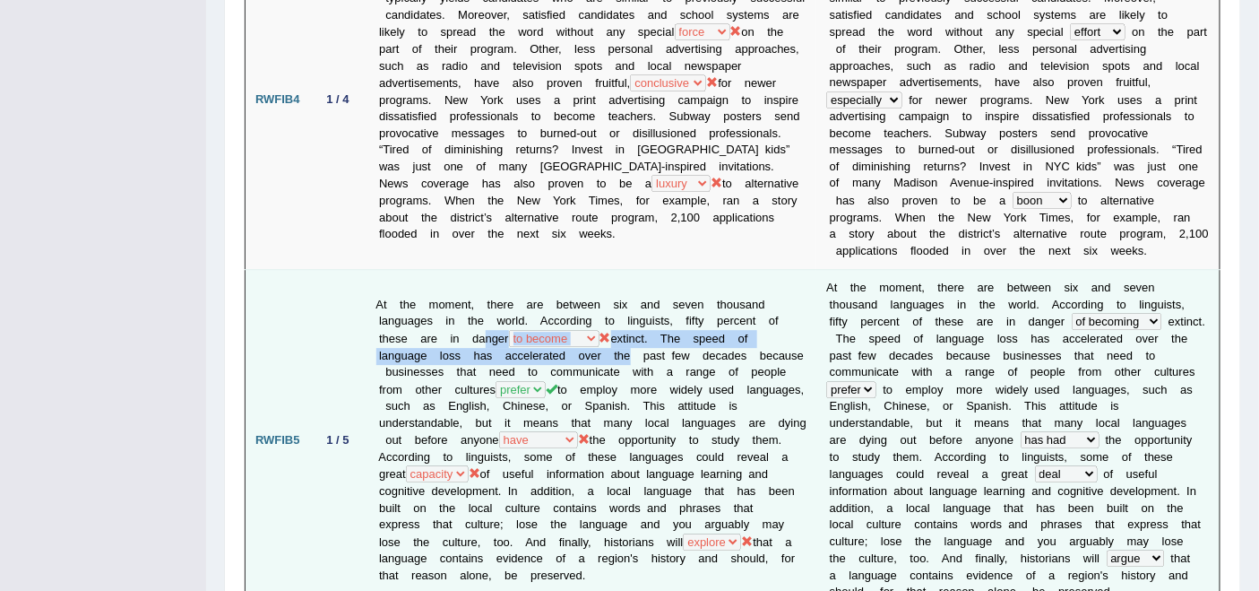
drag, startPoint x: 509, startPoint y: 222, endPoint x: 617, endPoint y: 227, distance: 107.6
click at [617, 270] on td "At the moment, there are between six and seven thousand languages in the world.…" at bounding box center [592, 440] width 451 height 341
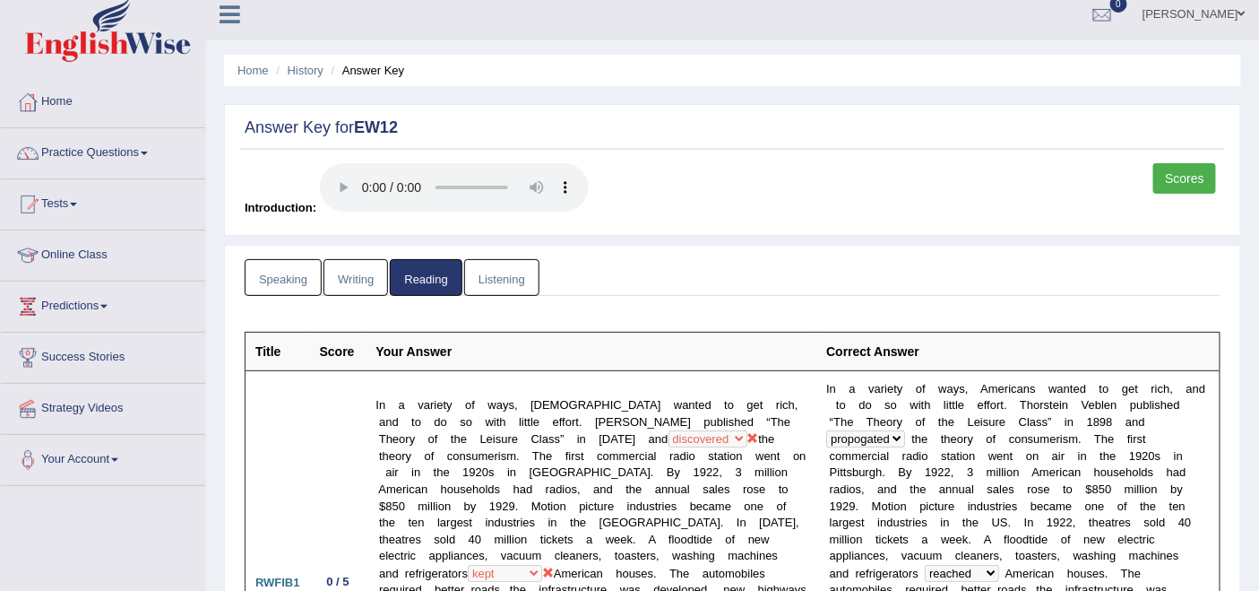
scroll to position [0, 0]
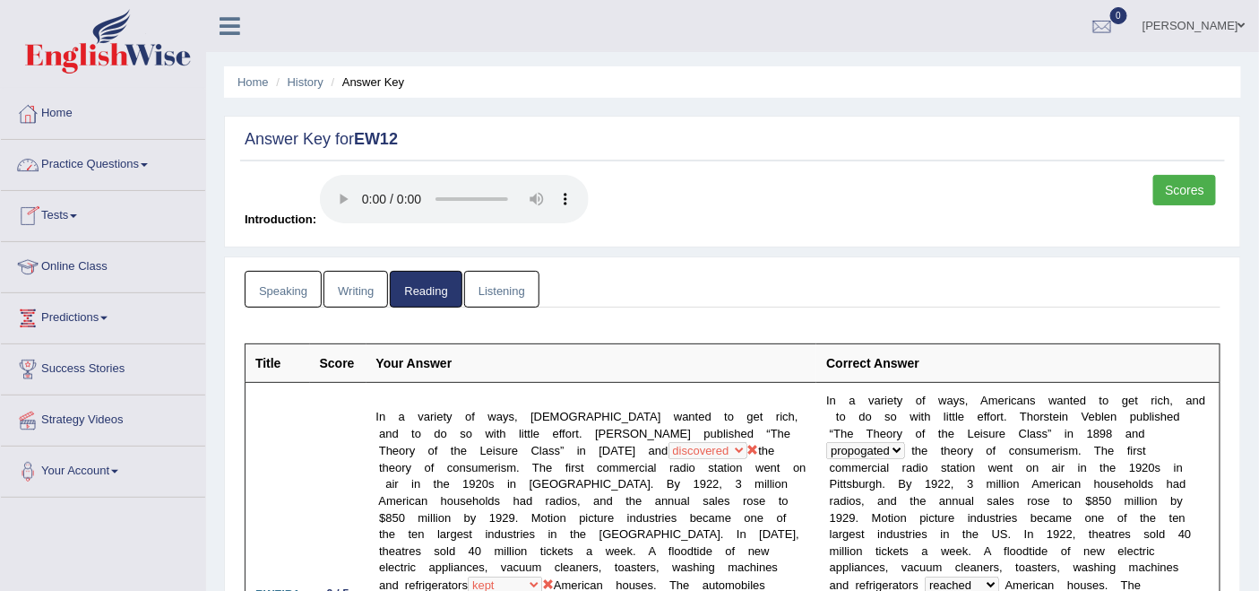
click at [350, 284] on link "Writing" at bounding box center [356, 289] width 65 height 37
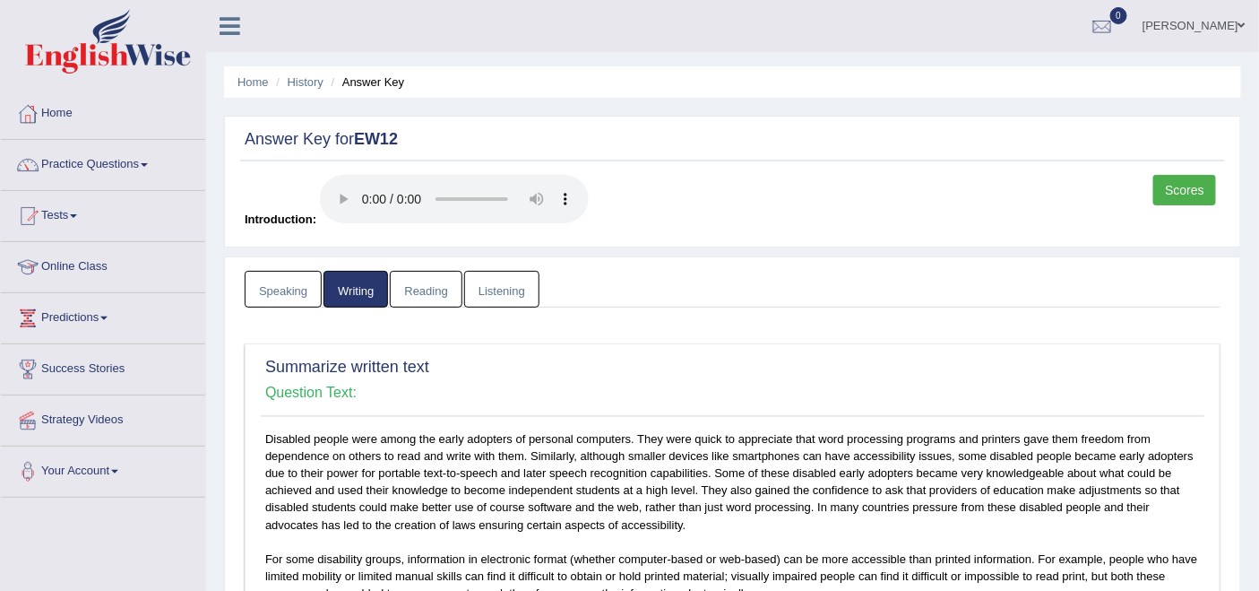
click at [297, 284] on link "Speaking" at bounding box center [283, 289] width 77 height 37
